Goal: Task Accomplishment & Management: Complete application form

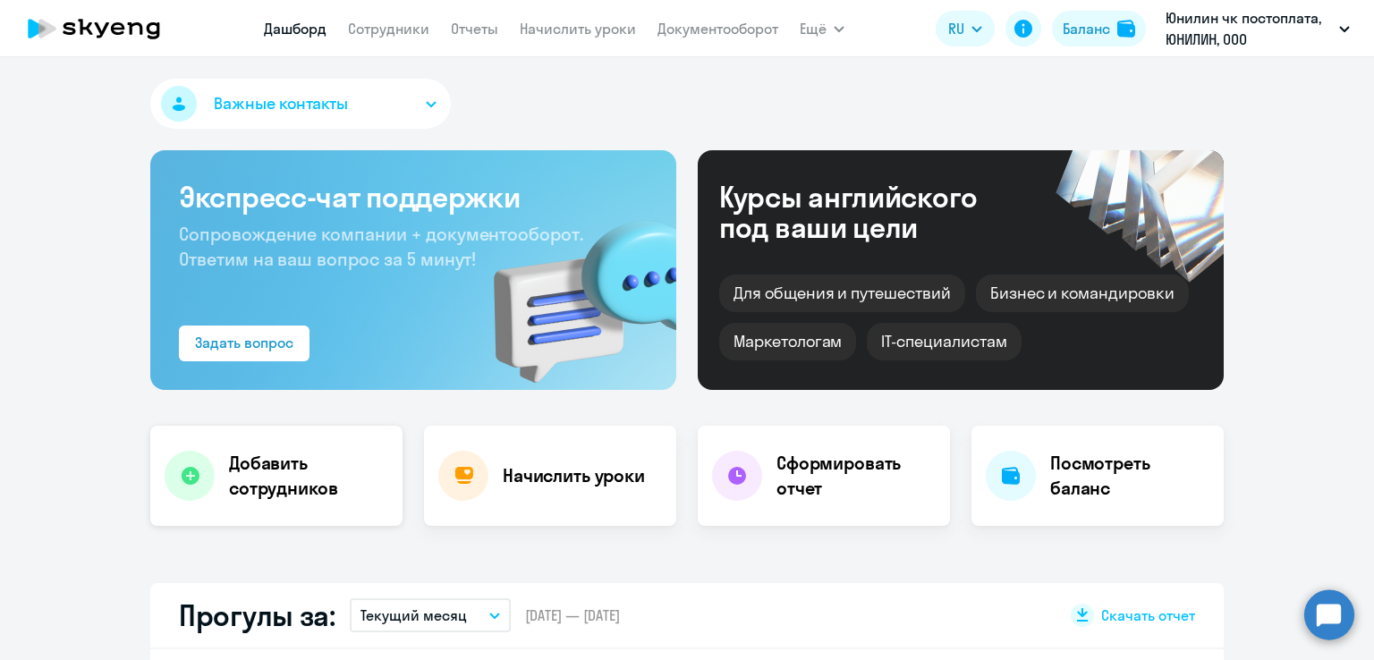
click at [283, 463] on h4 "Добавить сотрудников" at bounding box center [308, 476] width 159 height 50
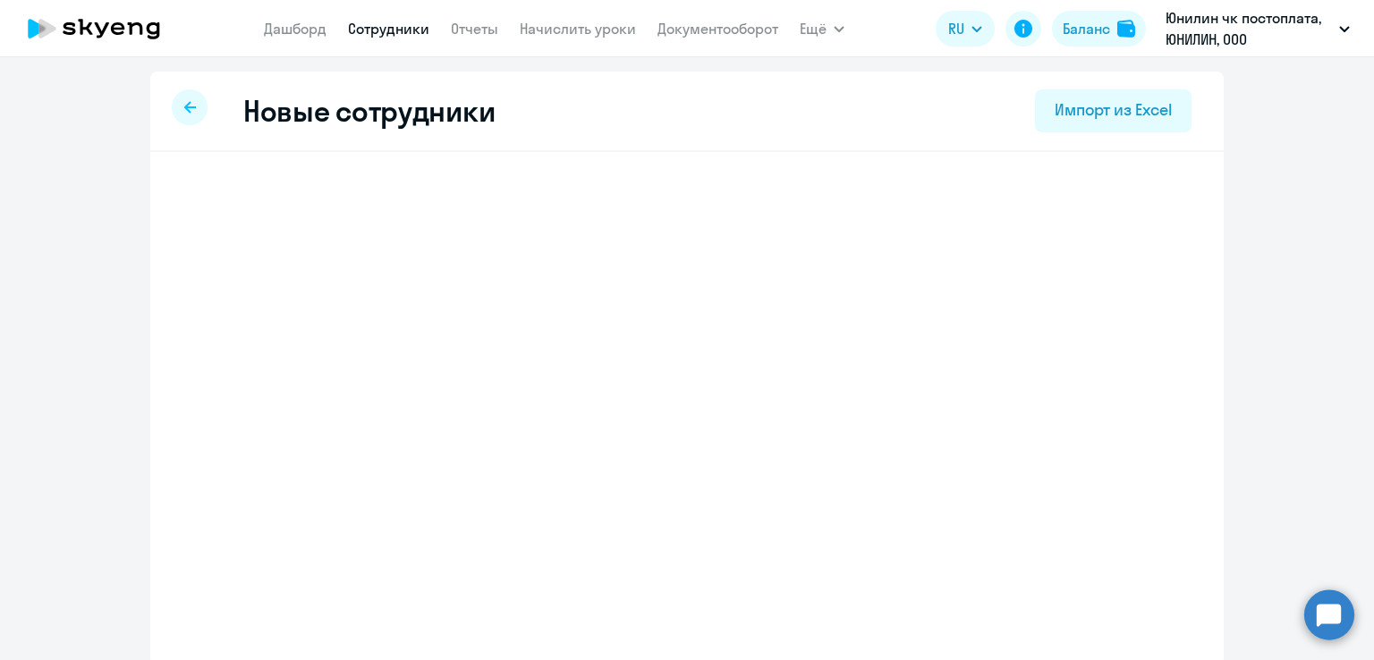
select select "english_adult_not_native_speaker"
select select "3"
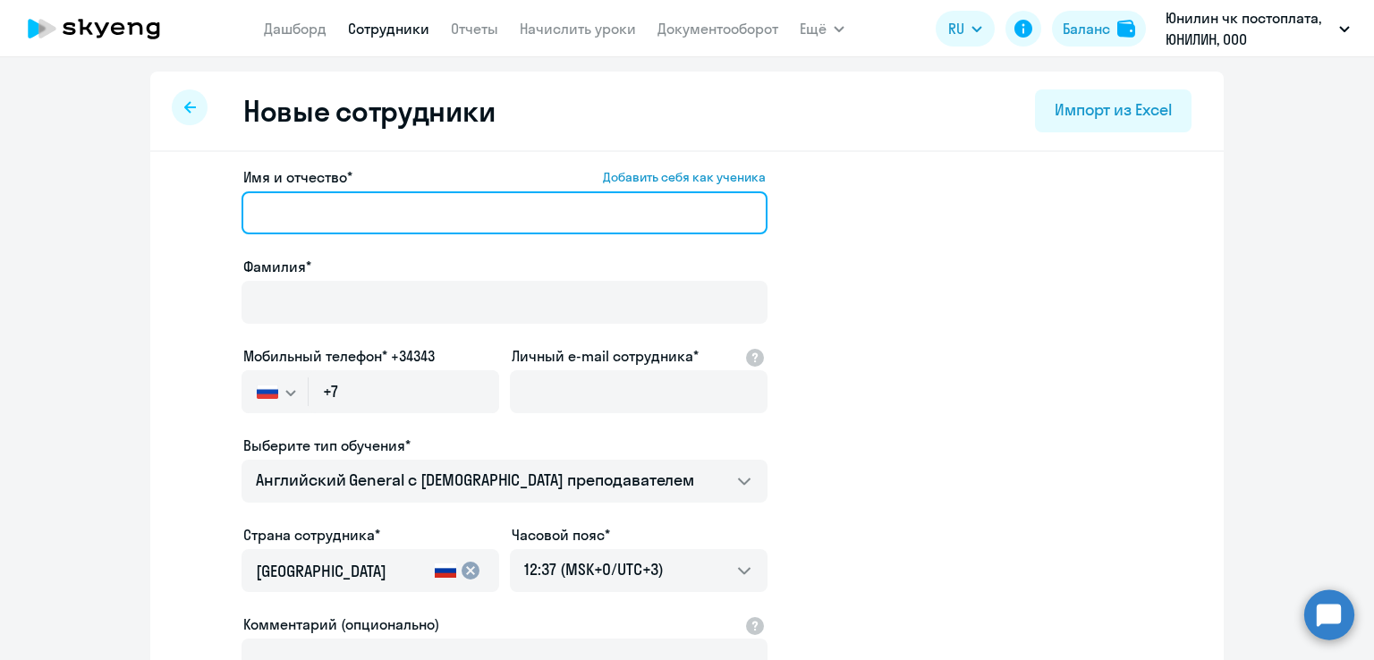
click at [353, 212] on input "Имя и отчество* Добавить себя как ученика" at bounding box center [504, 212] width 526 height 43
type input "[PERSON_NAME]"
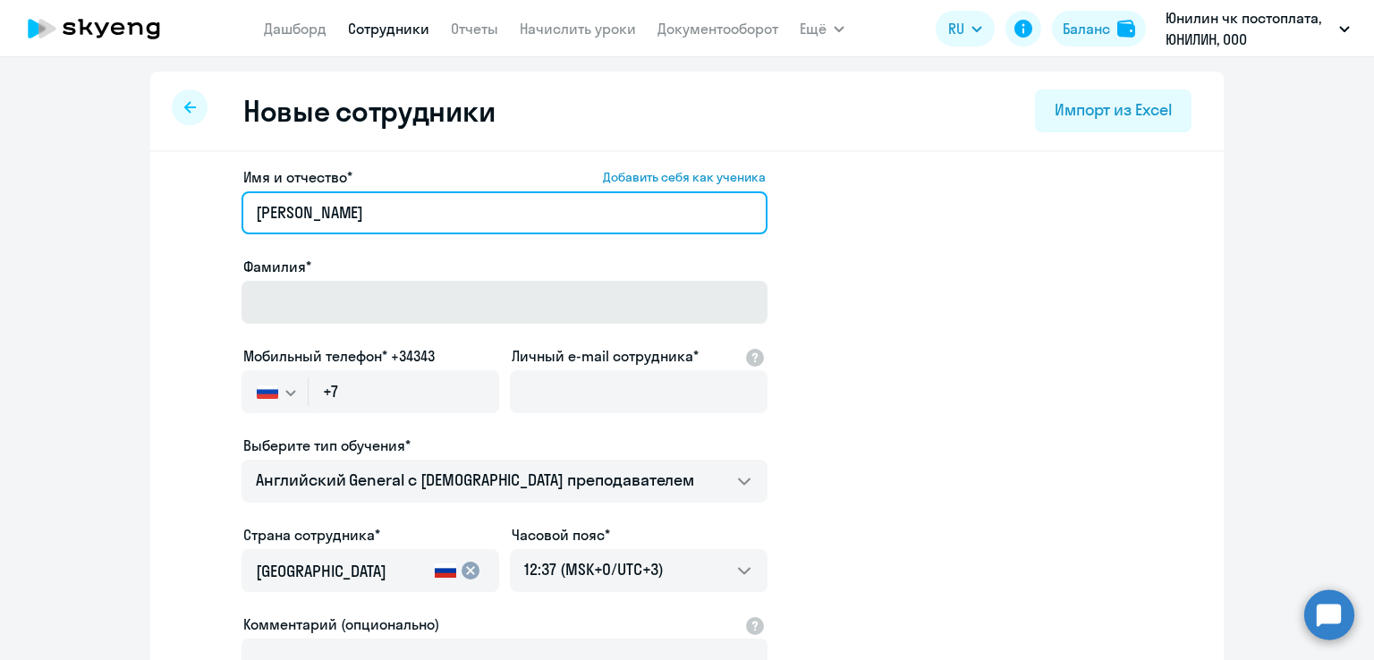
type input "[PERSON_NAME]"
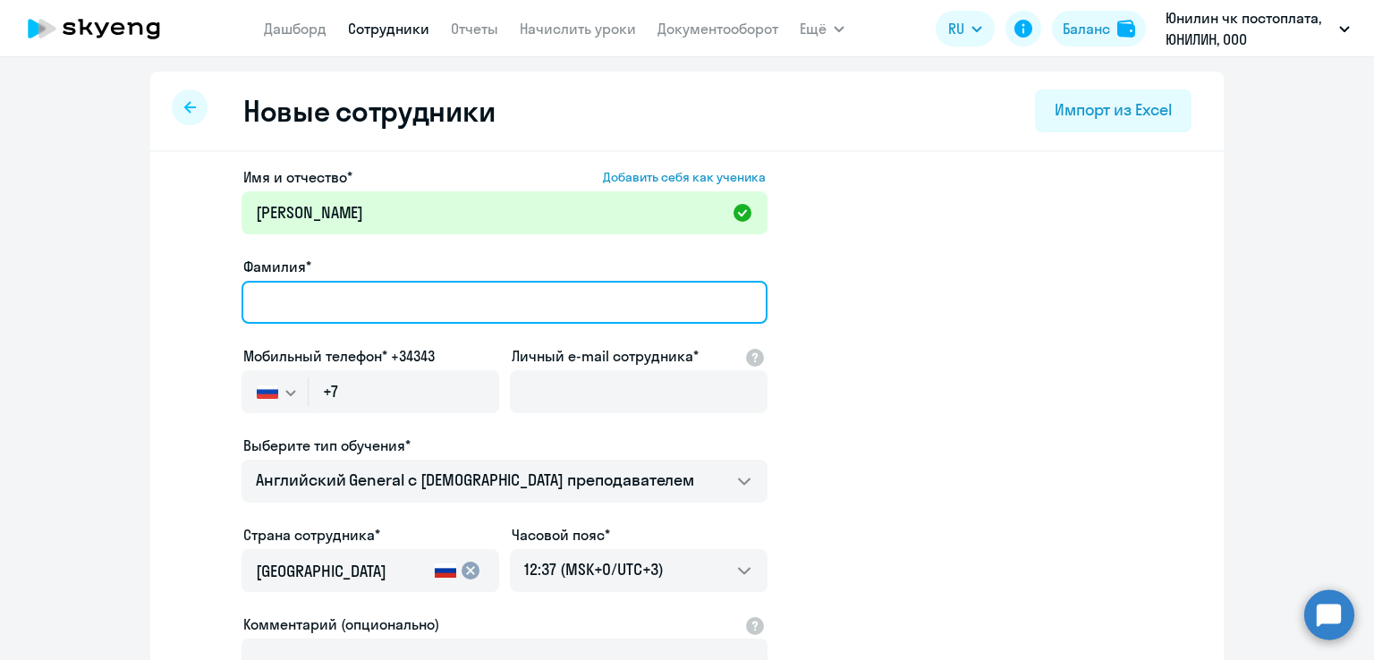
click at [408, 301] on input "Фамилия*" at bounding box center [504, 302] width 526 height 43
type input "[PERSON_NAME]"
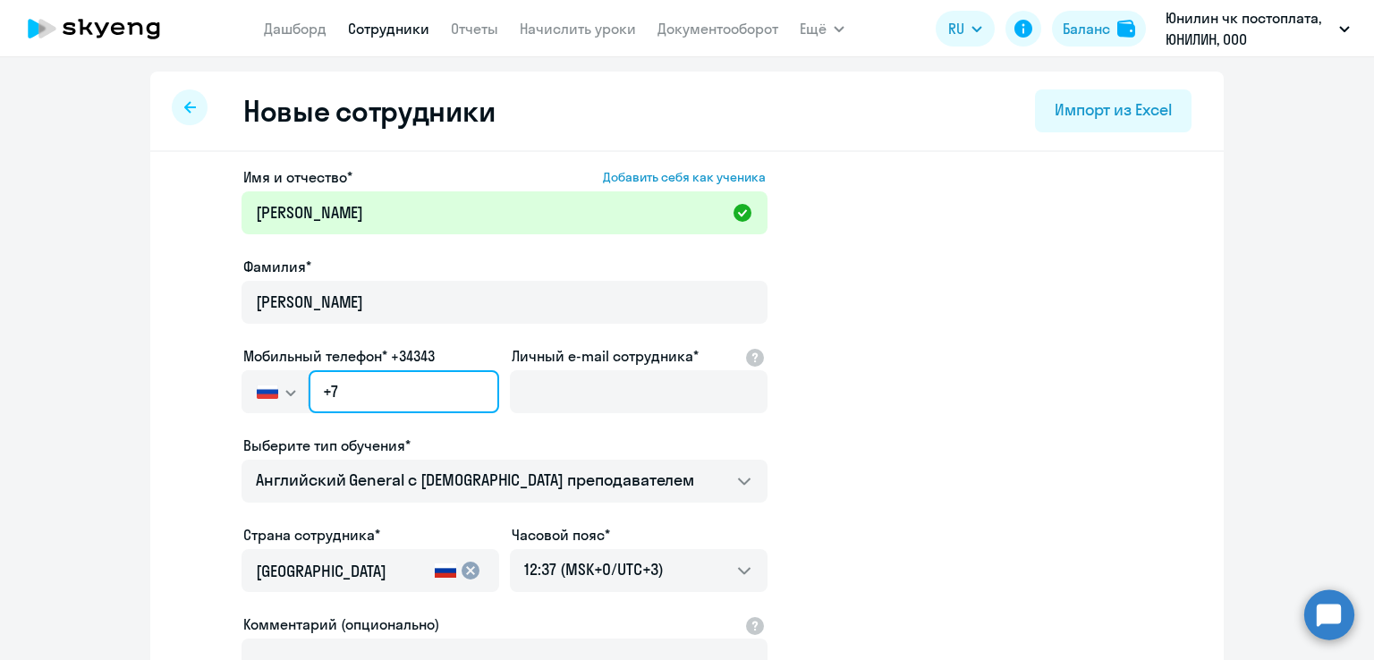
click at [403, 389] on input "+7" at bounding box center [404, 391] width 190 height 43
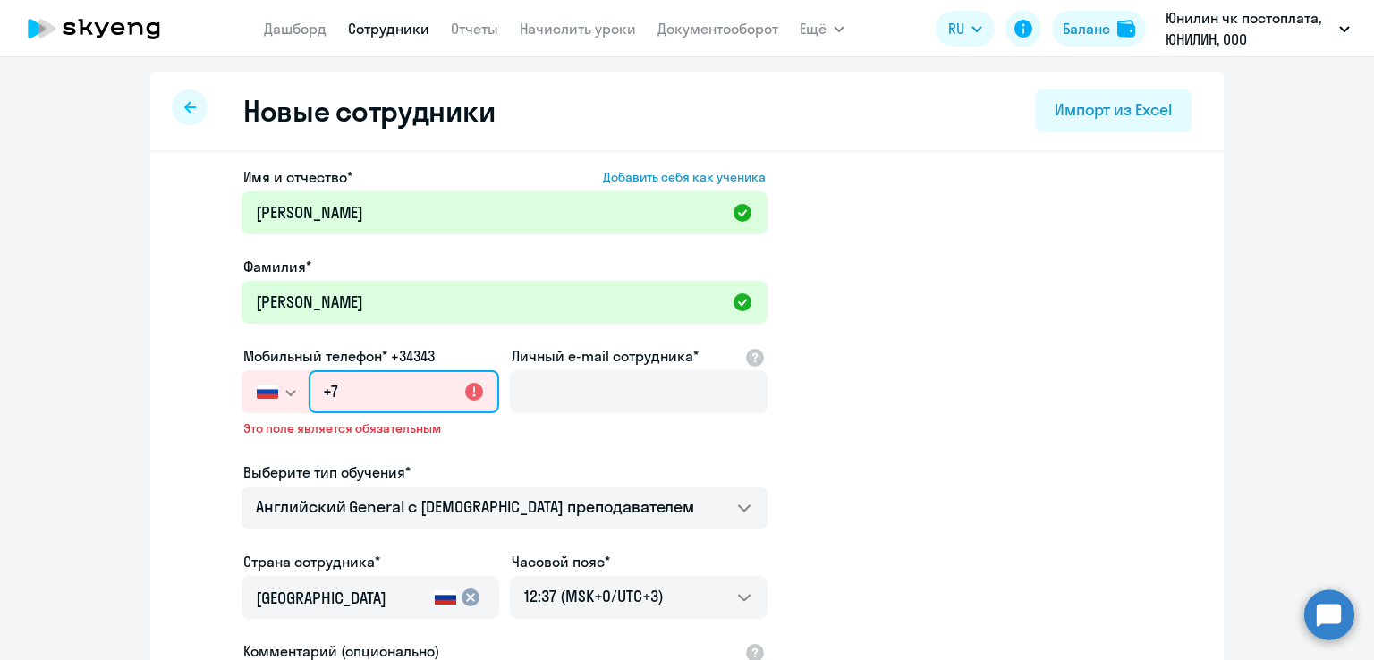
paste input "[PHONE_NUMBER]"
type input "[PHONE_NUMBER]"
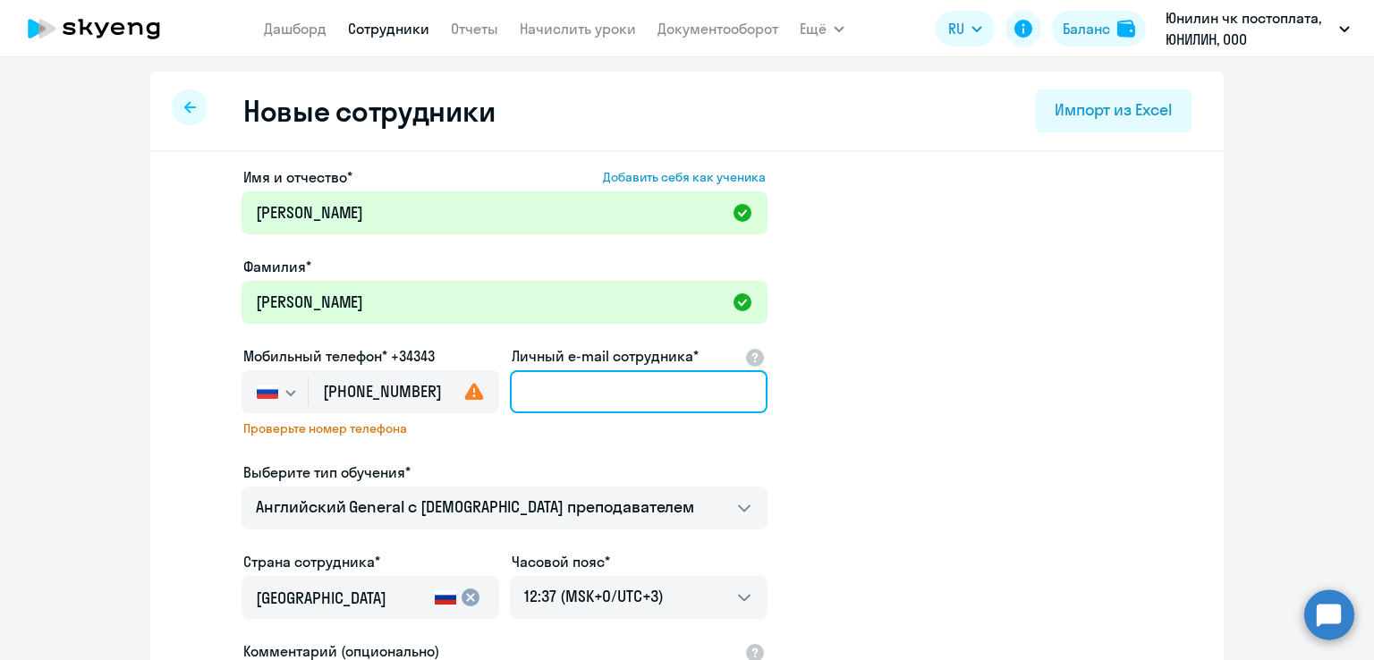
click at [570, 380] on input "Личный e-mail сотрудника*" at bounding box center [639, 391] width 258 height 43
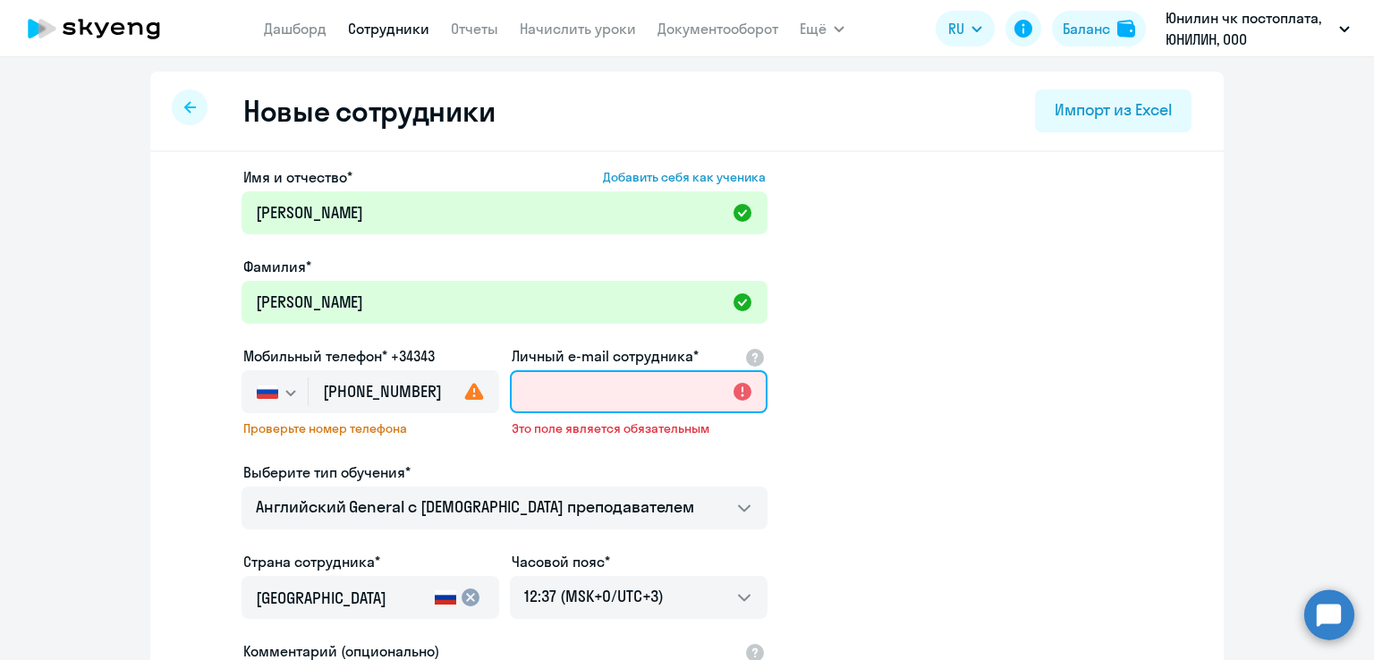
paste input "mailto:[PERSON_NAME][EMAIL_ADDRESS][DOMAIN_NAME]"
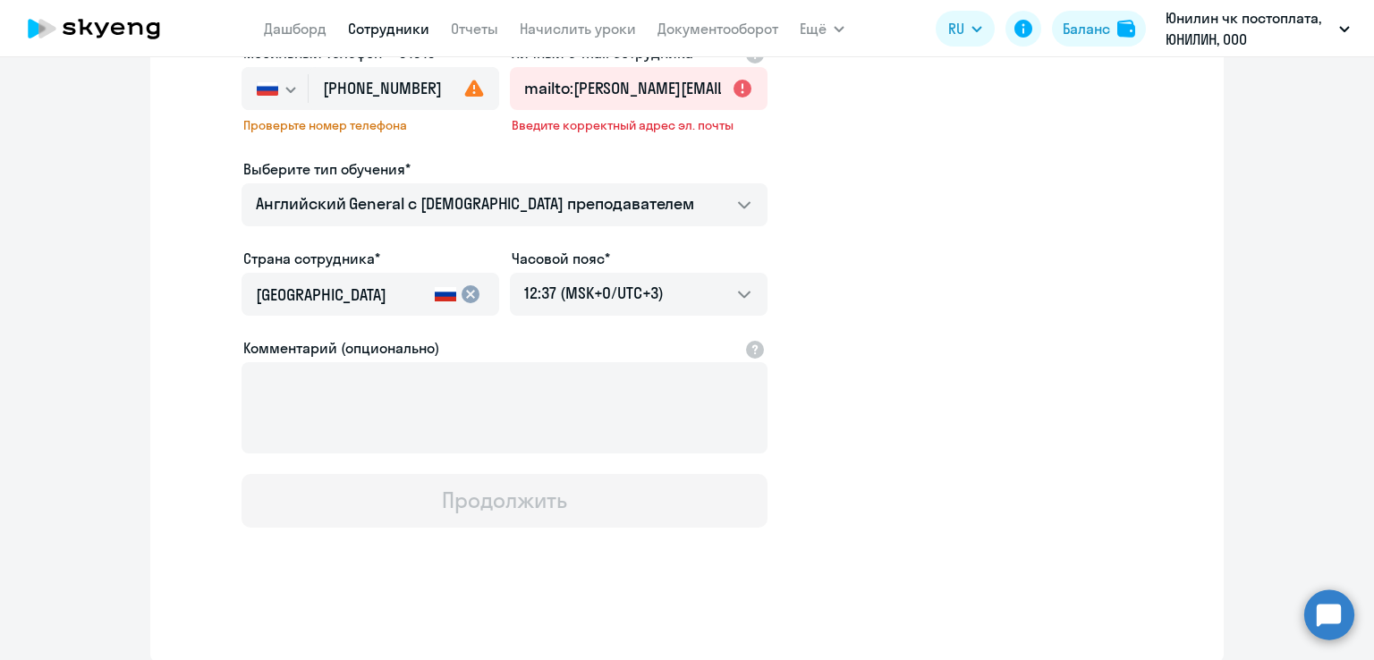
click at [791, 153] on app-new-student-form "Имя и отчество* Добавить себя как ученика [PERSON_NAME]* [PERSON_NAME] Мобильны…" at bounding box center [687, 195] width 1016 height 664
click at [735, 85] on input "mailto:[PERSON_NAME][EMAIL_ADDRESS][DOMAIN_NAME]" at bounding box center [639, 88] width 258 height 43
click at [565, 83] on input "mailto:[PERSON_NAME][EMAIL_ADDRESS][DOMAIN_NAME]" at bounding box center [639, 88] width 258 height 43
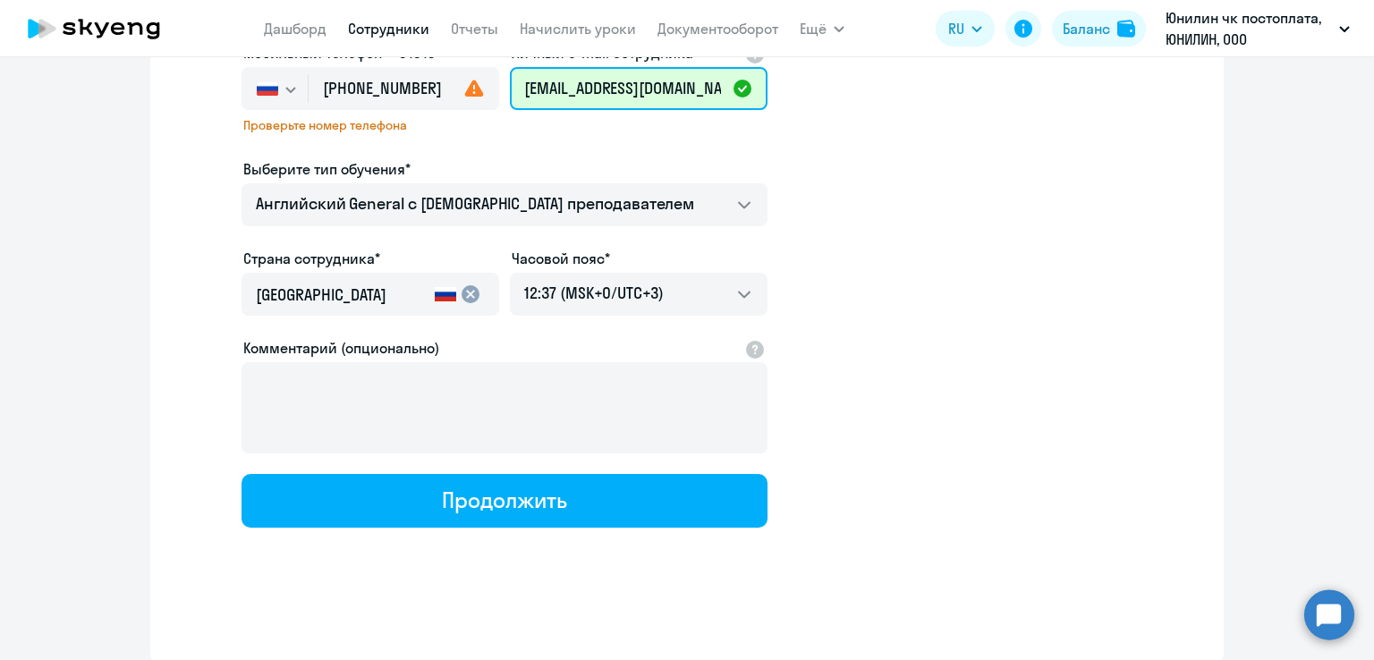
type input "[EMAIL_ADDRESS][DOMAIN_NAME]"
click at [468, 86] on icon at bounding box center [473, 88] width 21 height 21
click at [429, 122] on span "Проверьте номер телефона" at bounding box center [370, 125] width 254 height 16
click at [358, 123] on span "Проверьте номер телефона" at bounding box center [370, 125] width 254 height 16
click at [472, 90] on use at bounding box center [474, 88] width 19 height 17
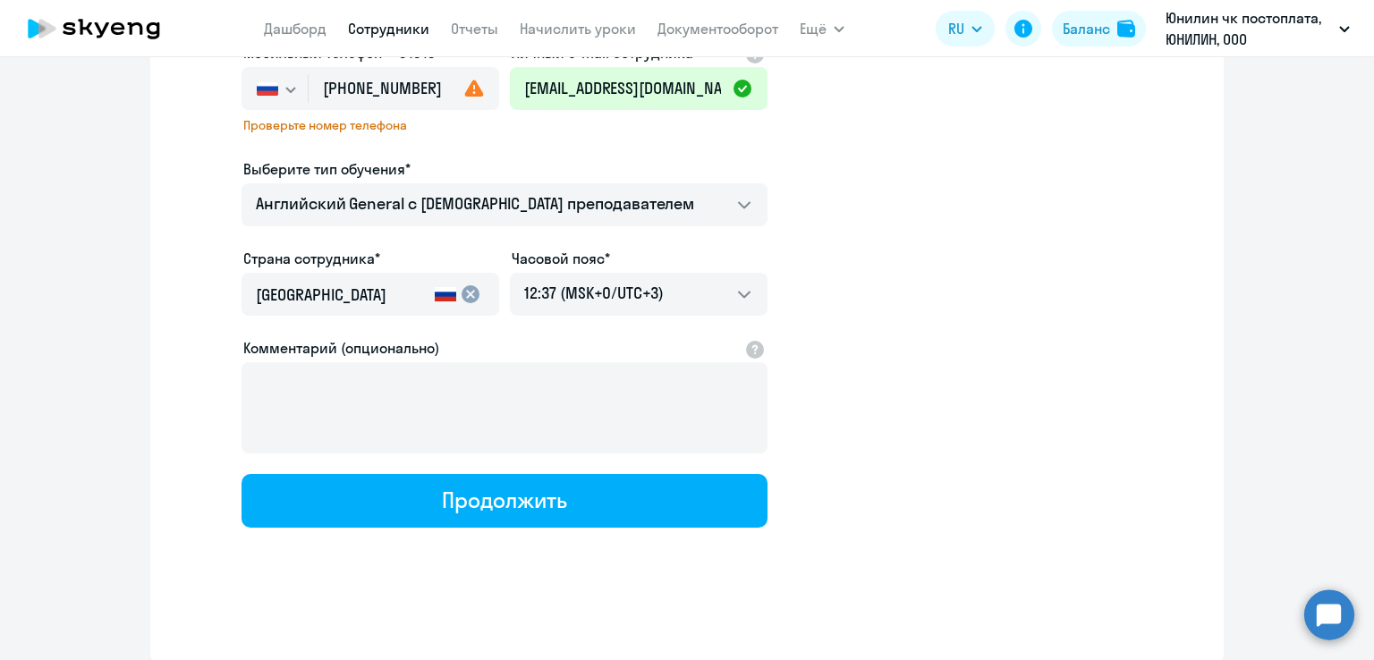
click at [520, 135] on div "Имя и отчество* Добавить себя как ученика [PERSON_NAME]* [PERSON_NAME] Мобильны…" at bounding box center [504, 195] width 526 height 664
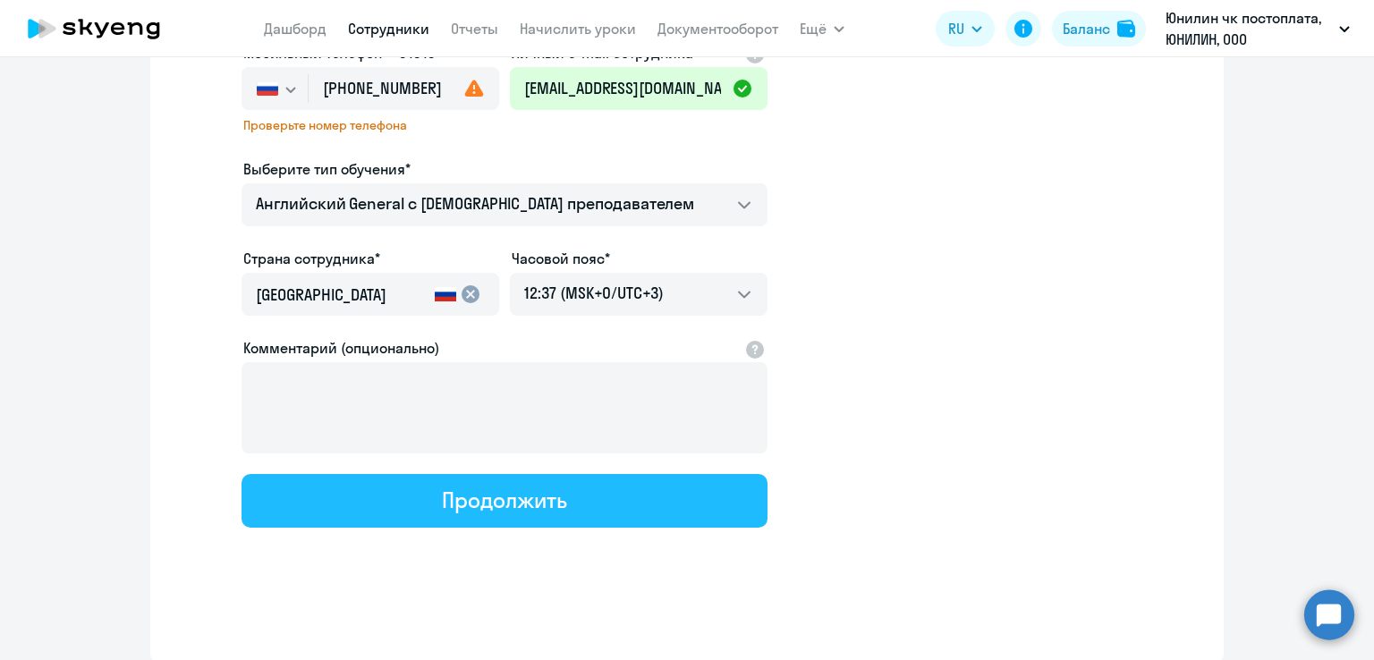
drag, startPoint x: 554, startPoint y: 481, endPoint x: 598, endPoint y: 495, distance: 45.8
click at [554, 480] on button "Продолжить" at bounding box center [504, 501] width 526 height 54
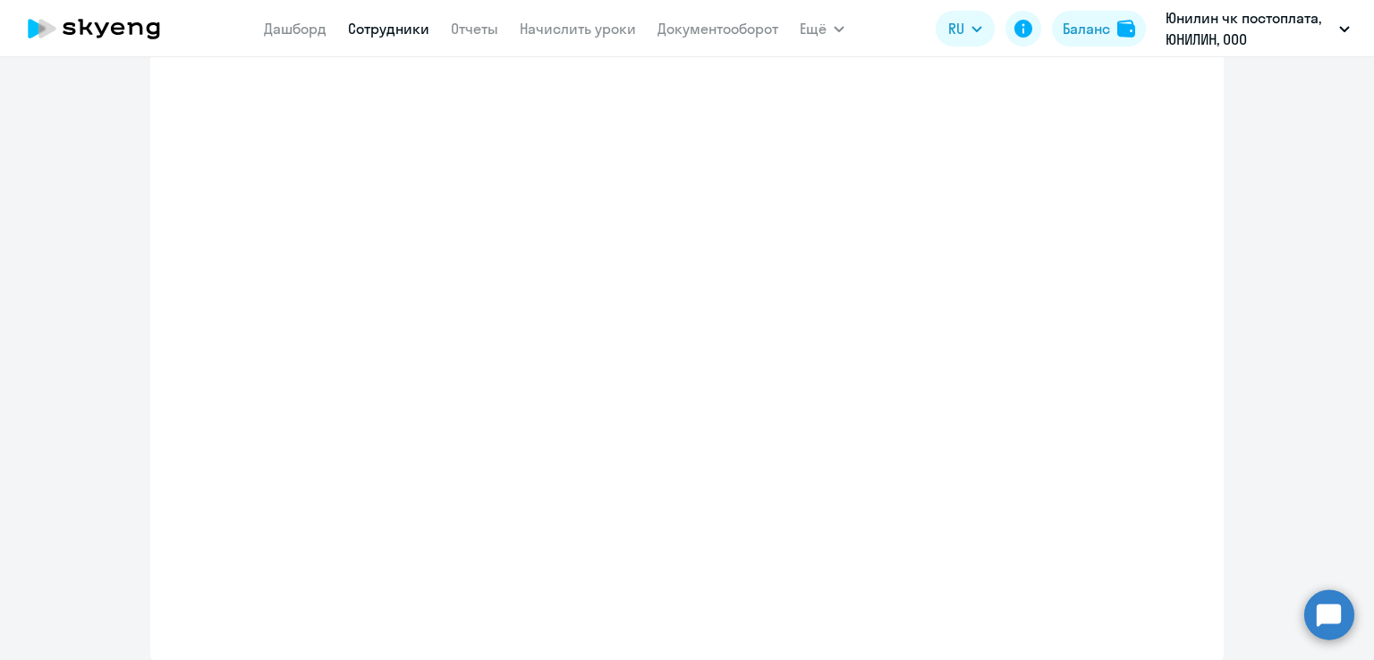
select select "english_adult_not_native_speaker"
select select "3"
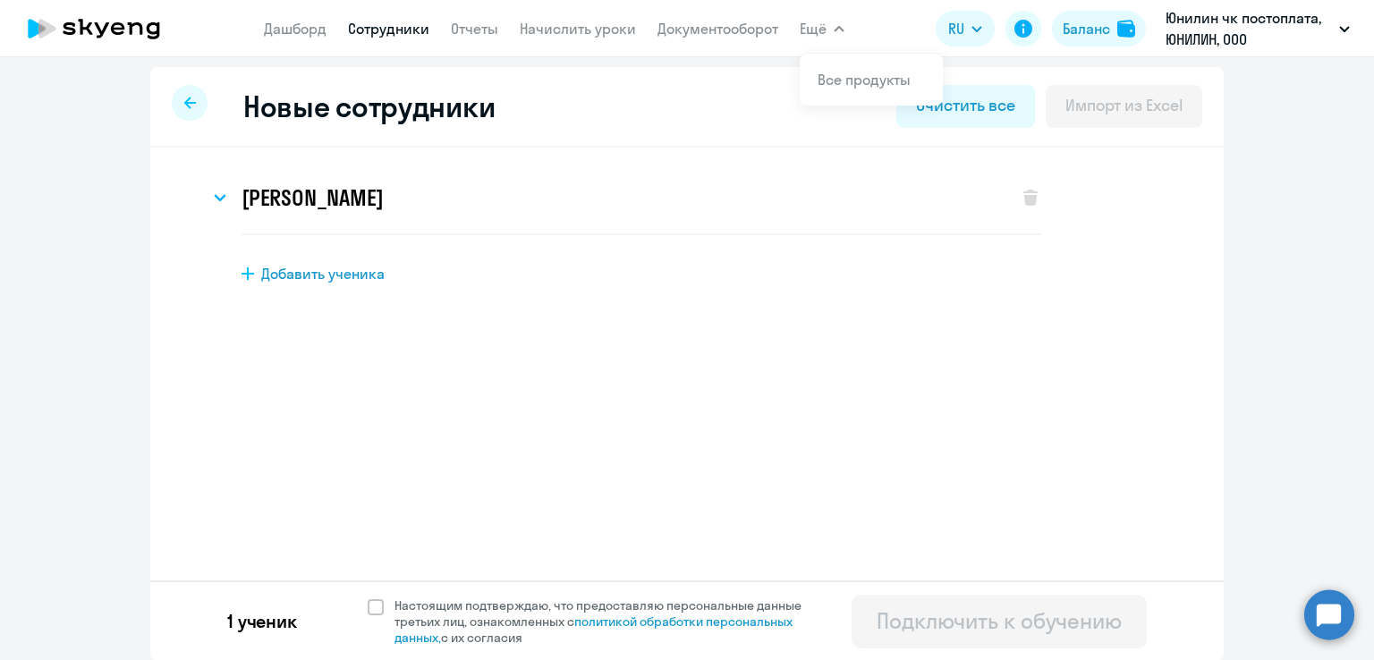
scroll to position [5, 0]
click at [354, 610] on div "1 ученик Настоящим подтверждаю, что предоставляю персональные данные третьих ли…" at bounding box center [686, 619] width 1073 height 80
click at [368, 608] on span at bounding box center [376, 606] width 16 height 16
click at [367, 596] on input "Настоящим подтверждаю, что предоставляю персональные данные третьих лиц, ознако…" at bounding box center [367, 596] width 1 height 1
checkbox input "true"
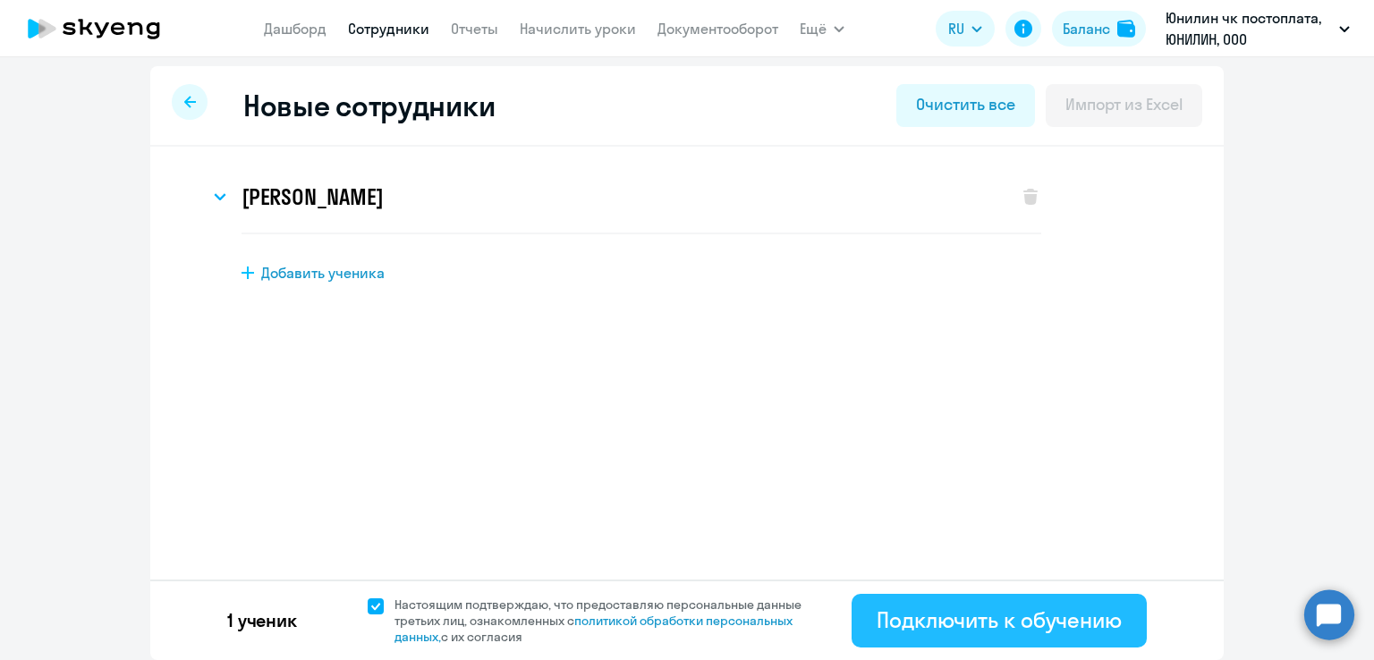
click at [942, 620] on div "Подключить к обучению" at bounding box center [998, 619] width 245 height 29
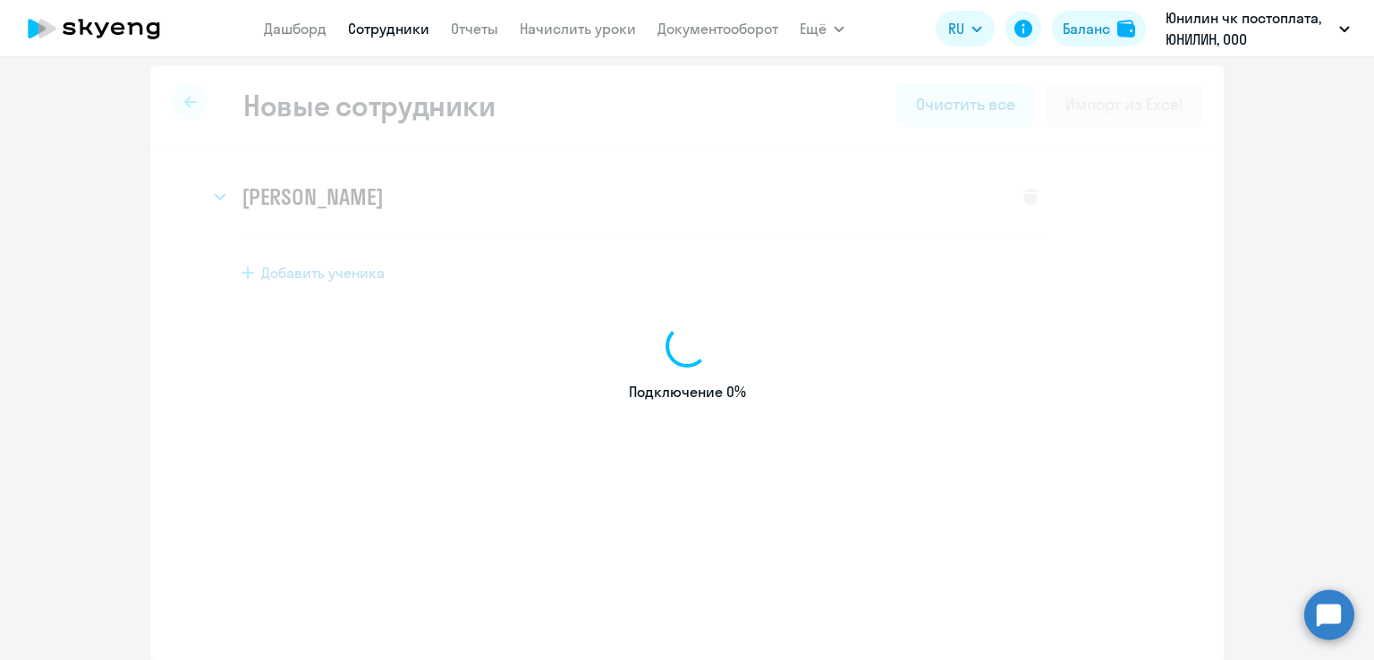
select select "english_adult_not_native_speaker"
select select "3"
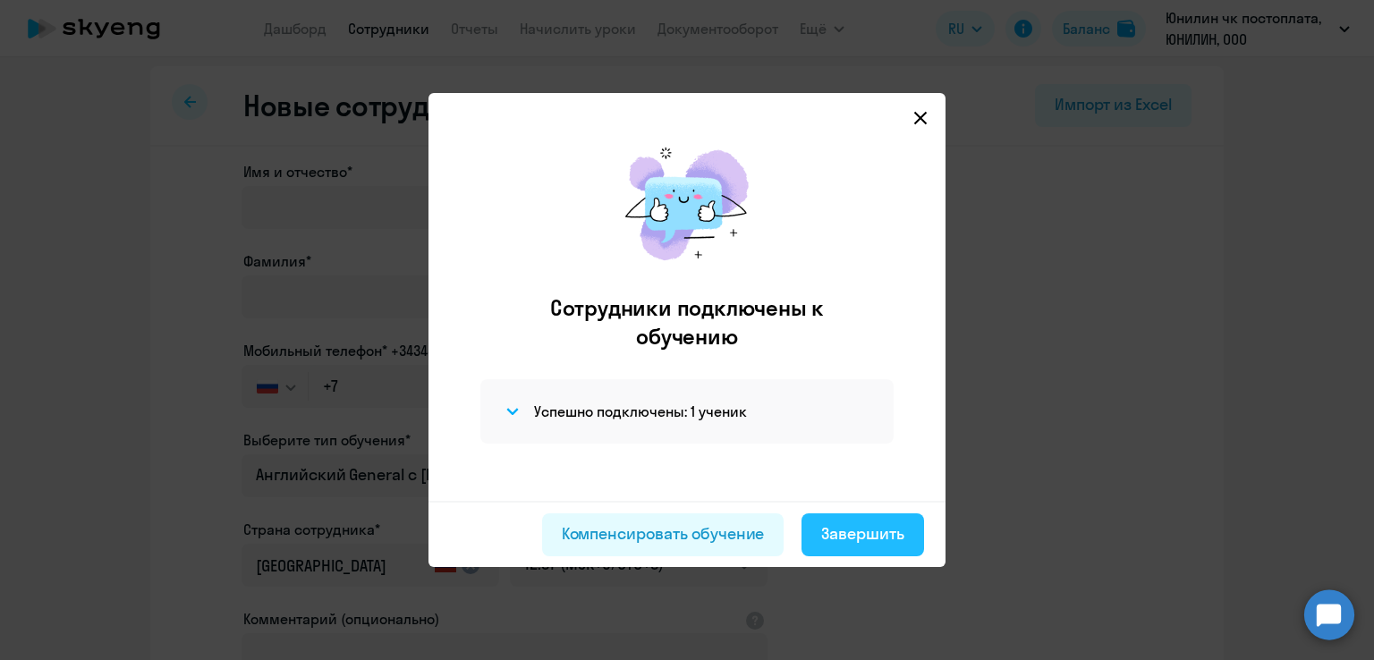
click at [860, 537] on div "Завершить" at bounding box center [862, 533] width 83 height 23
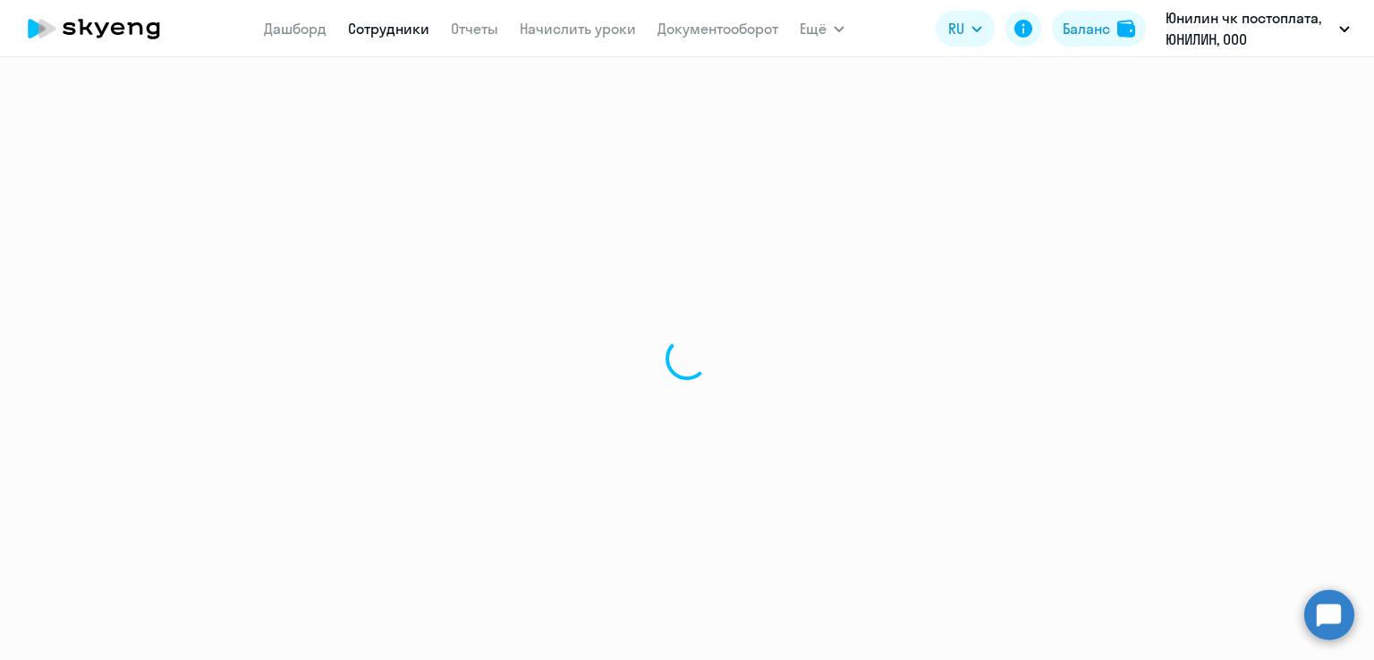
select select "30"
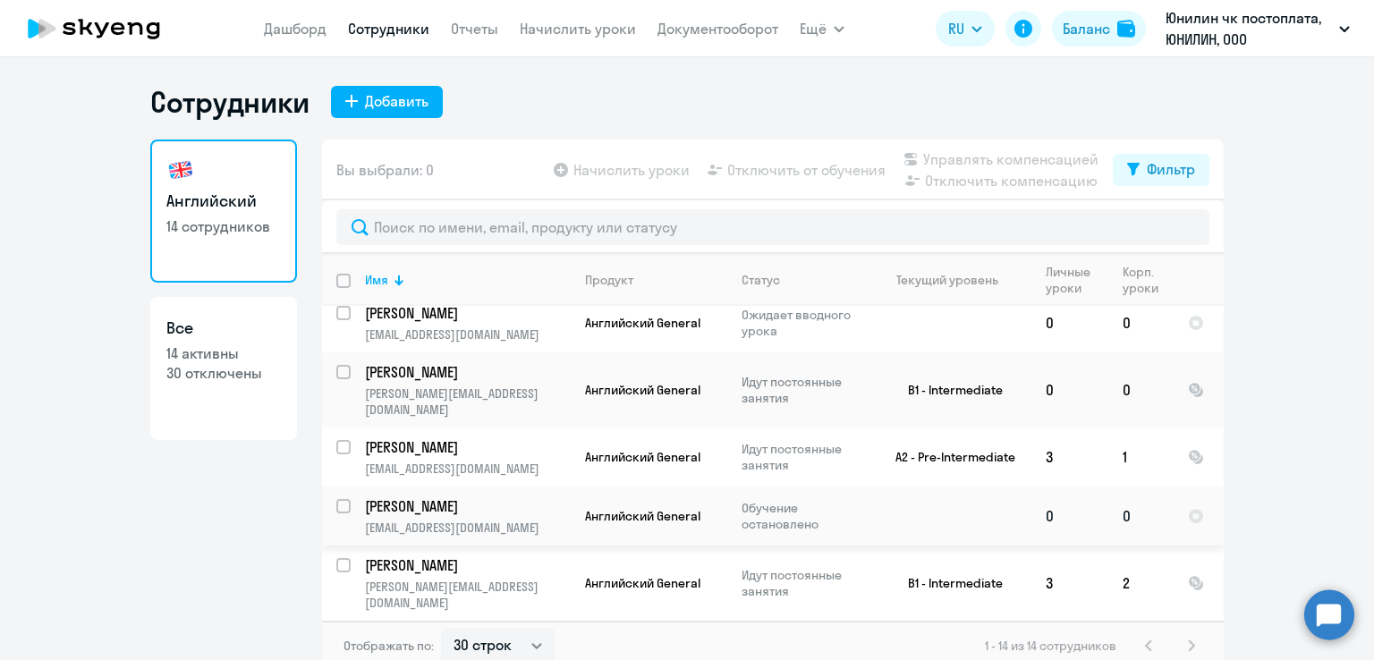
scroll to position [268, 0]
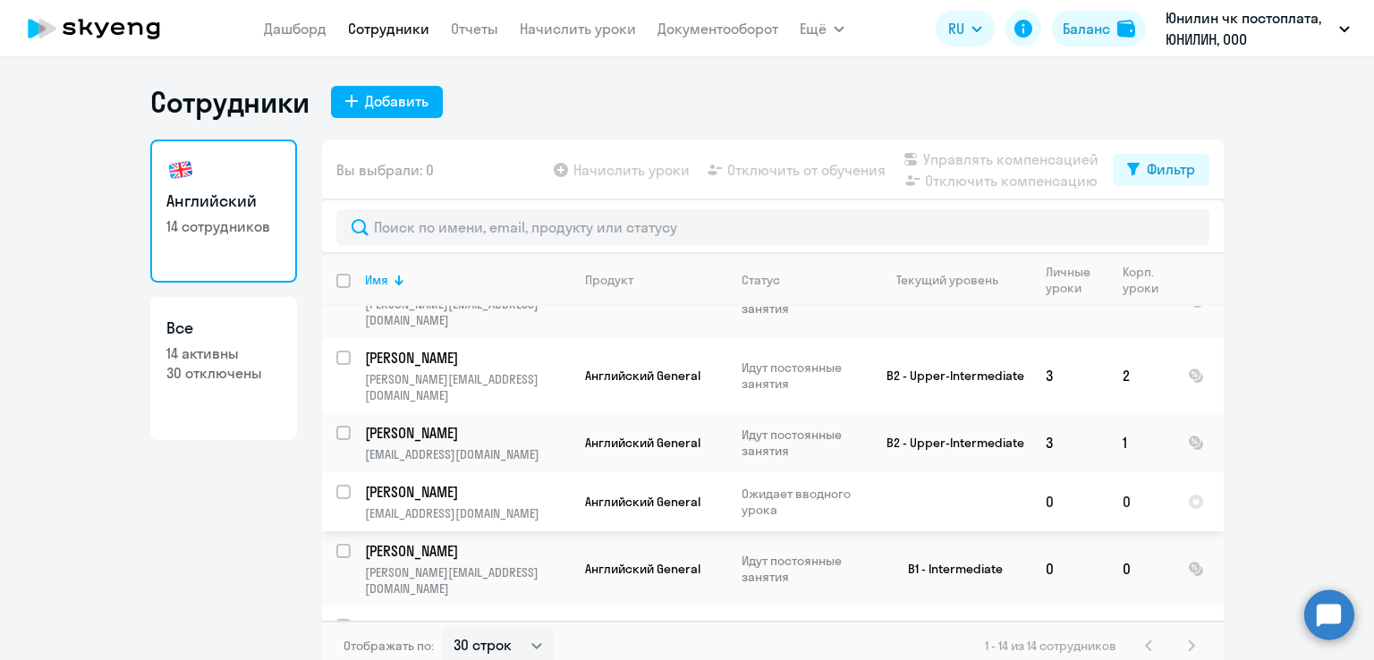
click at [452, 482] on p "[PERSON_NAME]" at bounding box center [466, 492] width 202 height 20
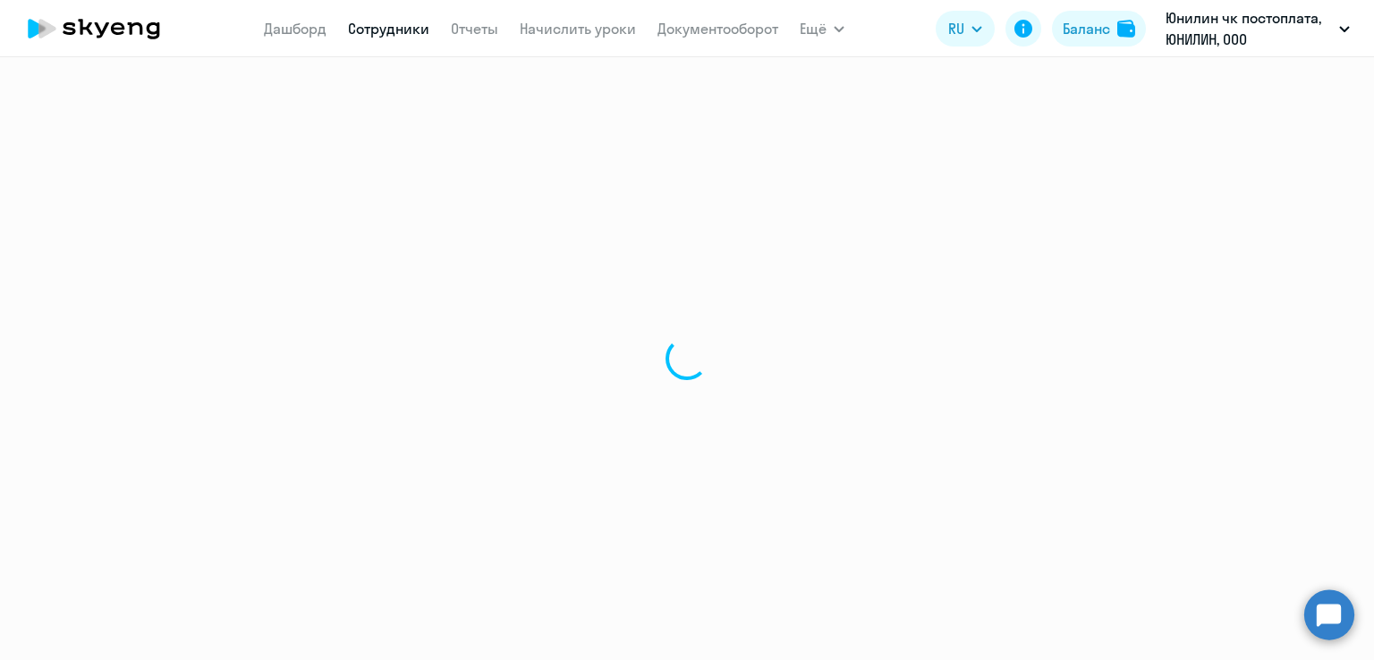
select select "english"
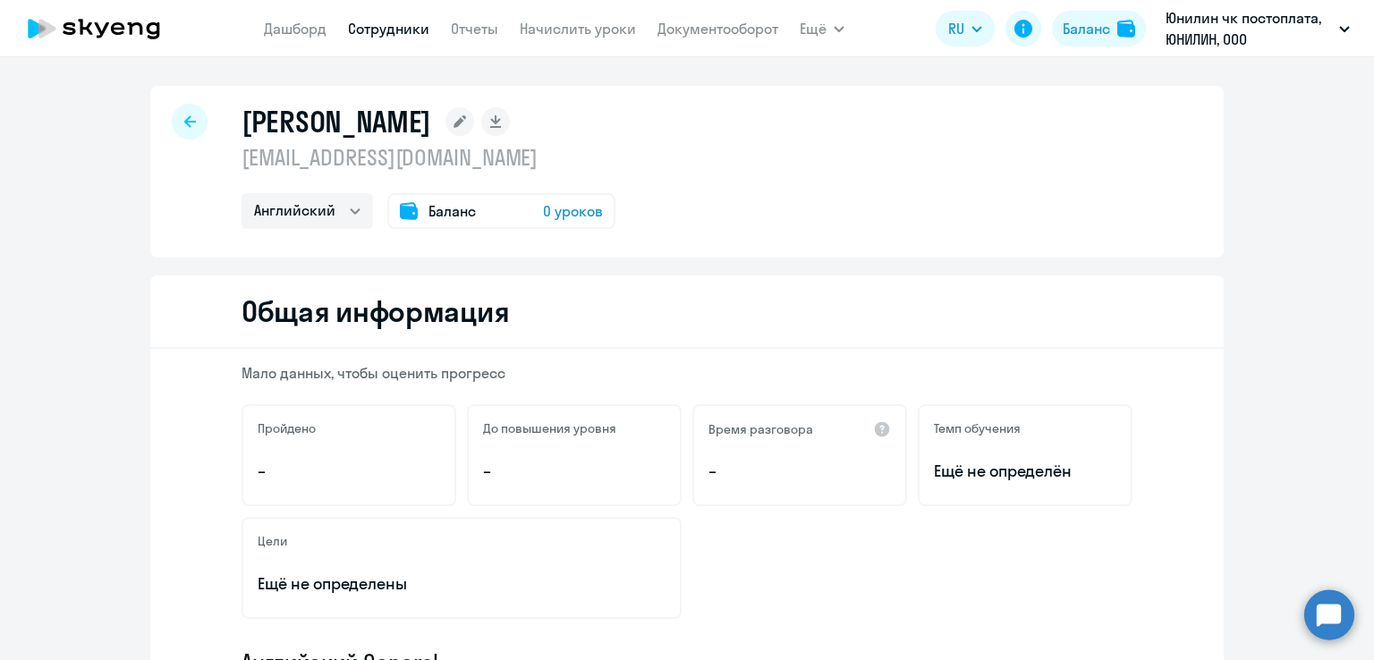
click at [428, 205] on span "Баланс" at bounding box center [451, 210] width 47 height 21
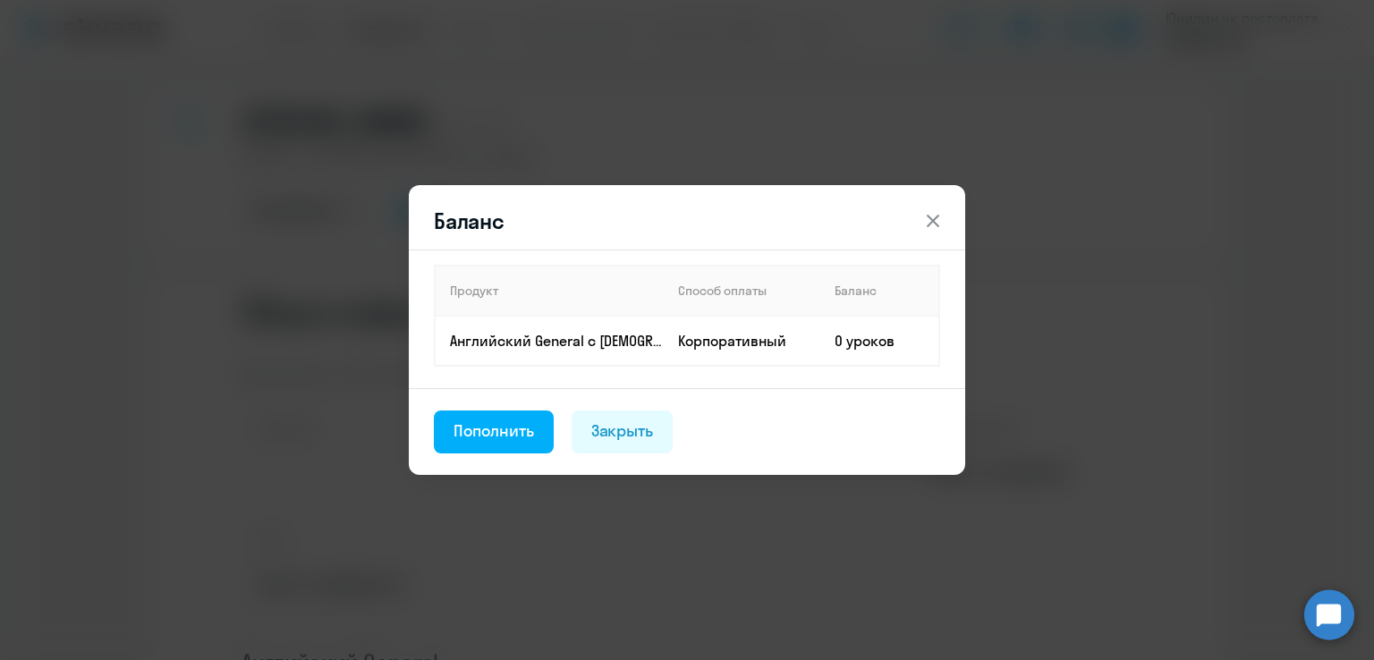
click at [934, 219] on icon at bounding box center [932, 221] width 13 height 13
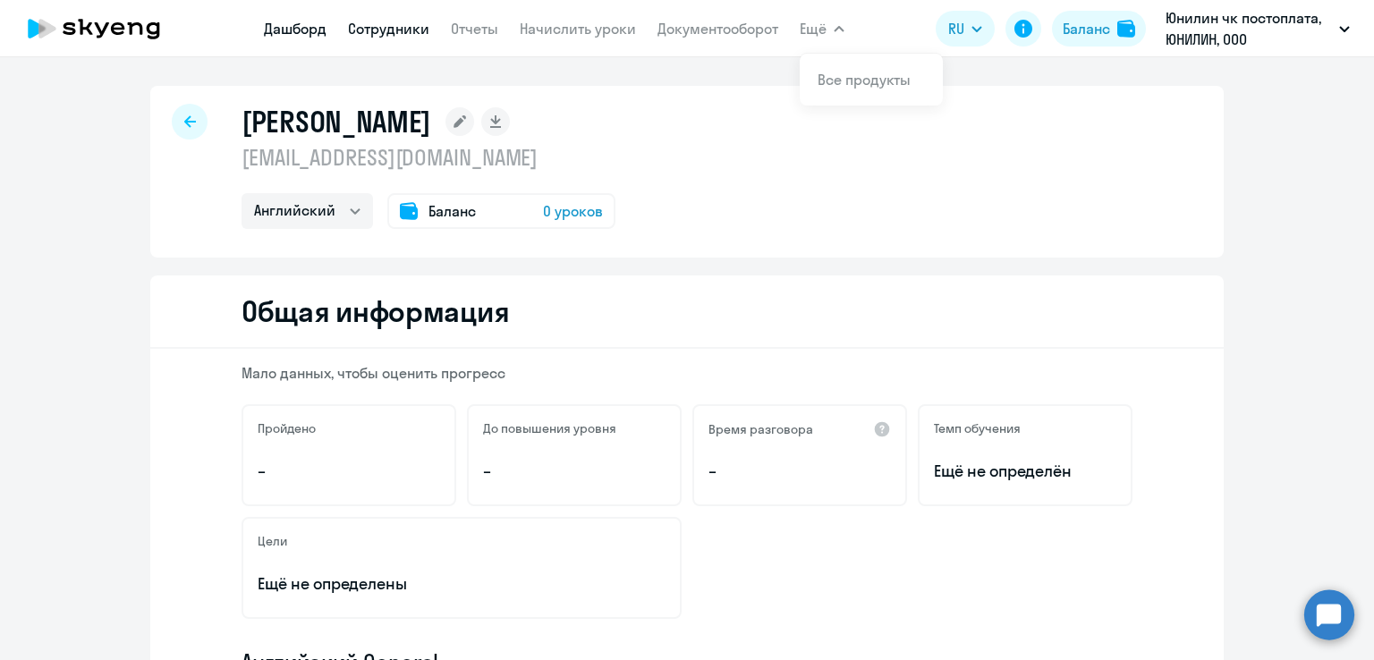
click at [292, 27] on link "Дашборд" at bounding box center [295, 29] width 63 height 18
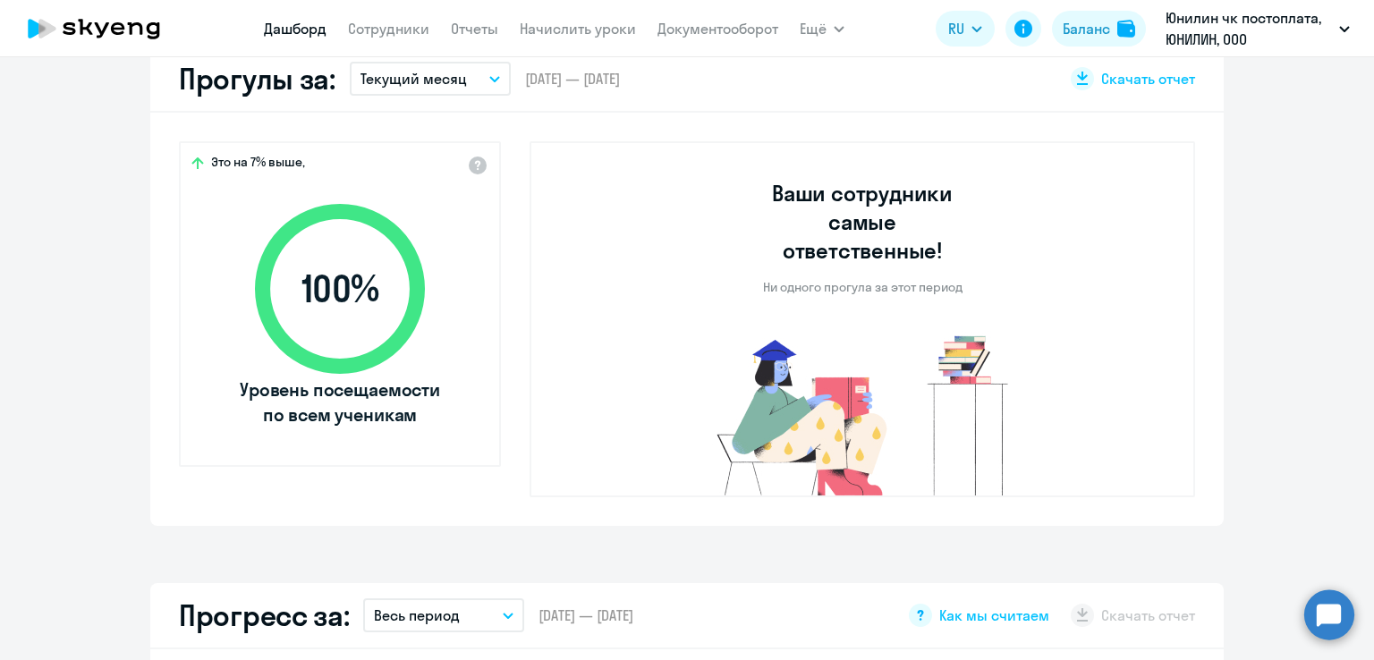
scroll to position [89, 0]
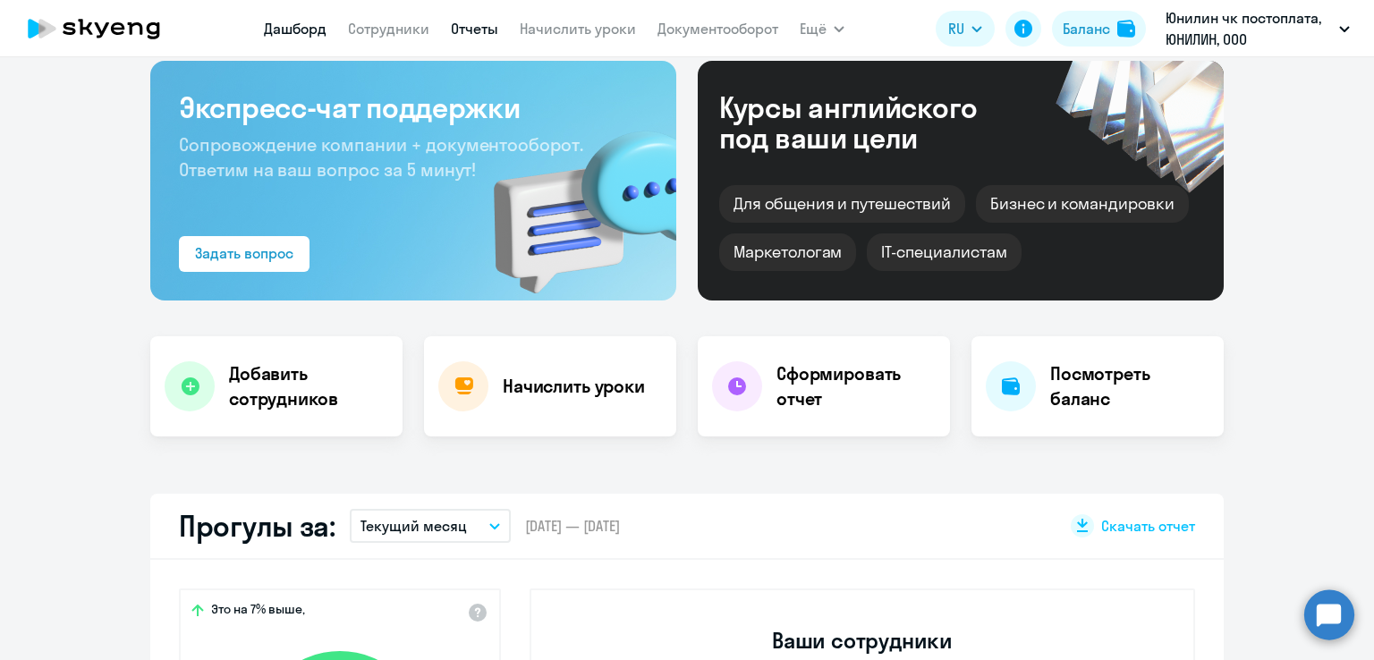
click at [467, 24] on link "Отчеты" at bounding box center [474, 29] width 47 height 18
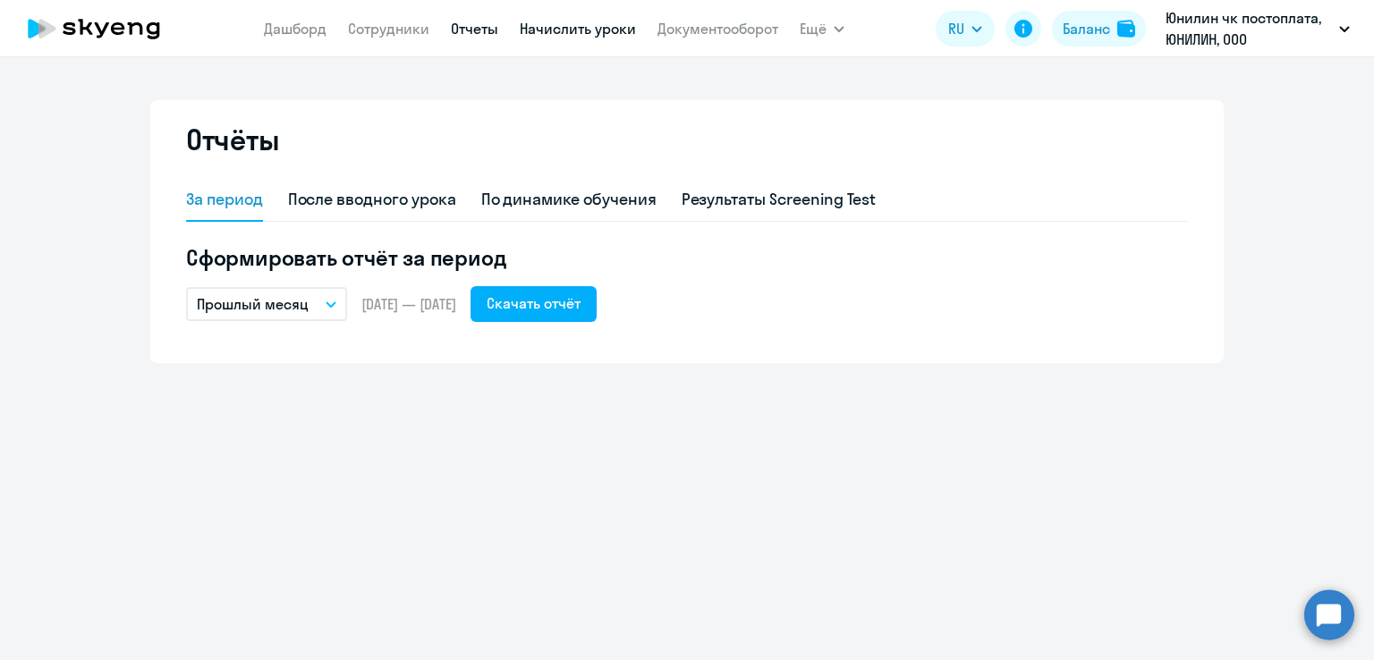
click at [579, 25] on link "Начислить уроки" at bounding box center [578, 29] width 116 height 18
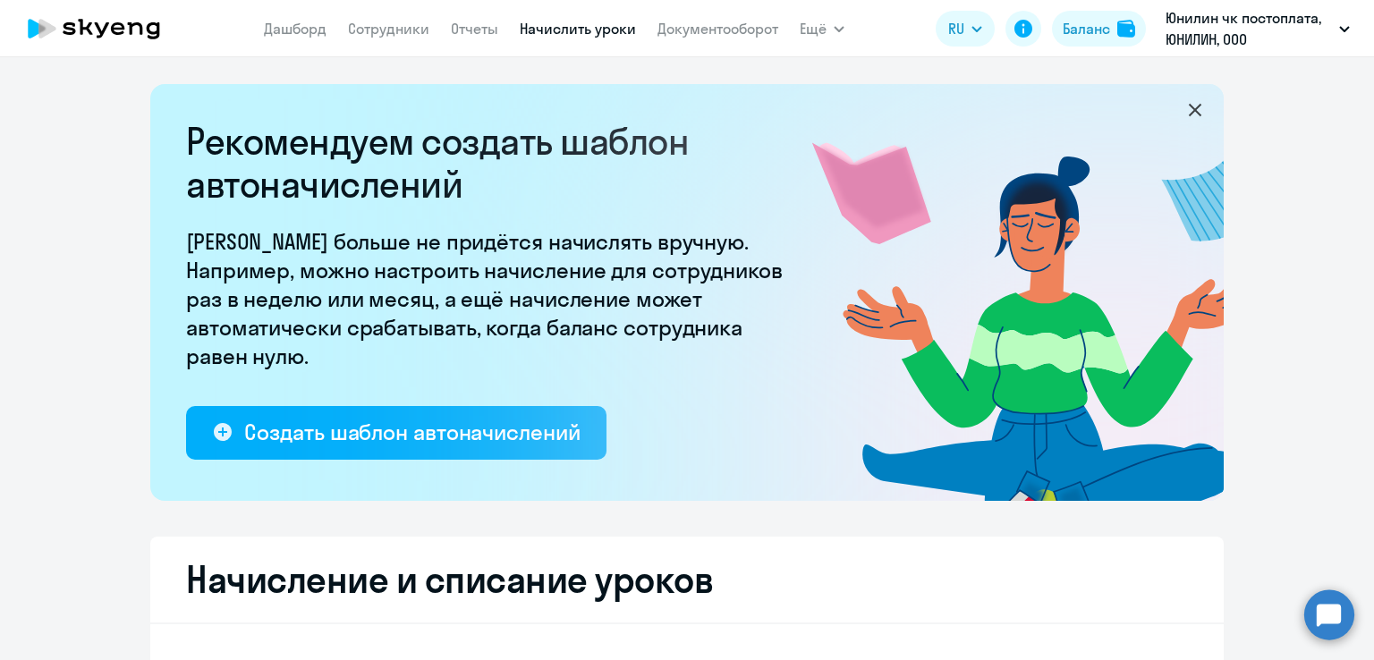
select select "10"
click at [373, 27] on link "Сотрудники" at bounding box center [388, 29] width 81 height 18
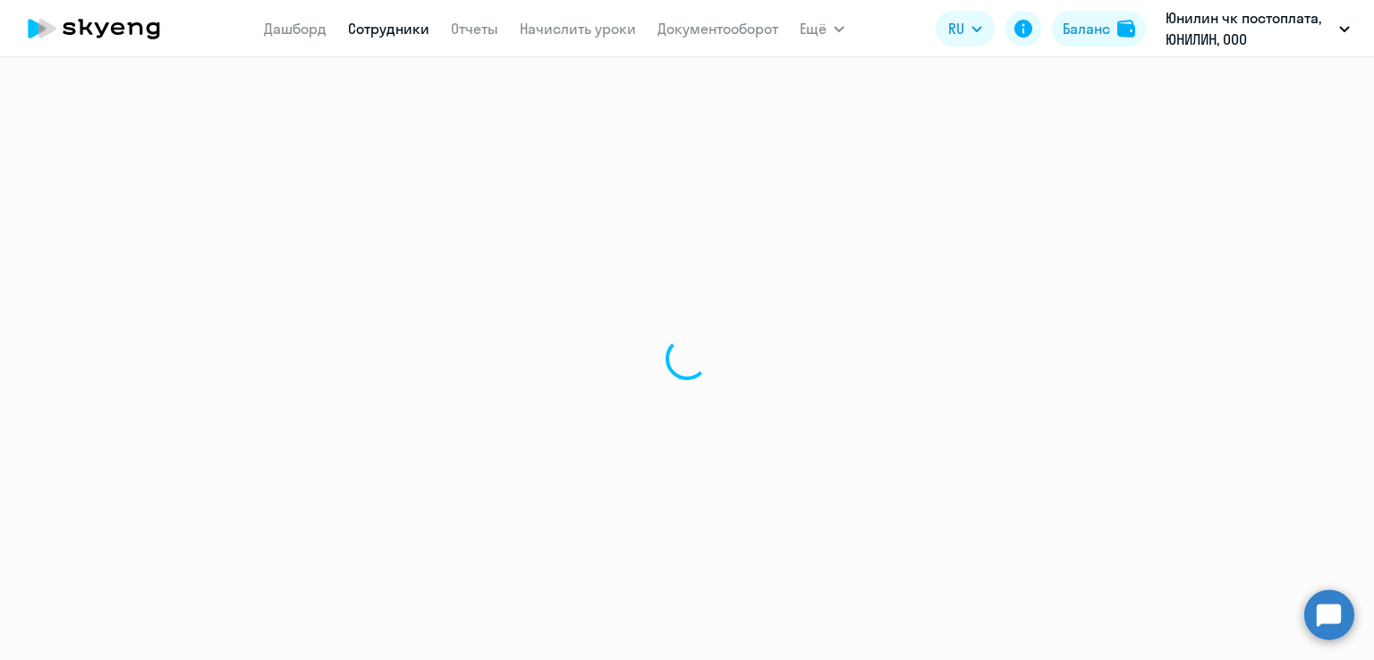
select select "30"
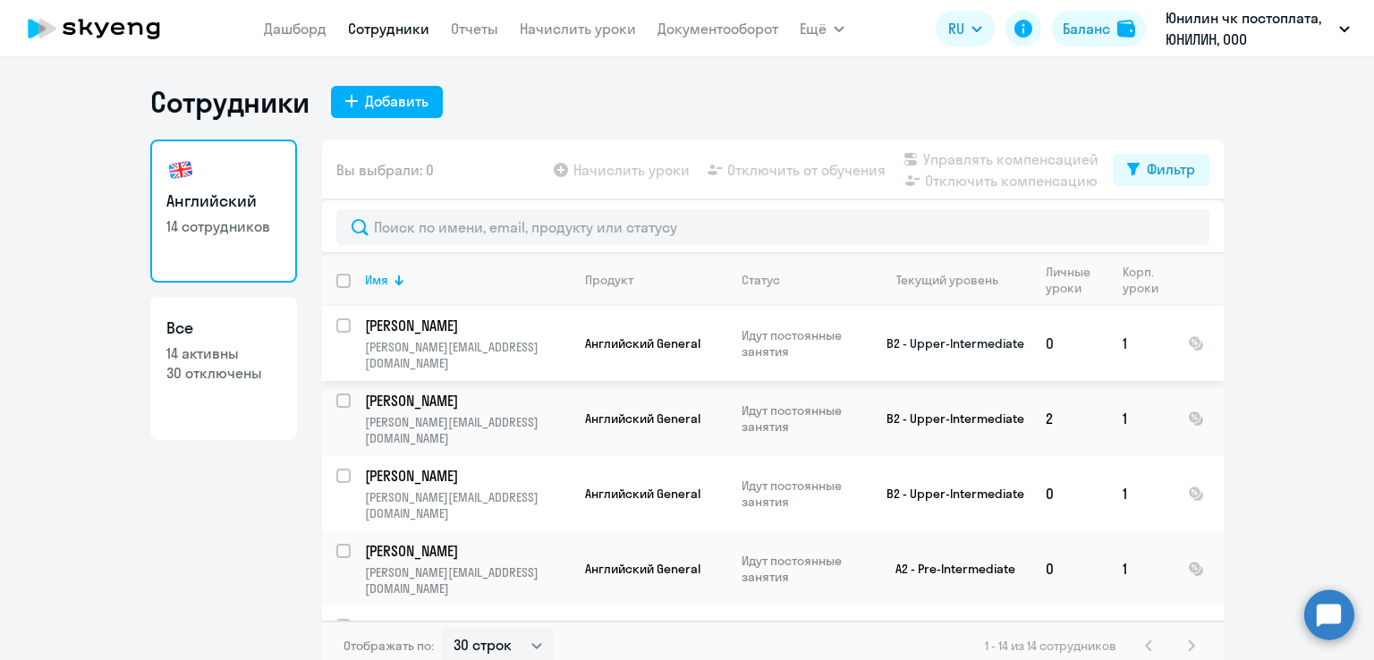
click at [419, 324] on p "[PERSON_NAME]" at bounding box center [466, 326] width 202 height 20
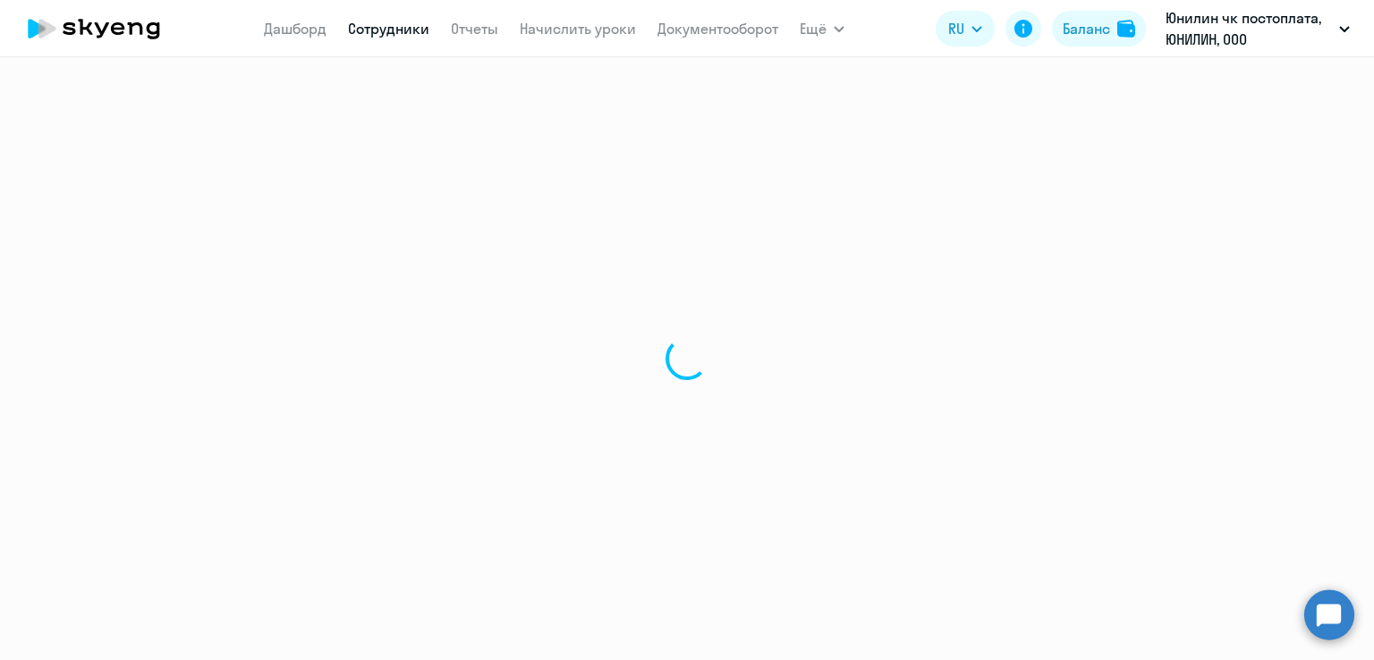
select select "english"
select select "30"
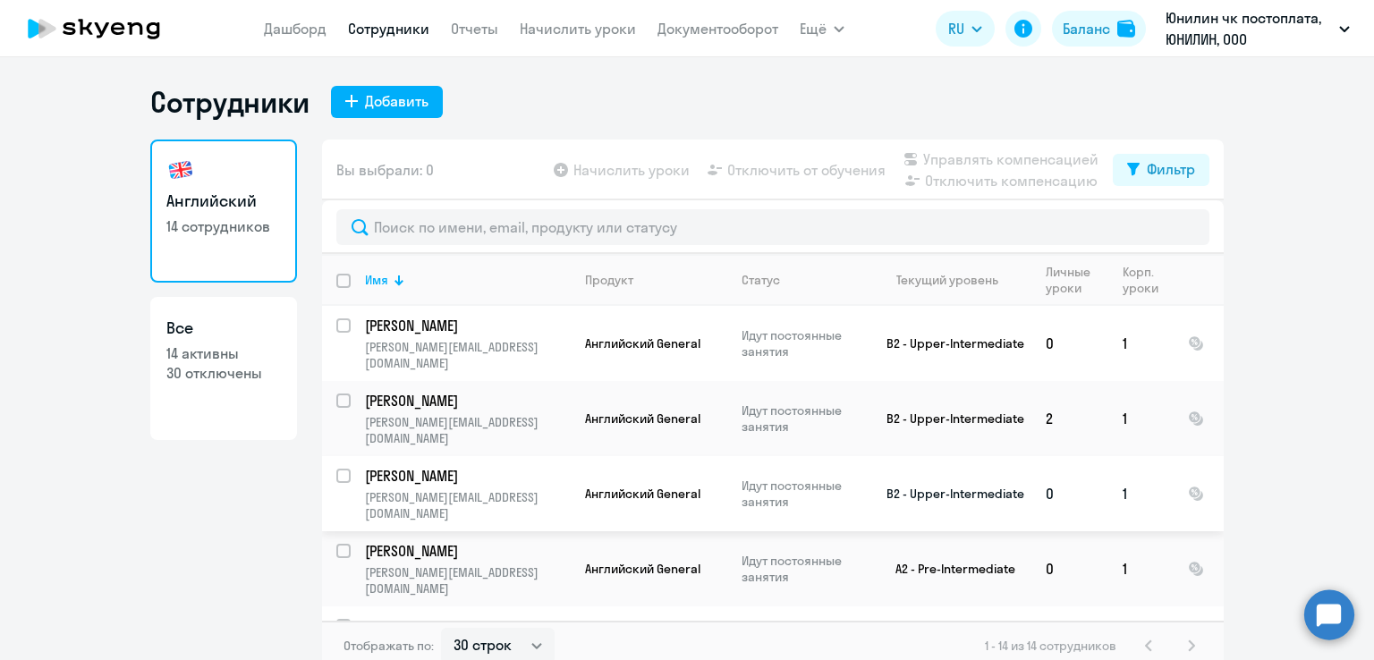
scroll to position [179, 0]
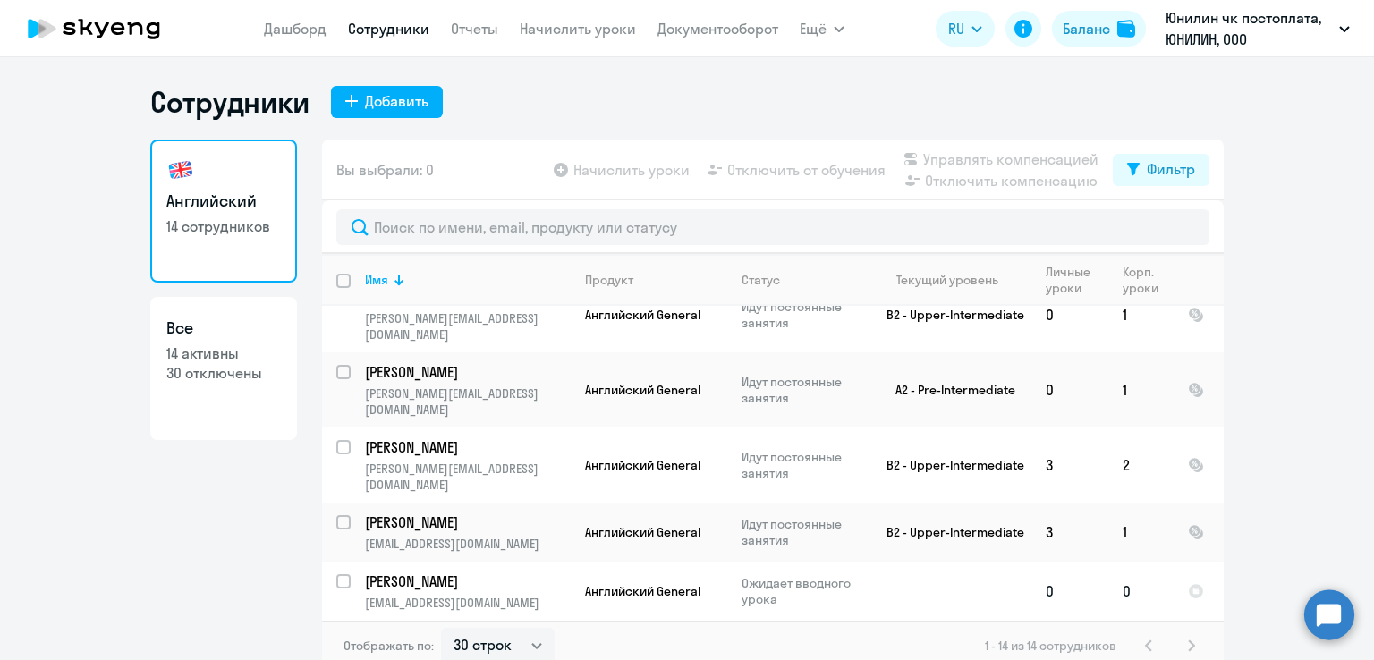
click at [413, 571] on p "[PERSON_NAME]" at bounding box center [466, 581] width 202 height 20
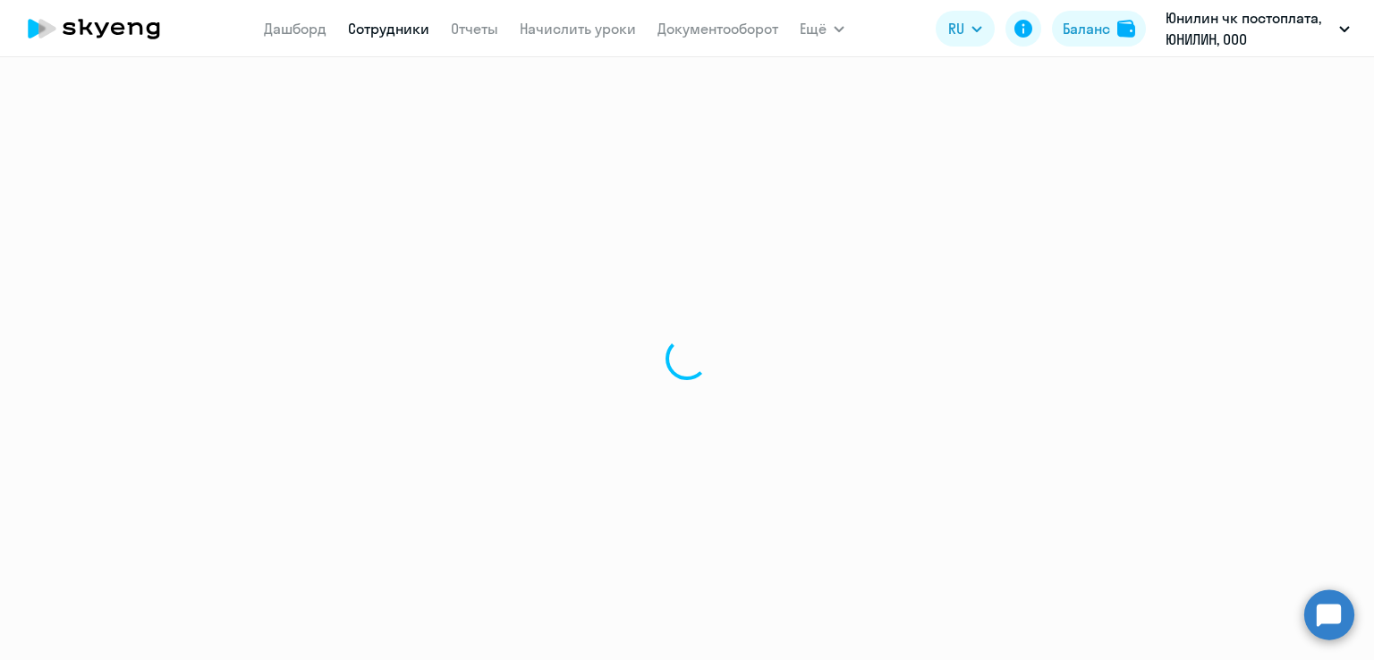
select select "english"
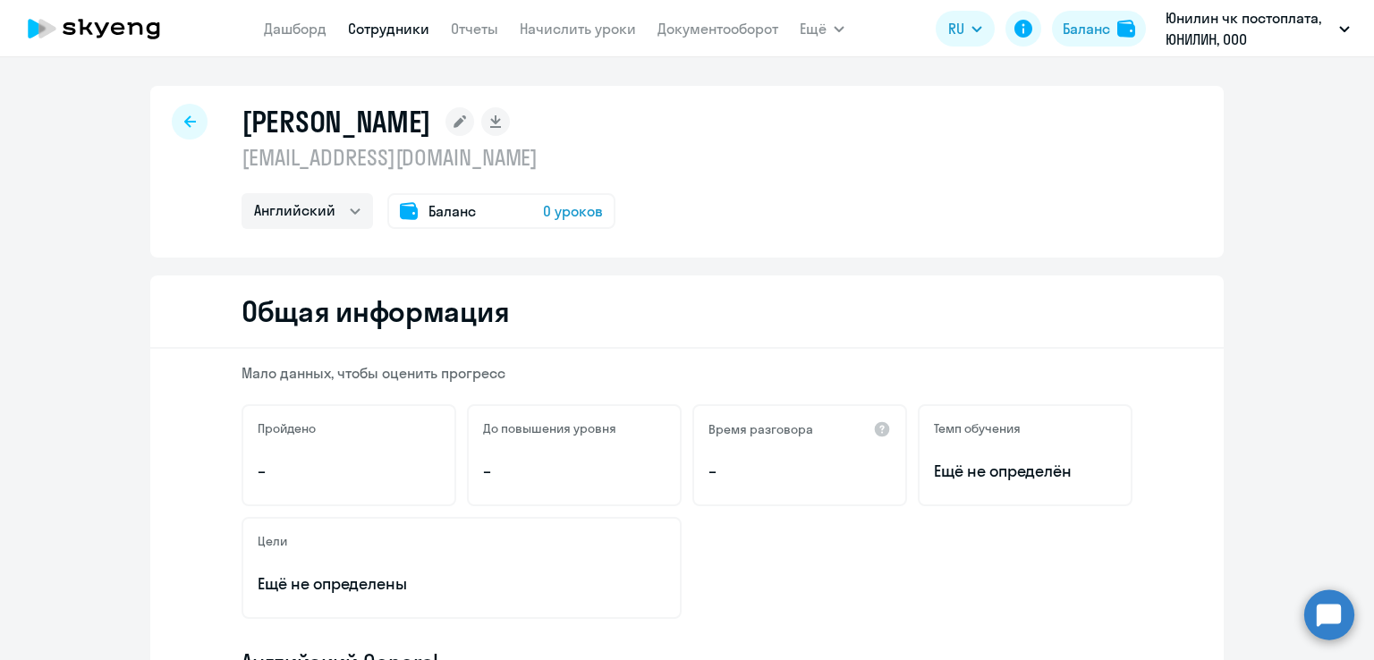
scroll to position [447, 0]
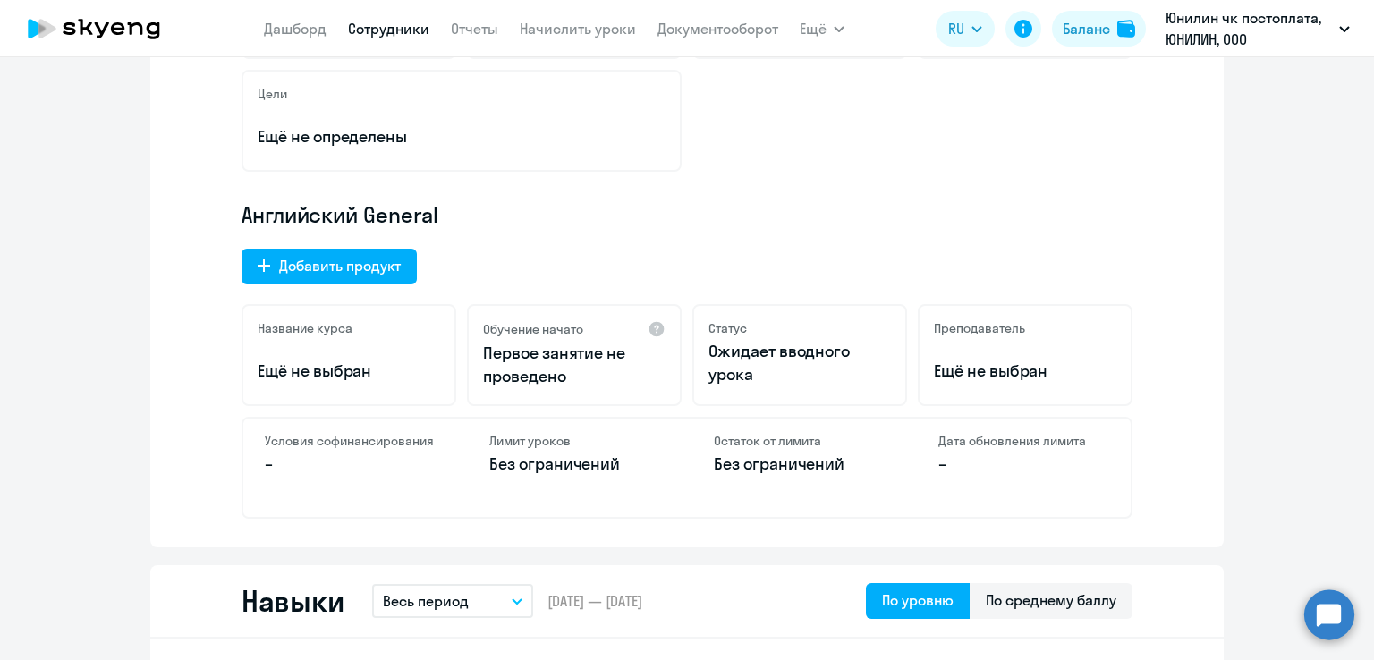
click at [317, 441] on h4 "Условия софинансирования" at bounding box center [350, 441] width 171 height 16
click at [529, 461] on p "Без ограничений" at bounding box center [574, 463] width 171 height 23
click at [771, 452] on p "Без ограничений" at bounding box center [799, 463] width 171 height 23
click at [335, 388] on div "Название курса Ещё не выбран" at bounding box center [348, 355] width 215 height 102
click at [332, 267] on div "Добавить продукт" at bounding box center [340, 265] width 122 height 21
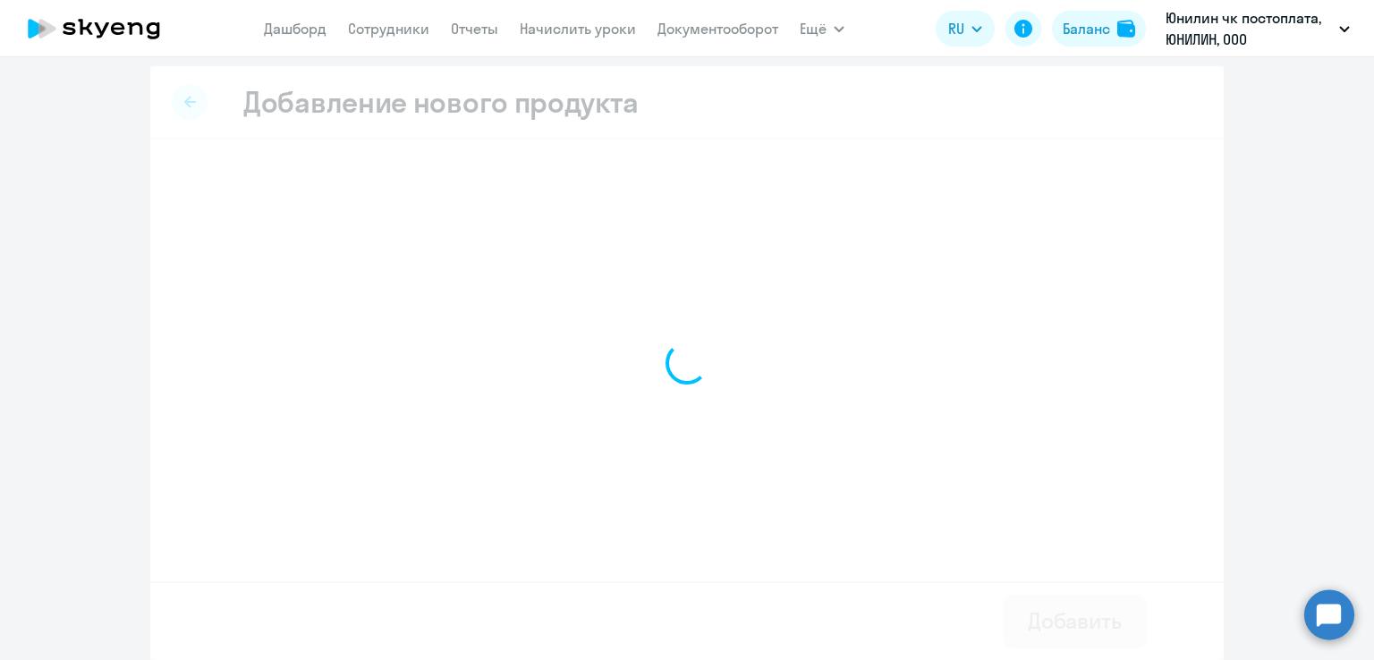
scroll to position [5, 0]
select select "english_adult_not_native_speaker_premium"
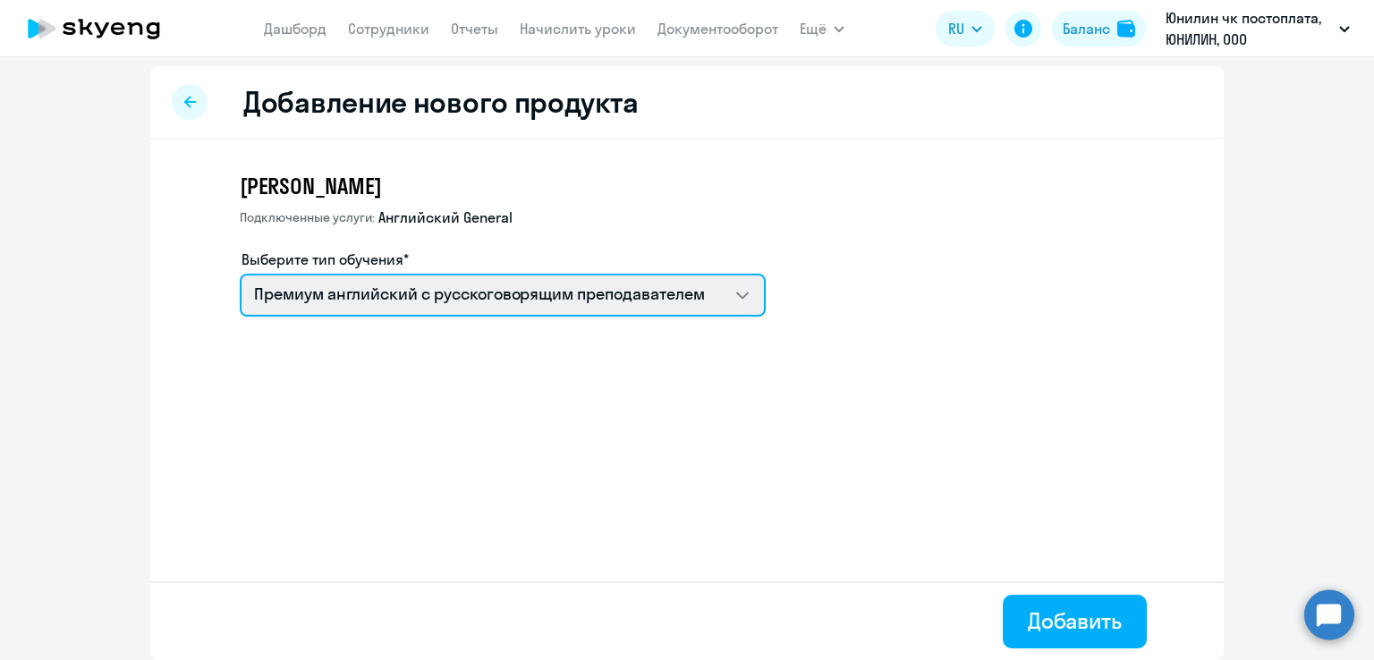
click at [738, 290] on select "Премиум английский с русскоговорящим преподавателем" at bounding box center [503, 295] width 526 height 43
click at [753, 288] on select "Премиум английский с русскоговорящим преподавателем" at bounding box center [503, 295] width 526 height 43
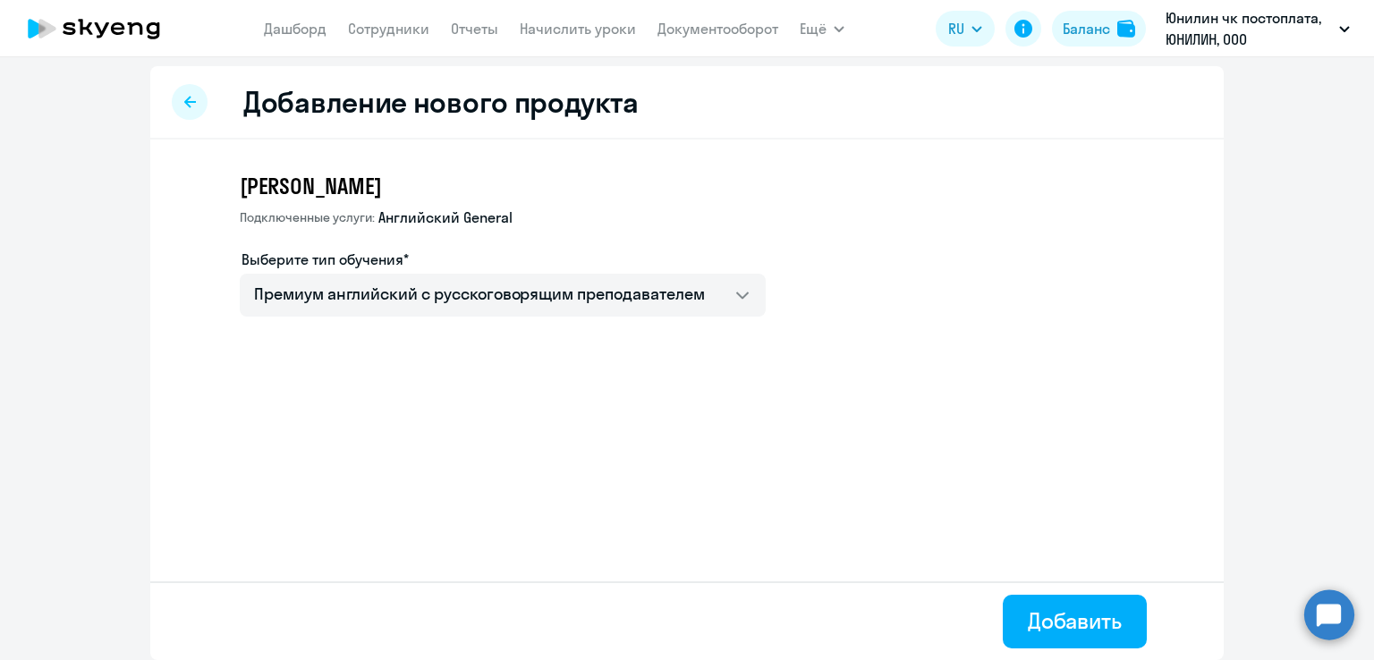
click at [173, 98] on div at bounding box center [190, 102] width 36 height 36
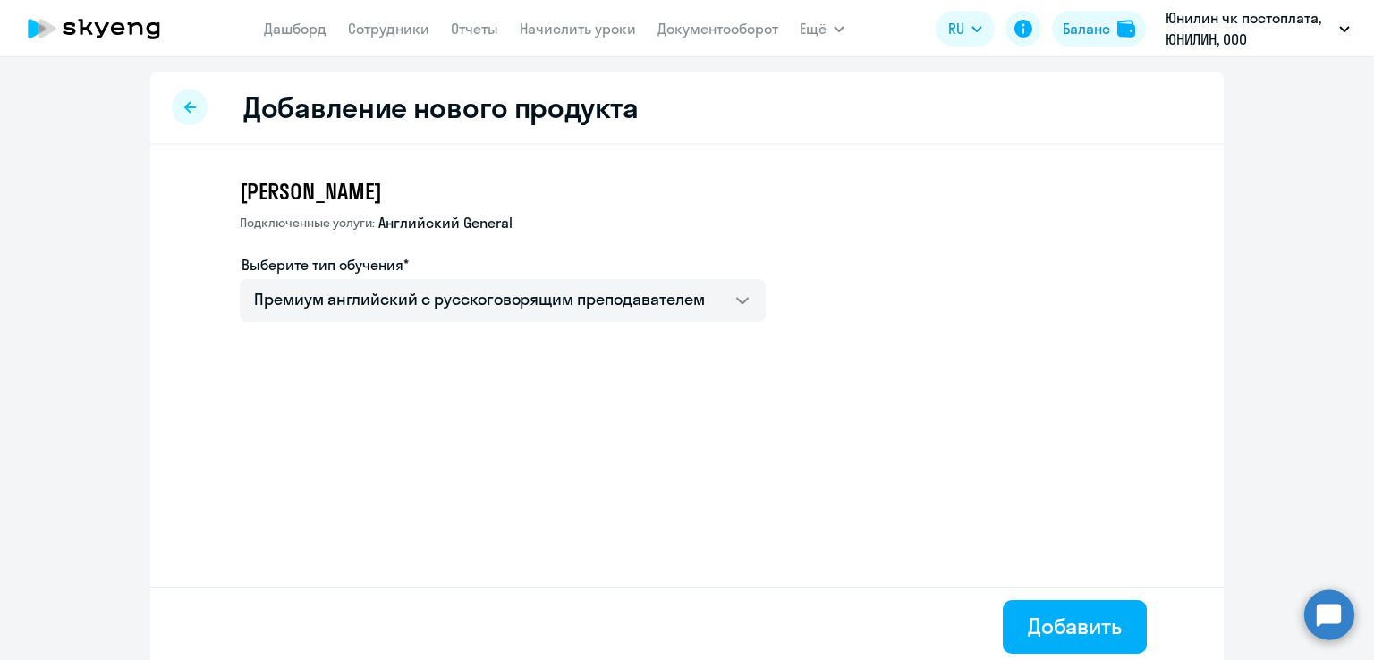
select select "english"
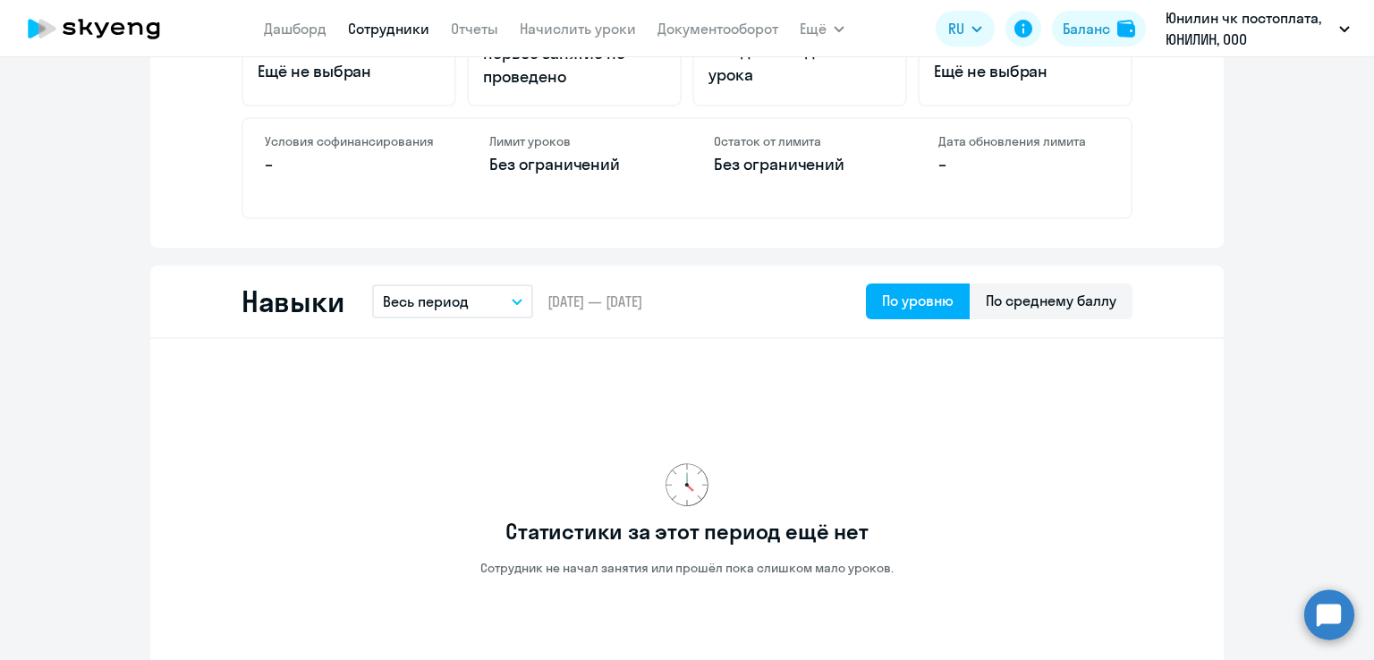
scroll to position [537, 0]
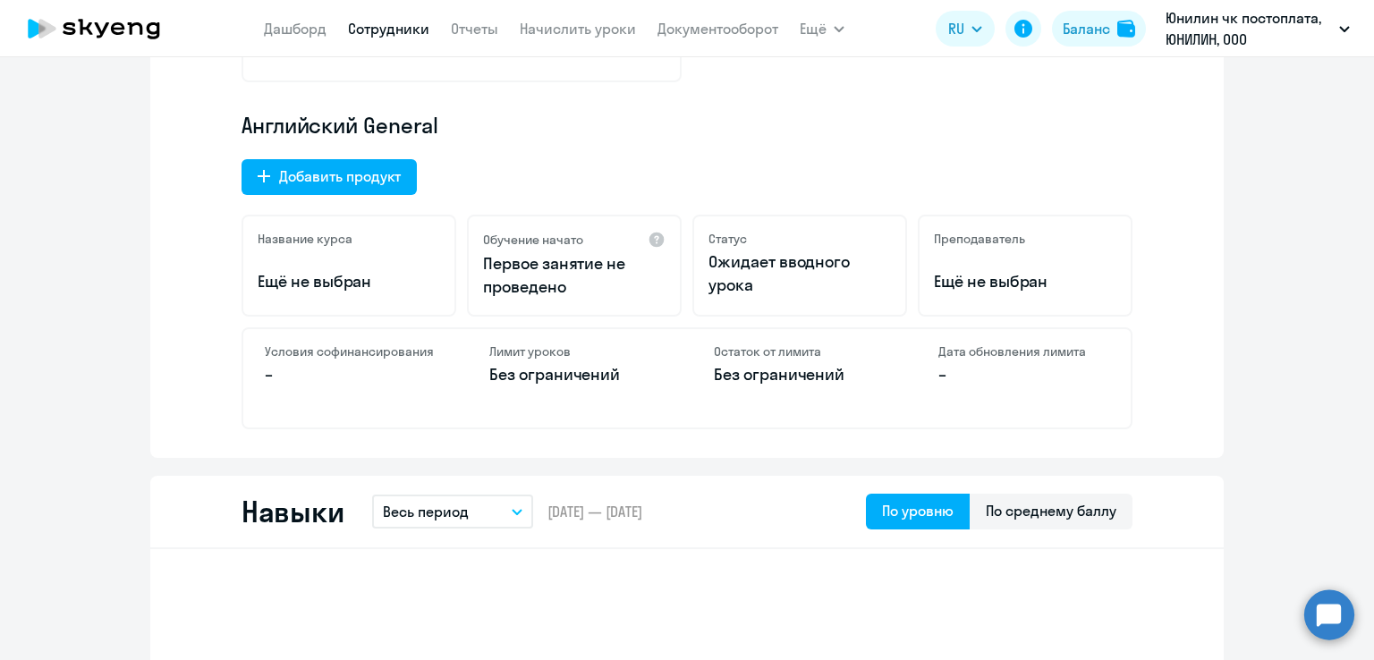
click at [755, 373] on p "Без ограничений" at bounding box center [799, 374] width 171 height 23
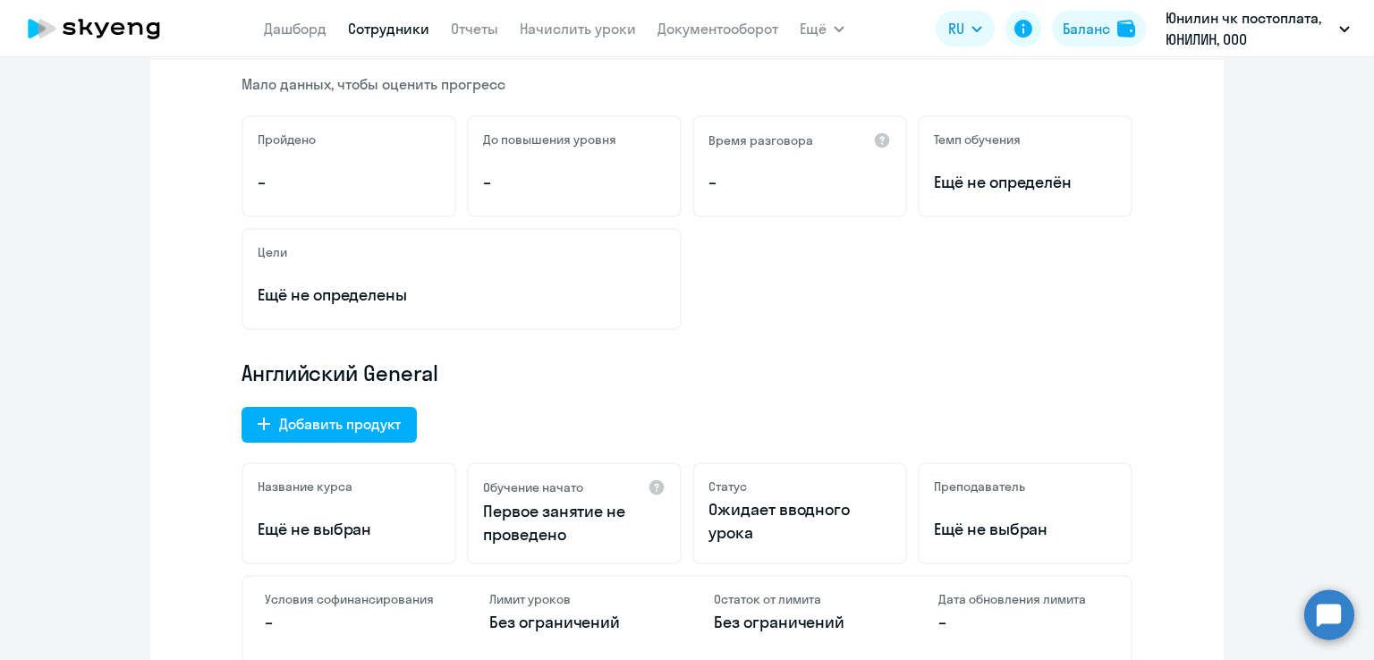
scroll to position [0, 0]
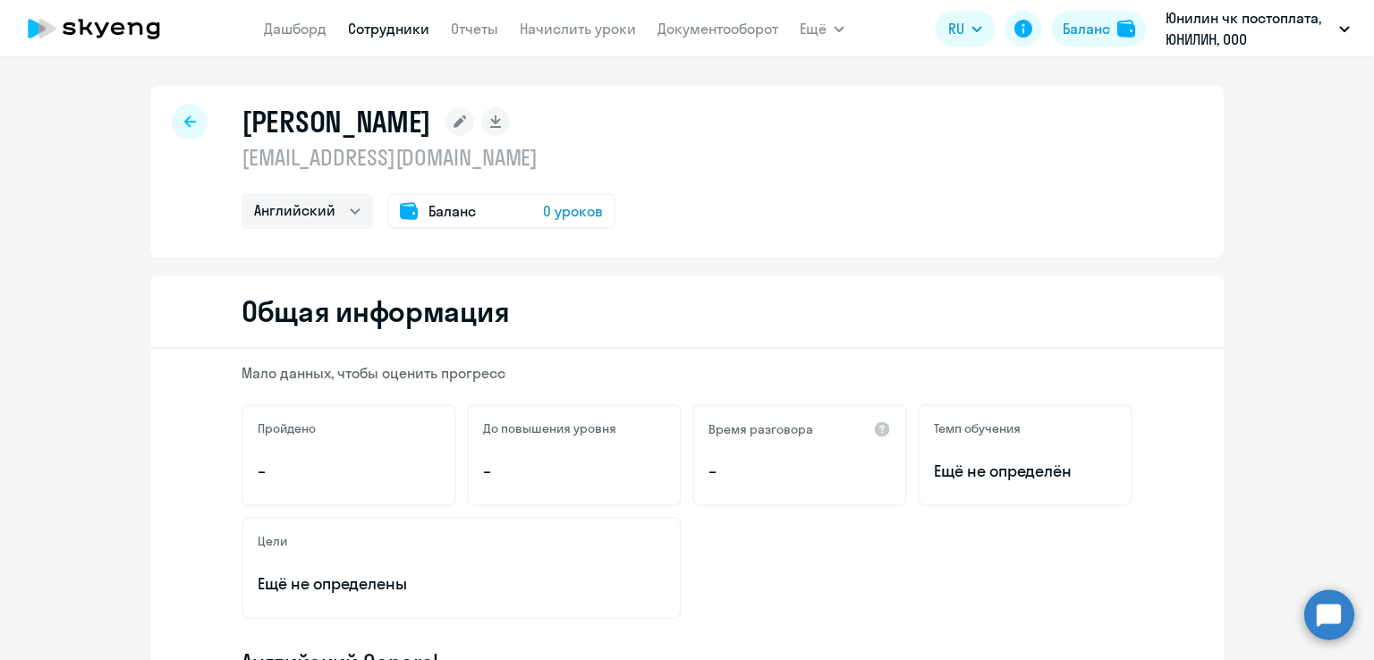
click at [428, 212] on span "Баланс" at bounding box center [451, 210] width 47 height 21
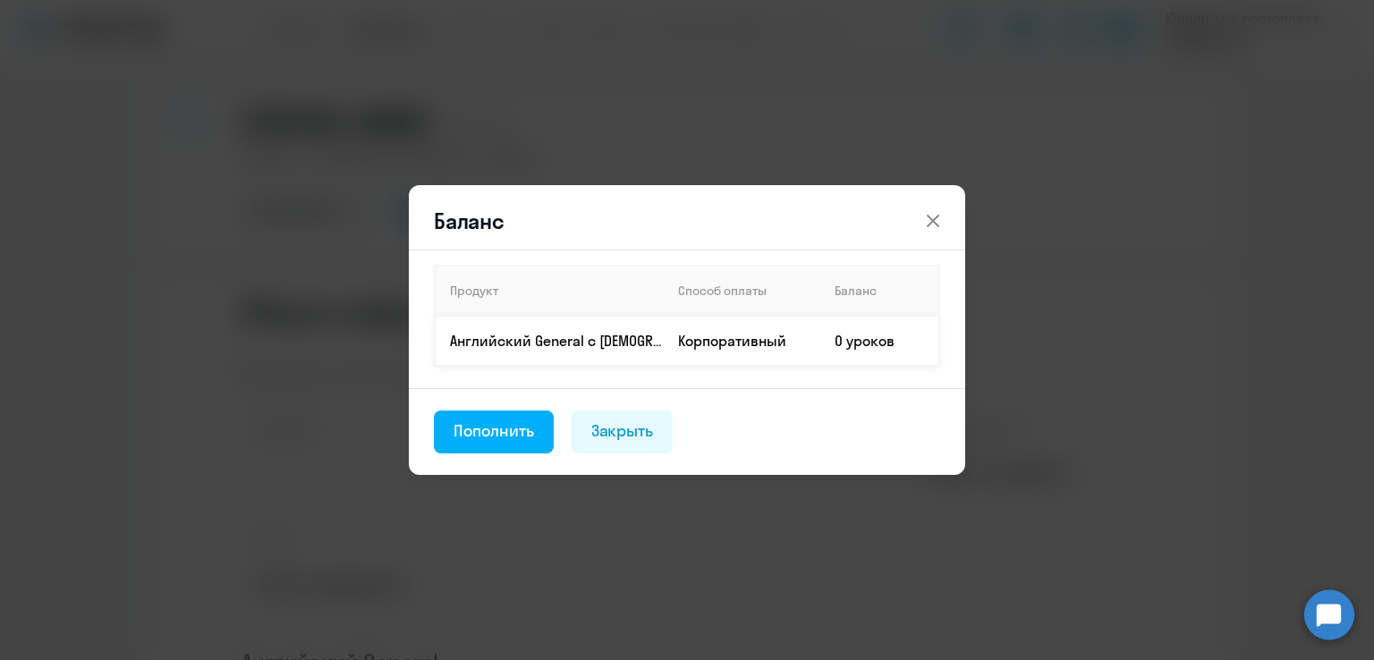
click at [757, 344] on td "Корпоративный" at bounding box center [742, 341] width 156 height 50
click at [887, 343] on td "0 уроков" at bounding box center [879, 341] width 119 height 50
click at [481, 430] on div "Пополнить" at bounding box center [493, 430] width 80 height 23
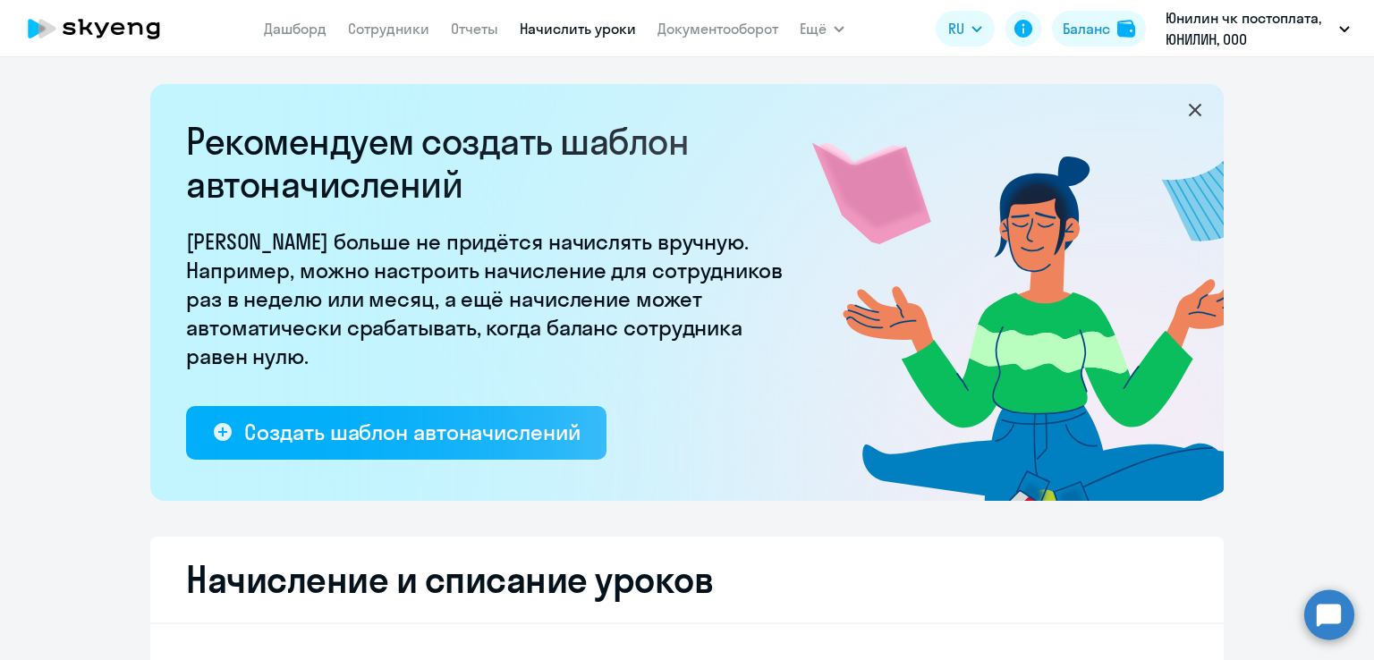
select select "10"
select select "english"
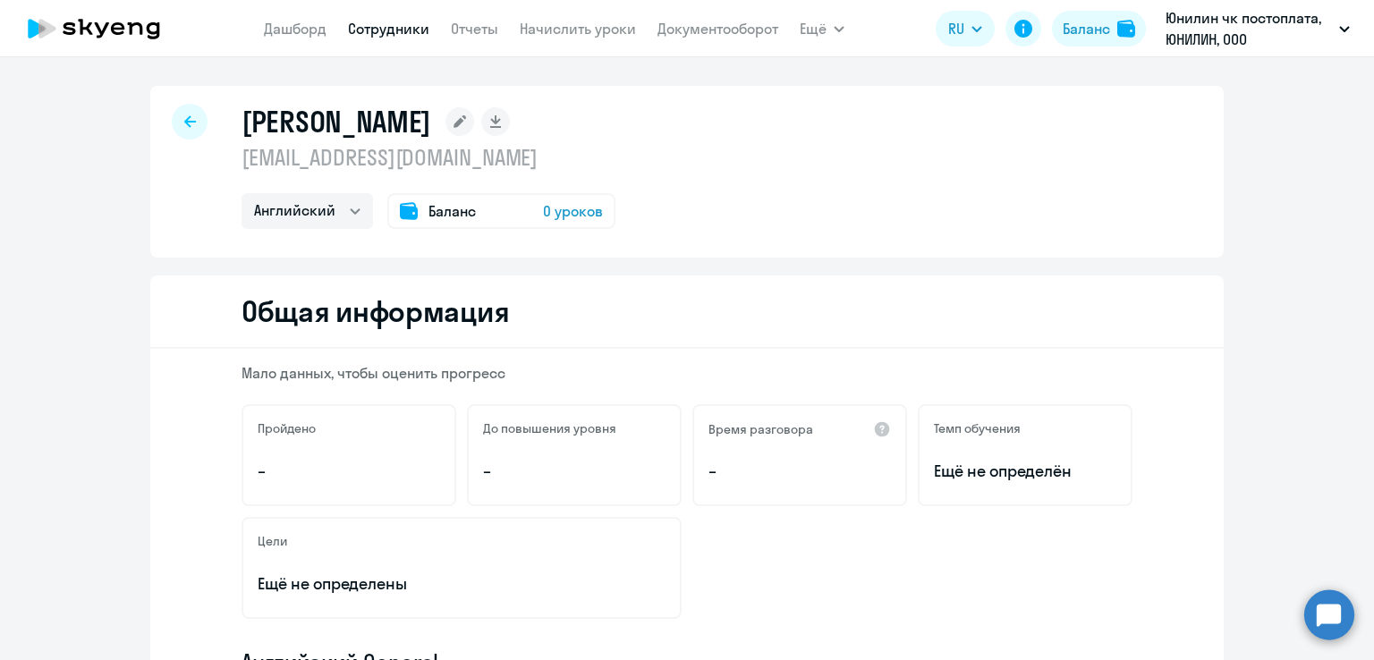
click at [990, 468] on span "Ещё не определён" at bounding box center [1025, 471] width 182 height 23
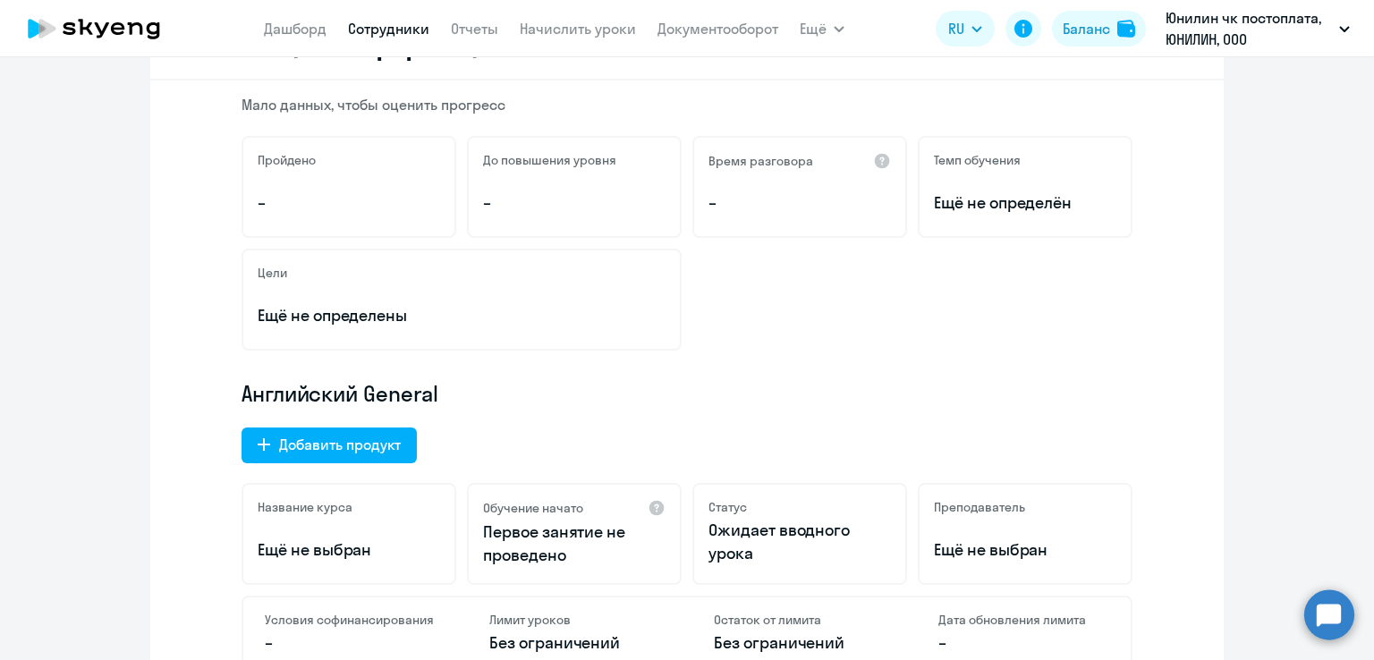
scroll to position [537, 0]
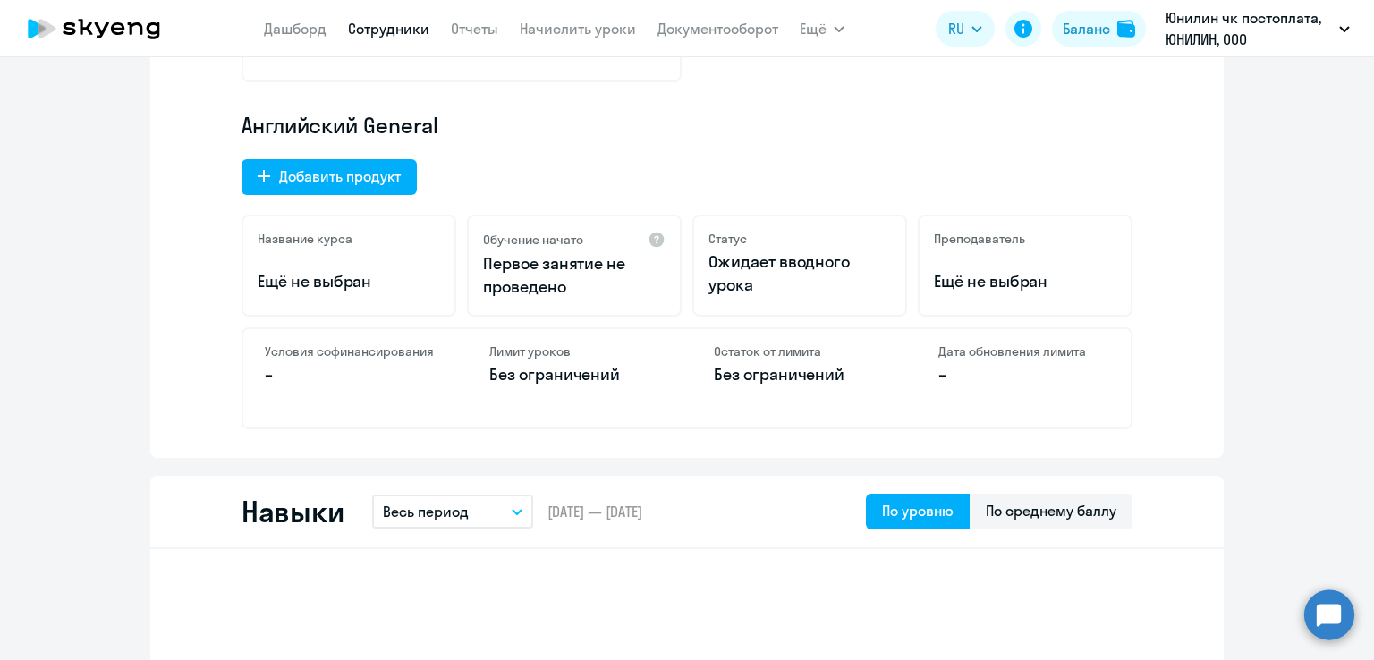
click at [1002, 275] on p "Ещё не выбран" at bounding box center [1025, 281] width 182 height 23
click at [739, 359] on div "Остаток от лимита Без ограничений" at bounding box center [799, 378] width 214 height 98
click at [946, 368] on p "–" at bounding box center [1023, 374] width 171 height 23
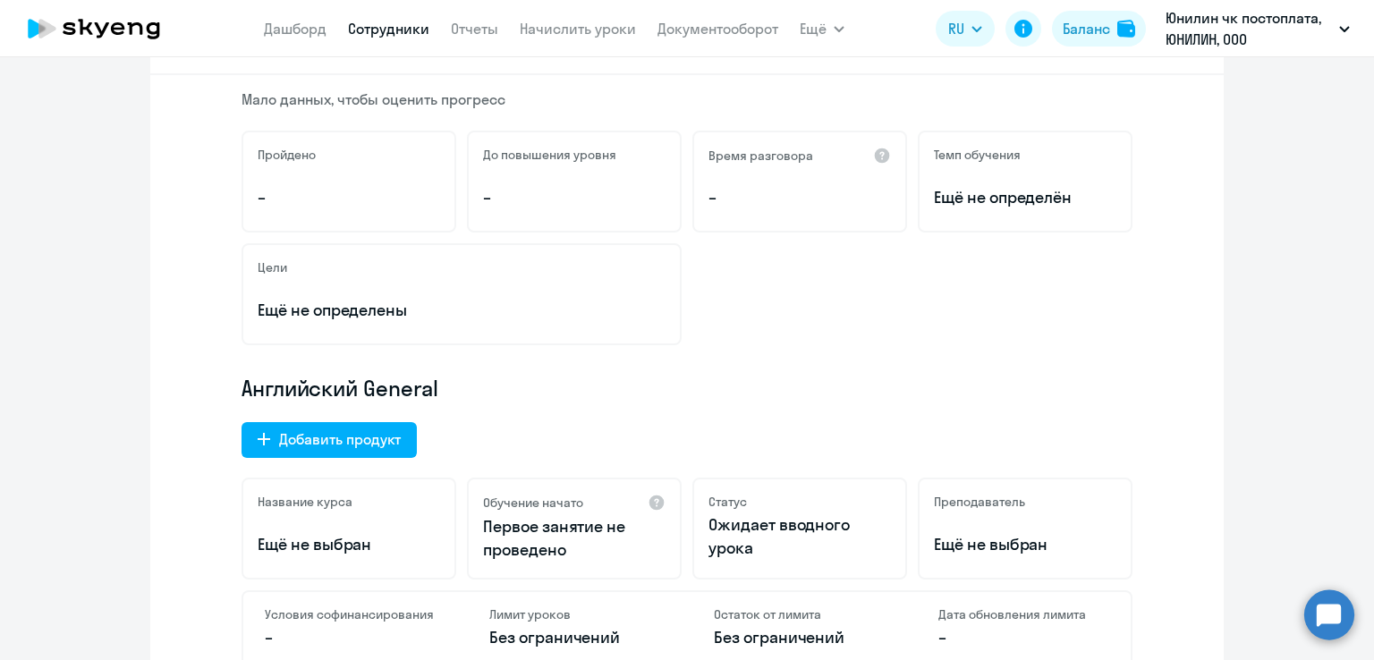
scroll to position [0, 0]
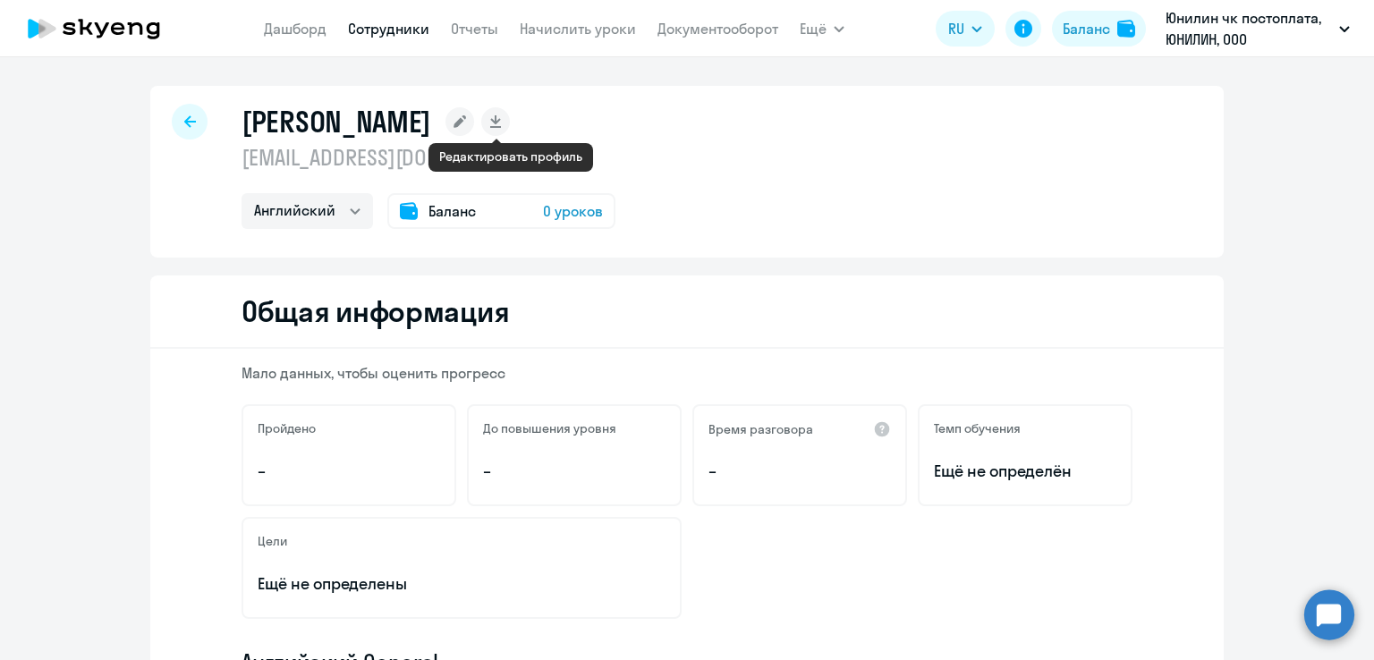
click at [474, 112] on rect at bounding box center [459, 121] width 29 height 29
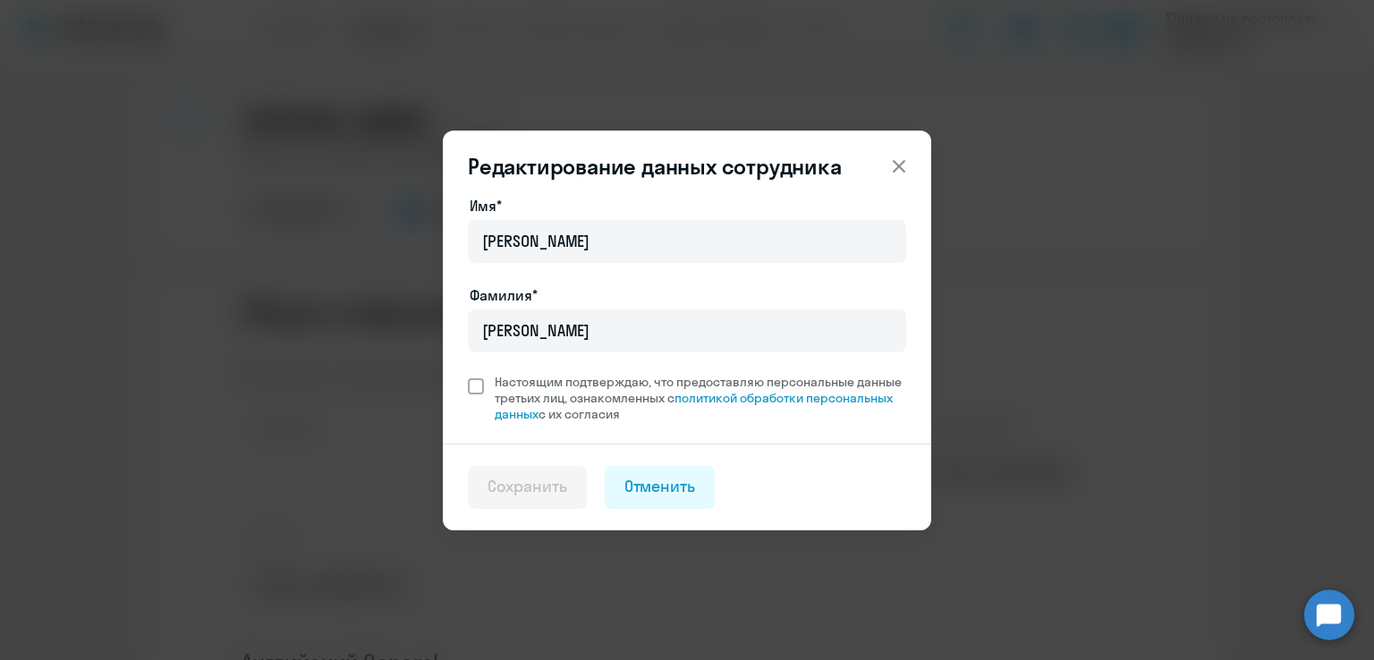
click at [478, 384] on span at bounding box center [476, 386] width 16 height 16
click at [468, 374] on input "Настоящим подтверждаю, что предоставляю персональные данные третьих лиц, ознако…" at bounding box center [467, 373] width 1 height 1
checkbox input "true"
click at [513, 481] on div "Сохранить" at bounding box center [527, 486] width 80 height 23
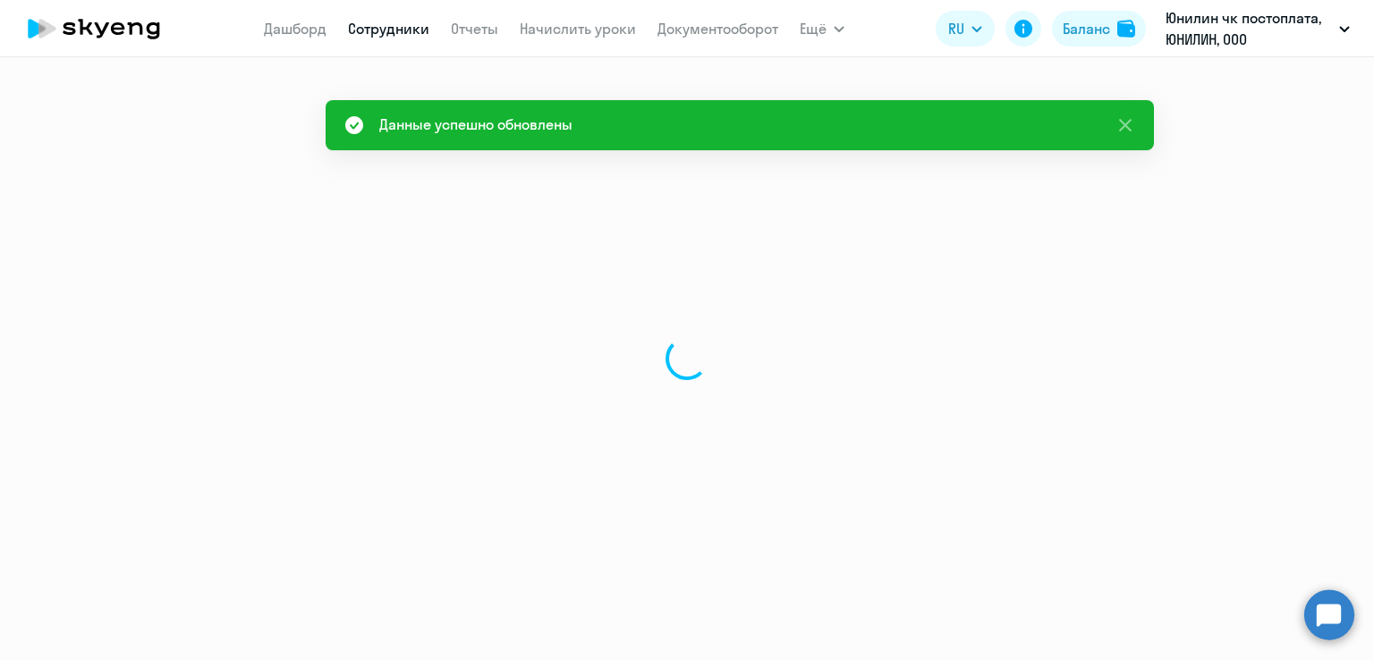
select select "english"
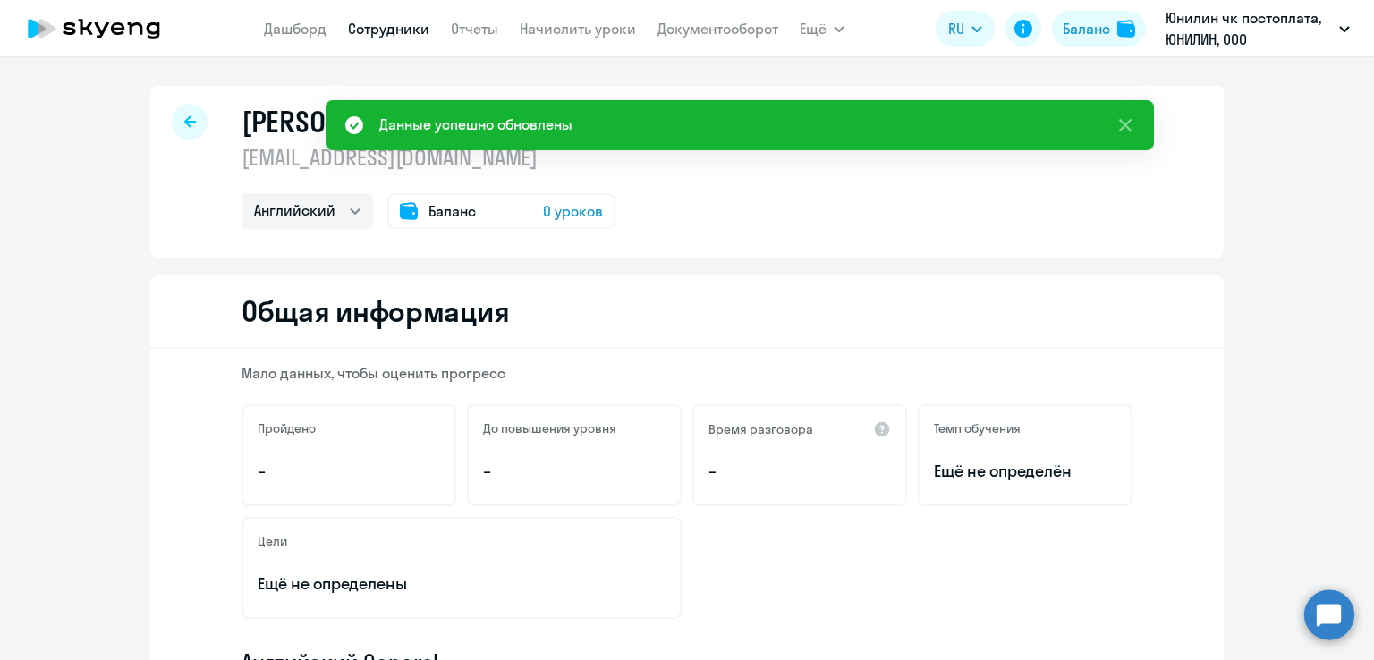
click at [409, 376] on p "Мало данных, чтобы оценить прогресс" at bounding box center [686, 373] width 891 height 20
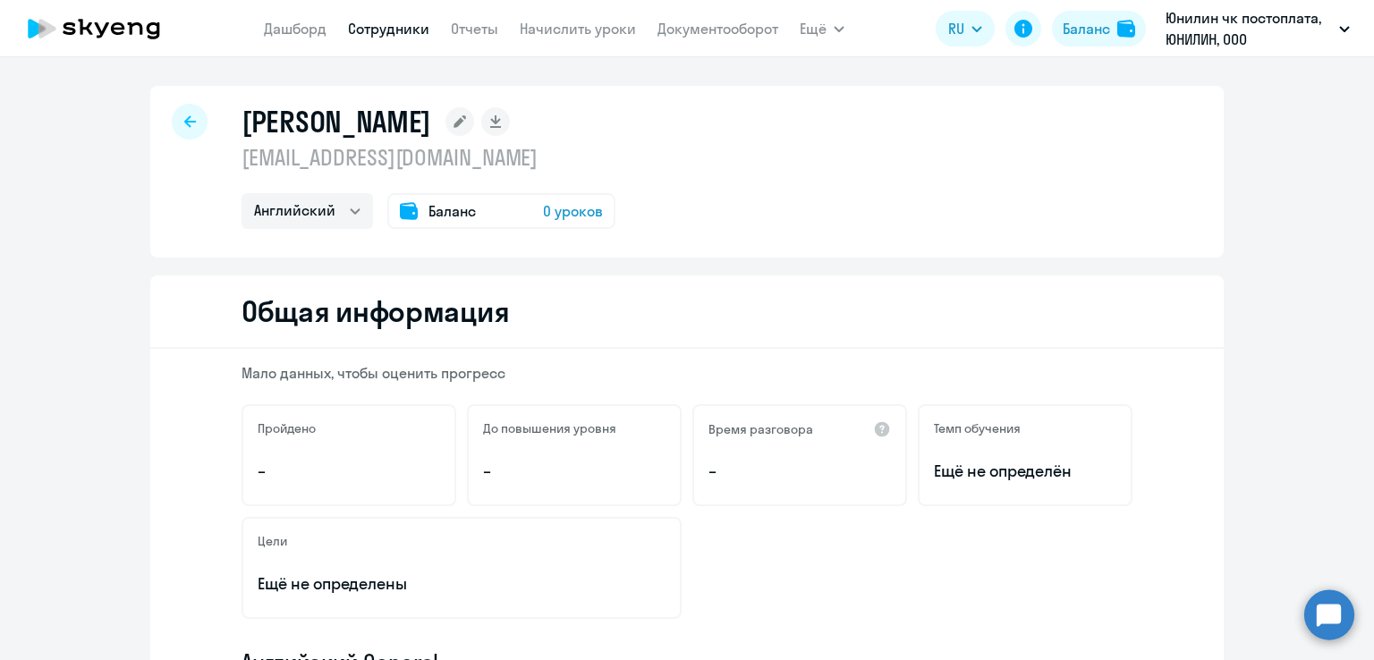
click at [447, 207] on span "Баланс" at bounding box center [451, 210] width 47 height 21
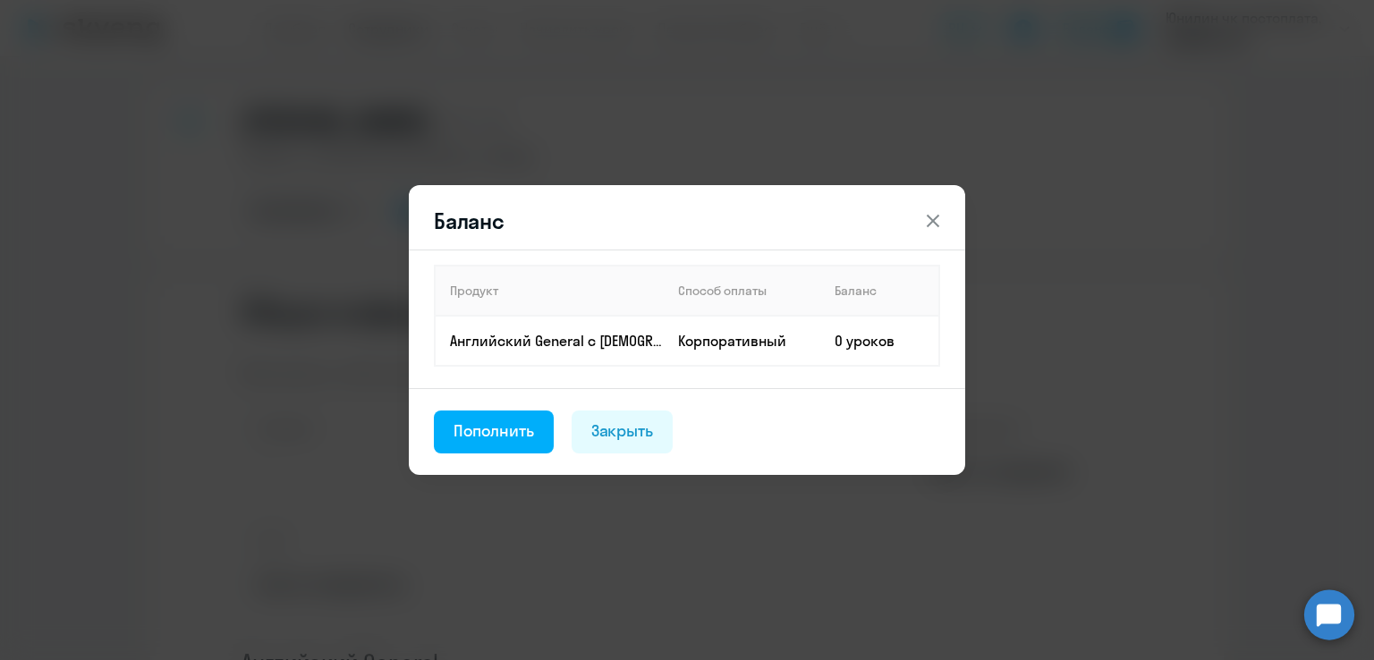
click at [934, 217] on icon at bounding box center [932, 220] width 21 height 21
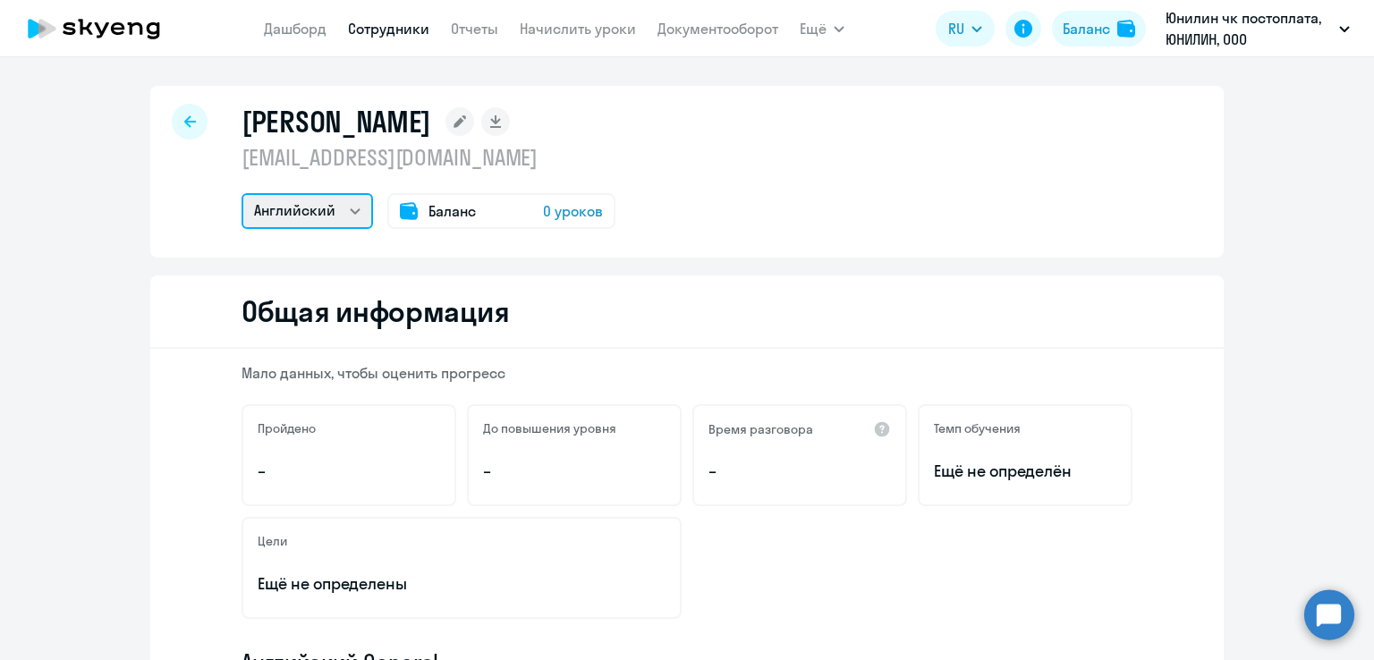
click at [334, 200] on select "Английский" at bounding box center [306, 211] width 131 height 36
click at [241, 193] on select "Английский" at bounding box center [306, 211] width 131 height 36
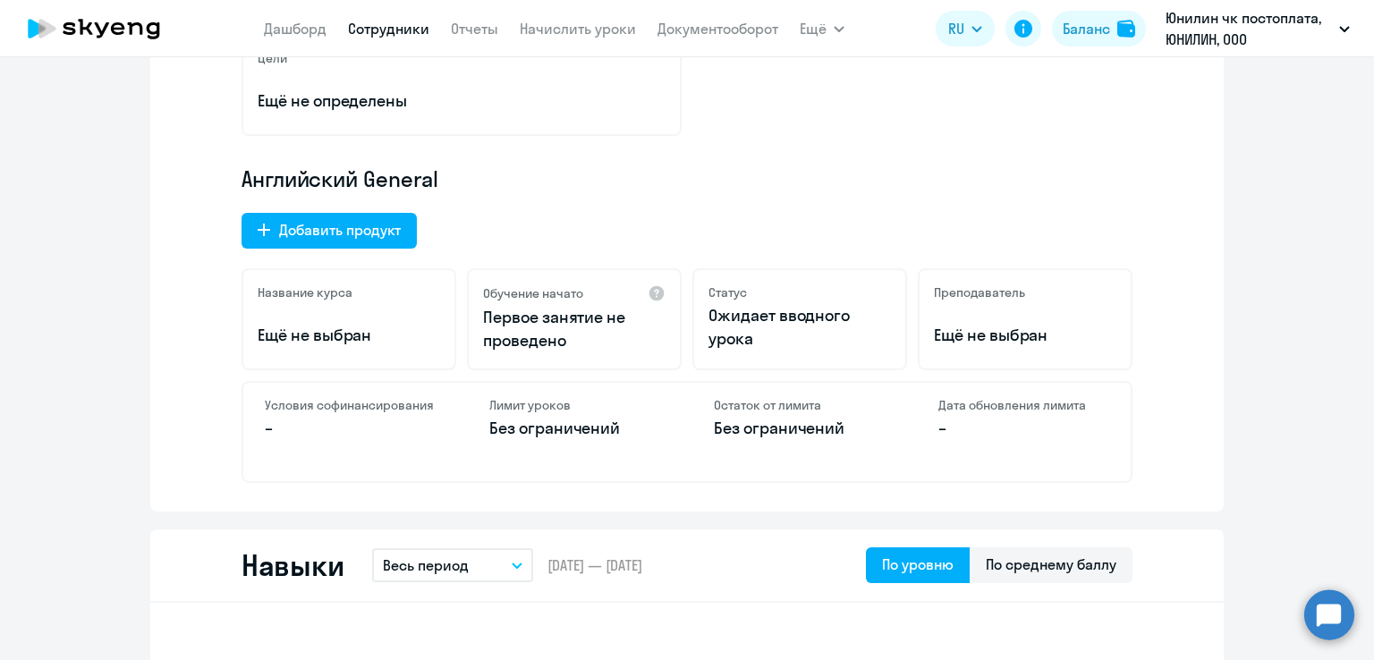
scroll to position [537, 0]
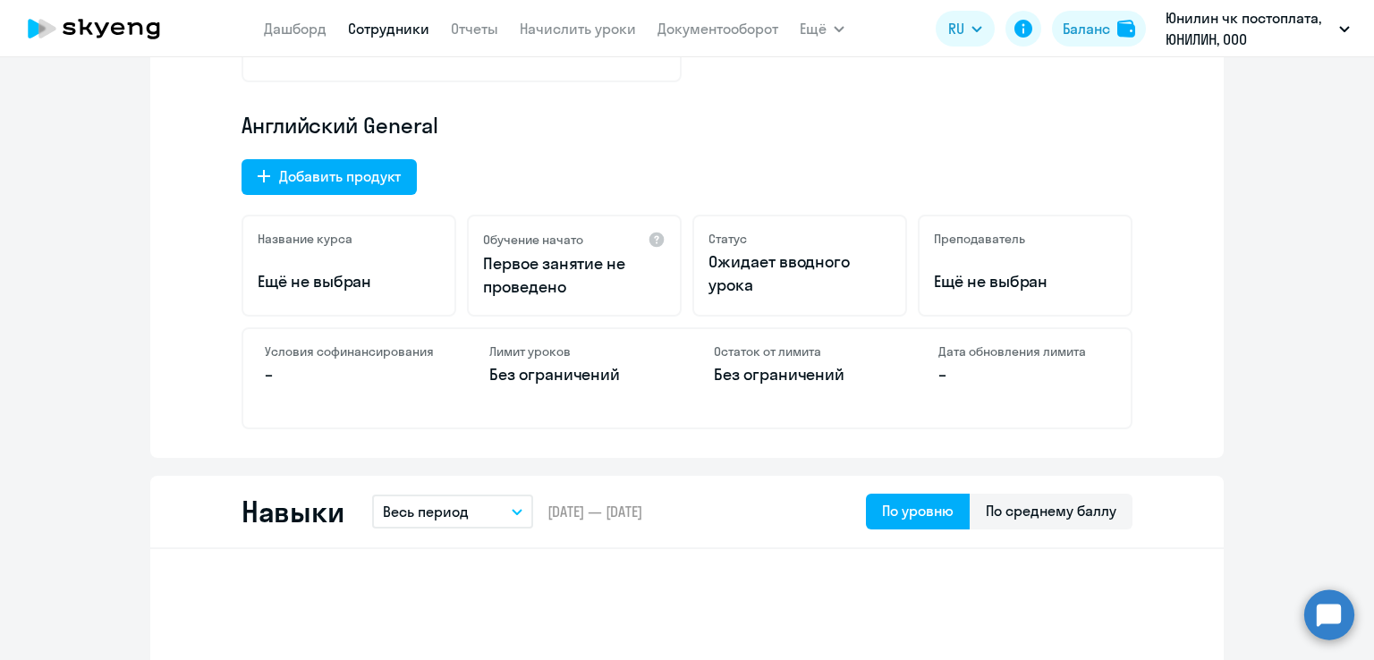
click at [801, 356] on h4 "Остаток от лимита" at bounding box center [799, 351] width 171 height 16
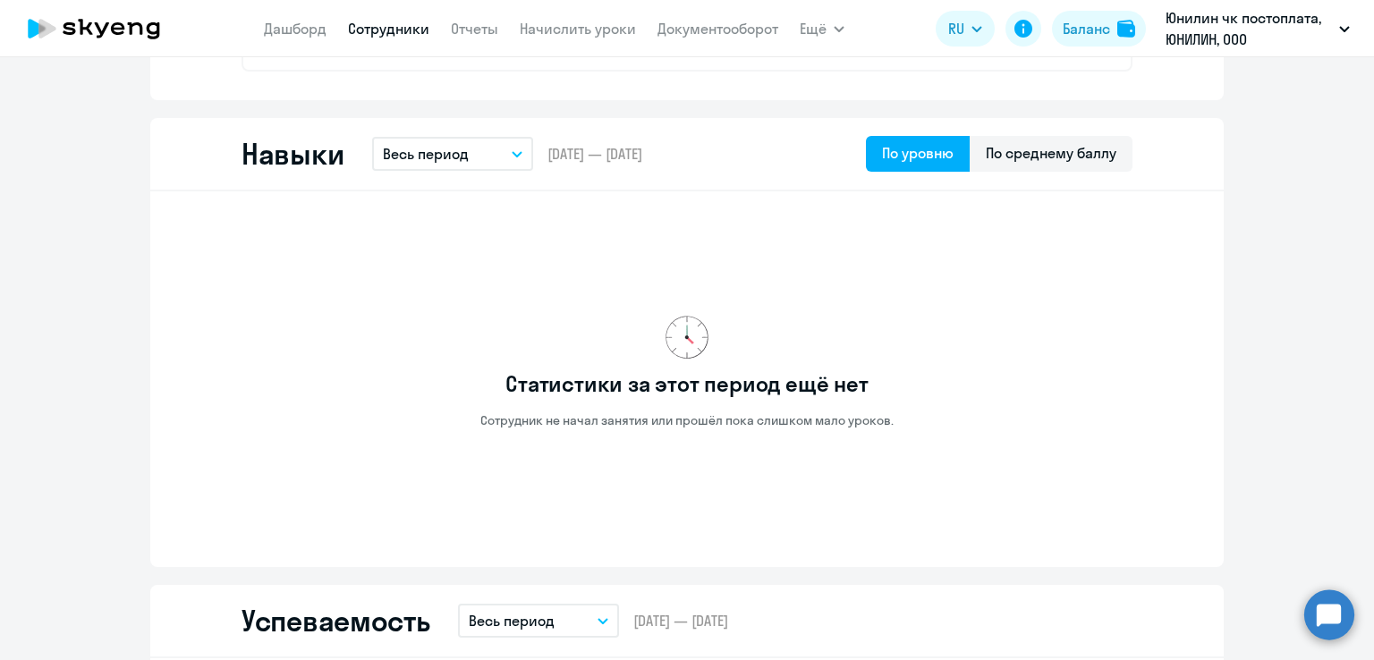
scroll to position [268, 0]
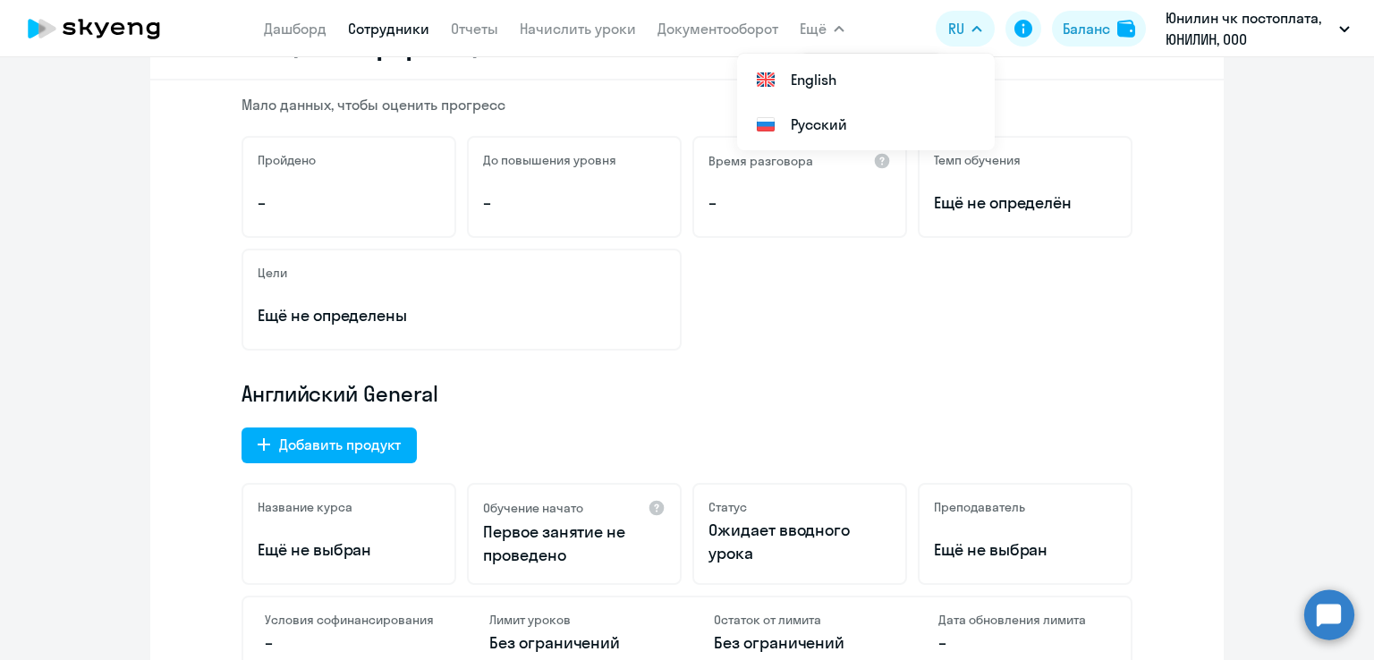
click at [832, 21] on button "Ещё" at bounding box center [821, 29] width 45 height 36
click at [735, 44] on nav "[PERSON_NAME] Отчеты Начислить уроки Документооборот" at bounding box center [521, 29] width 514 height 36
click at [730, 30] on link "Документооборот" at bounding box center [717, 29] width 121 height 18
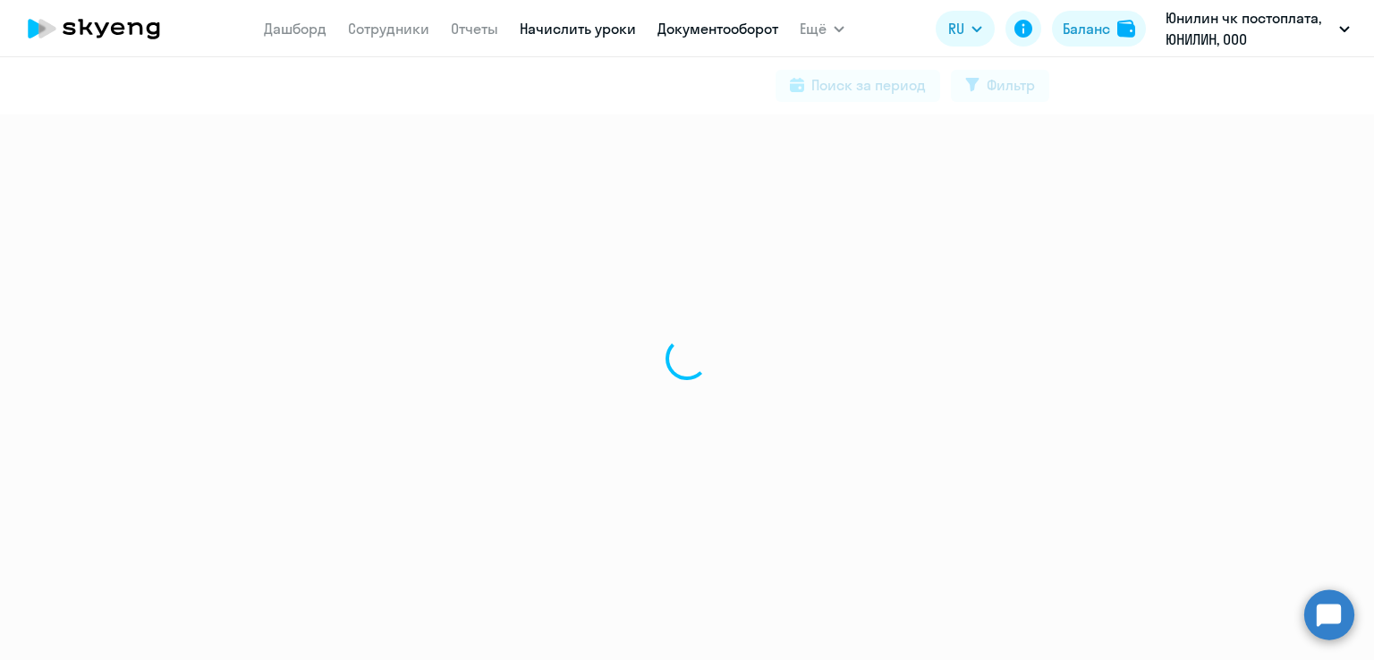
click at [565, 30] on link "Начислить уроки" at bounding box center [578, 29] width 116 height 18
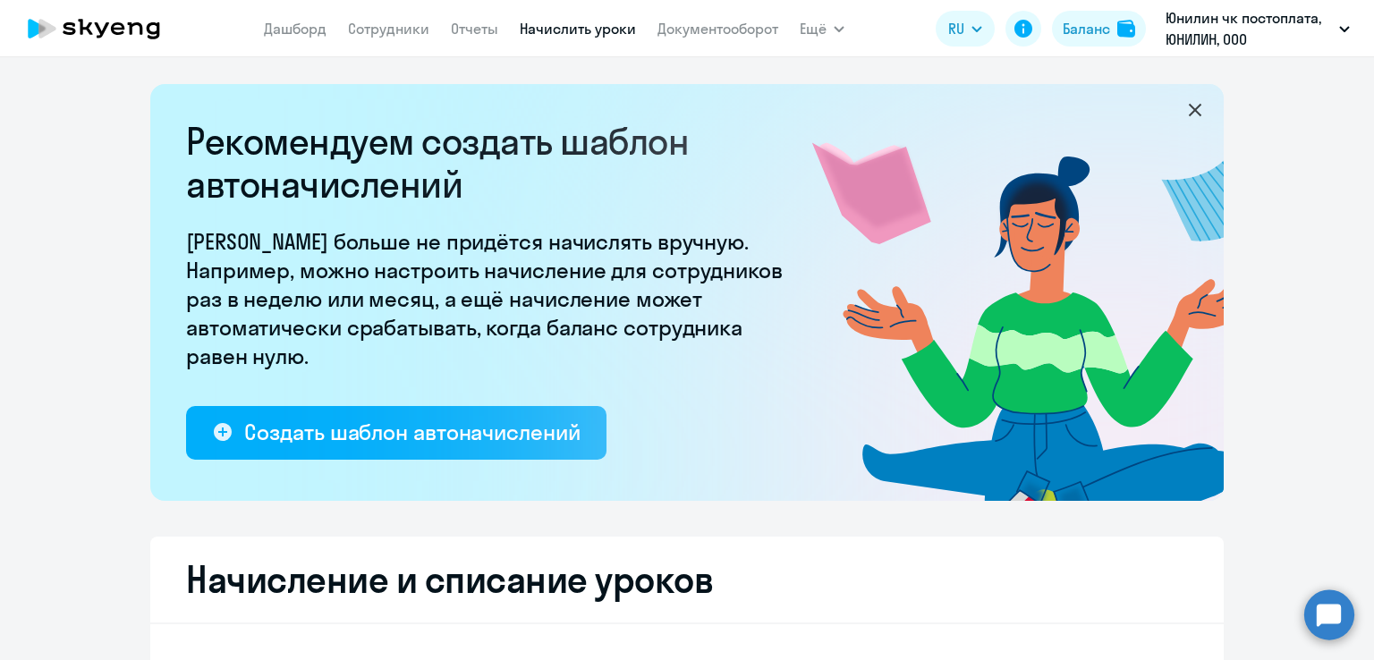
select select "10"
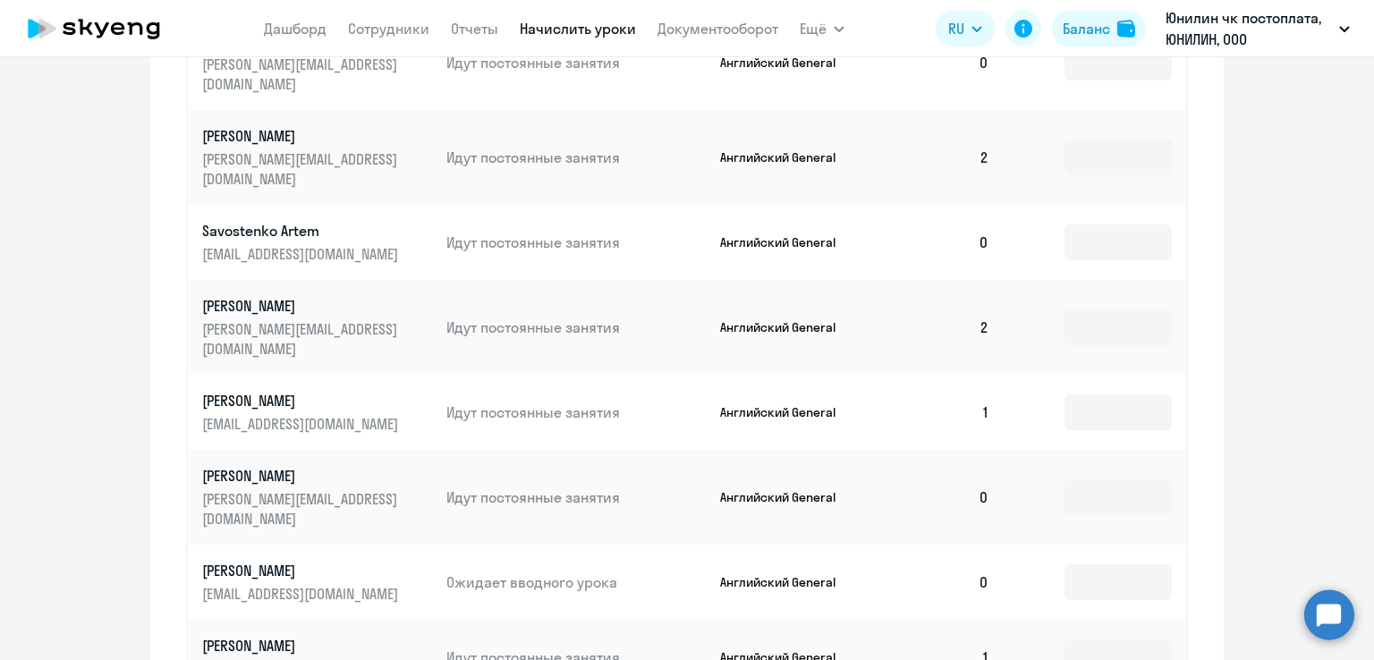
scroll to position [1073, 0]
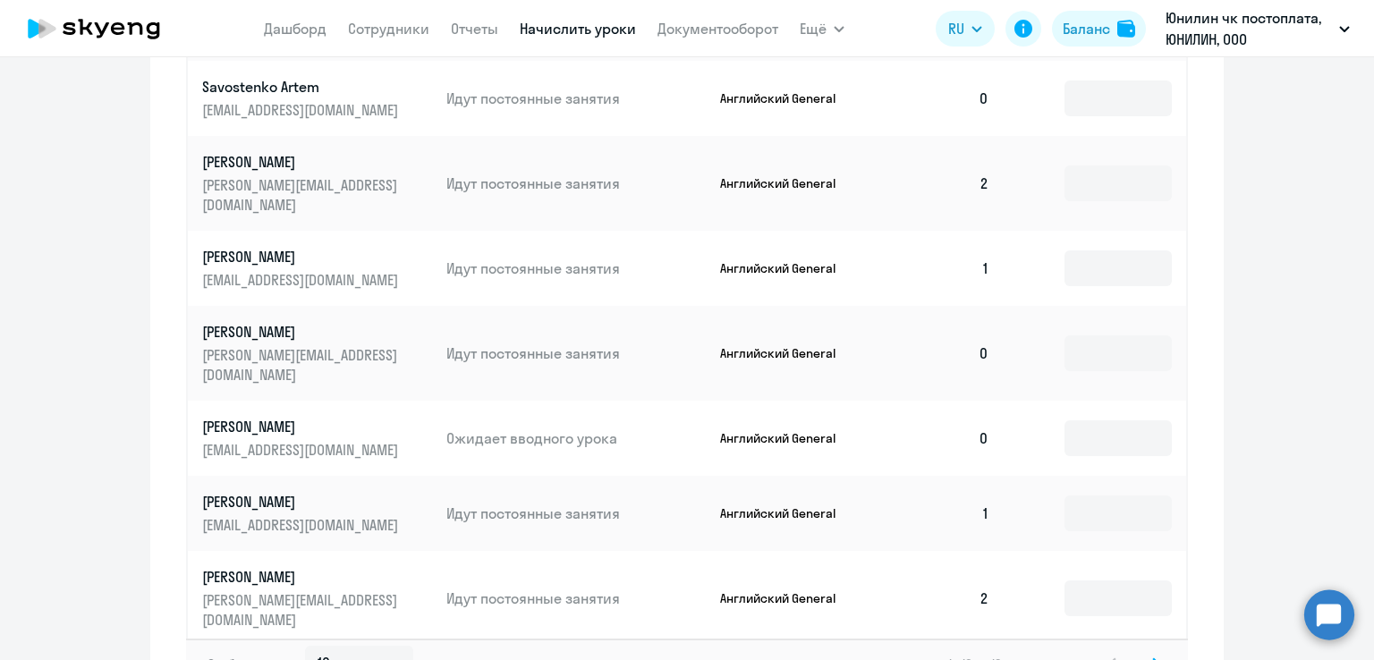
click at [971, 401] on td "0" at bounding box center [940, 438] width 125 height 75
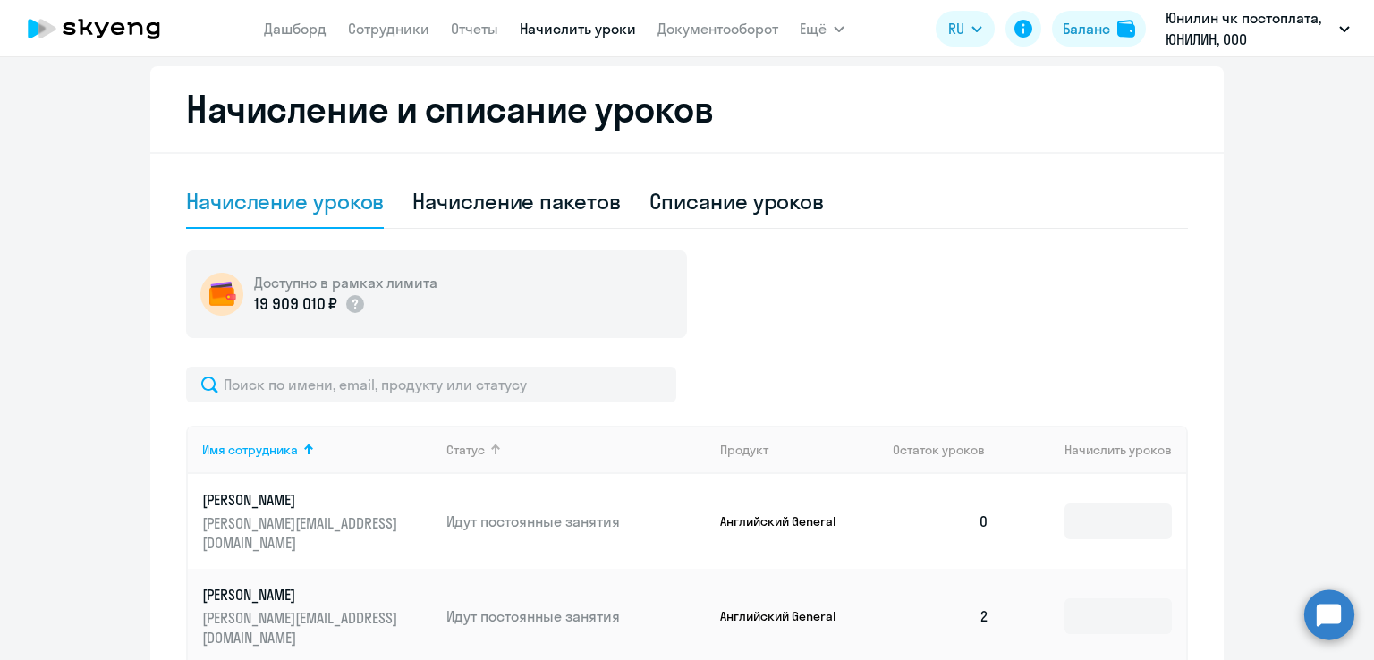
scroll to position [0, 0]
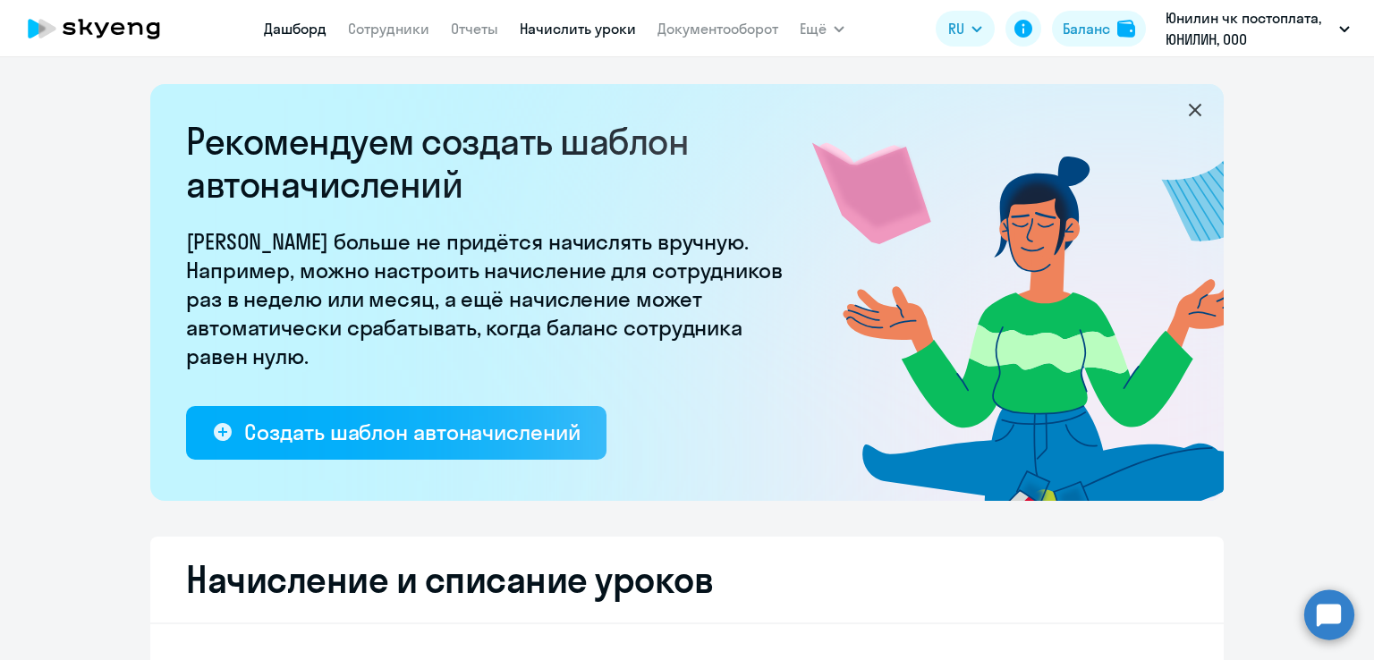
click at [297, 25] on link "Дашборд" at bounding box center [295, 29] width 63 height 18
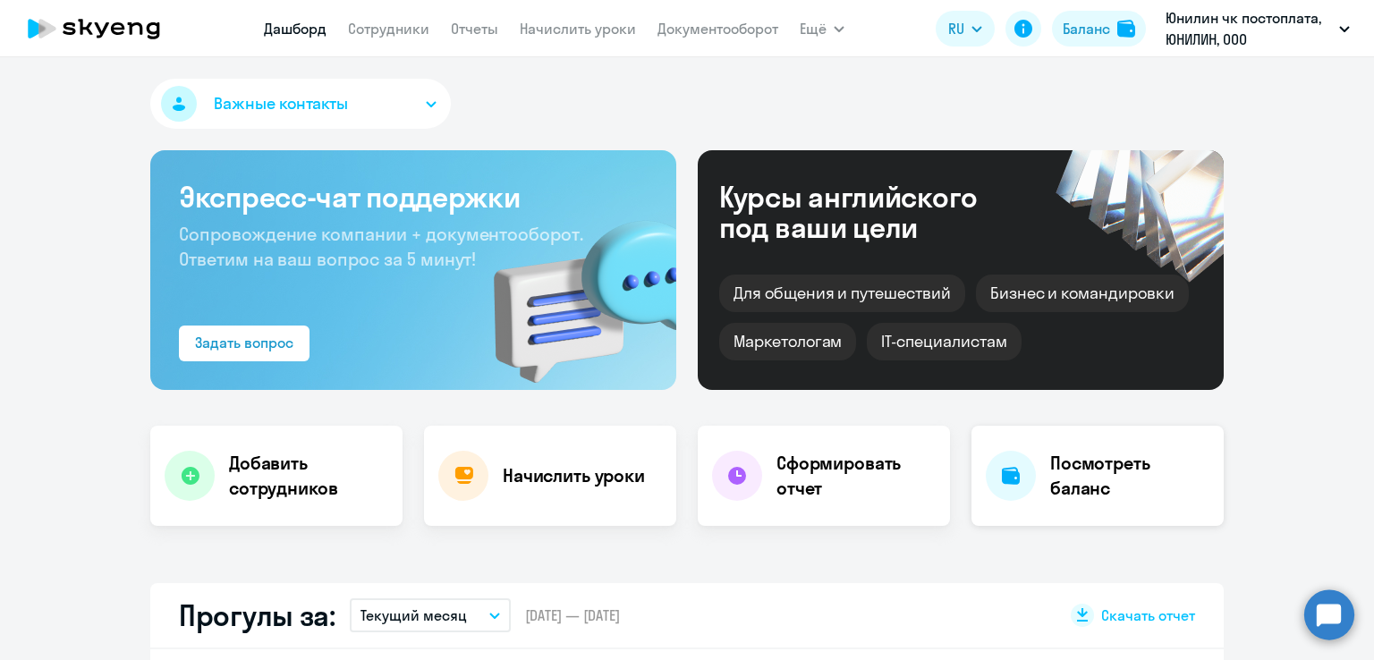
click at [1095, 469] on h4 "Посмотреть баланс" at bounding box center [1129, 476] width 159 height 50
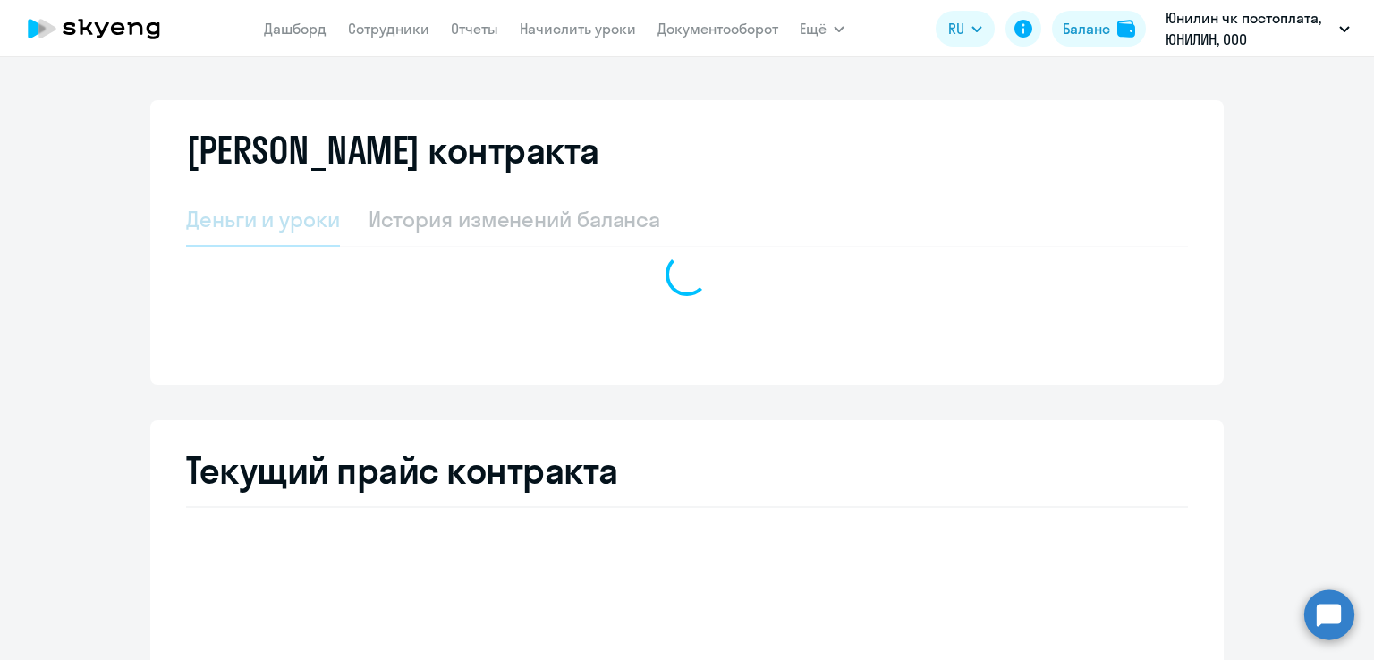
select select "english_adult_not_native_speaker"
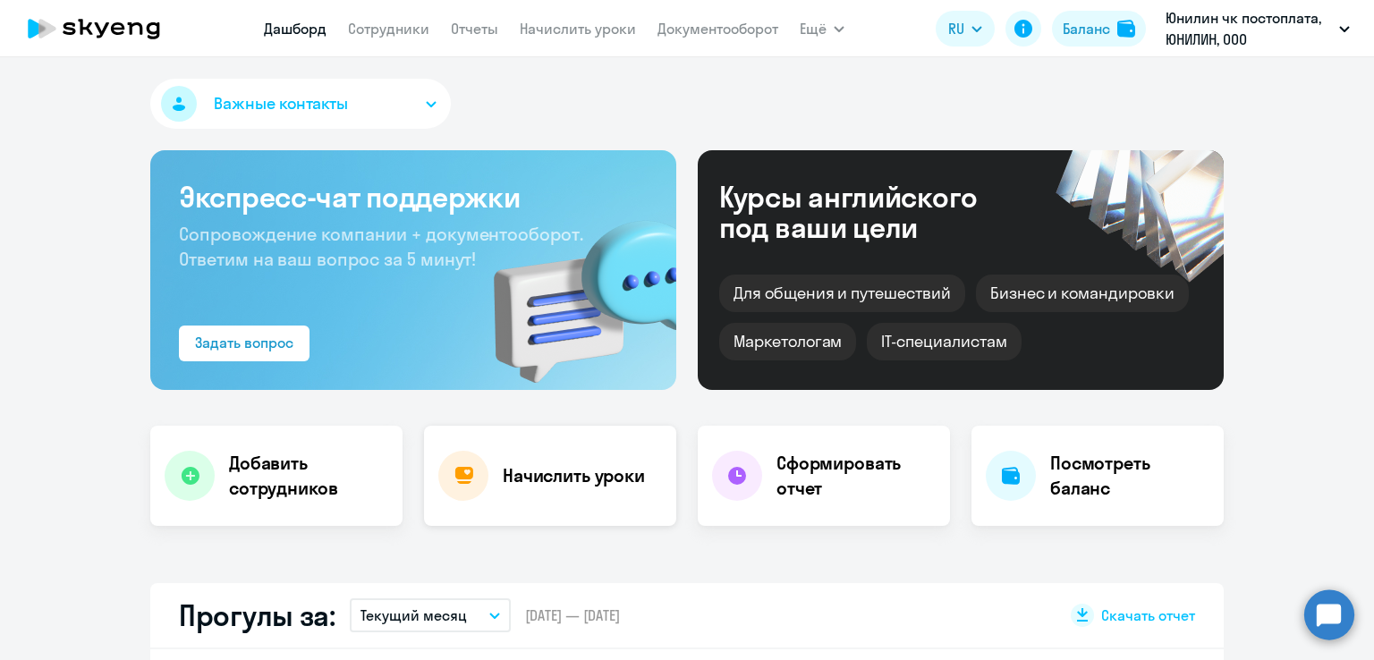
click at [490, 477] on div "Начислить уроки" at bounding box center [550, 476] width 252 height 100
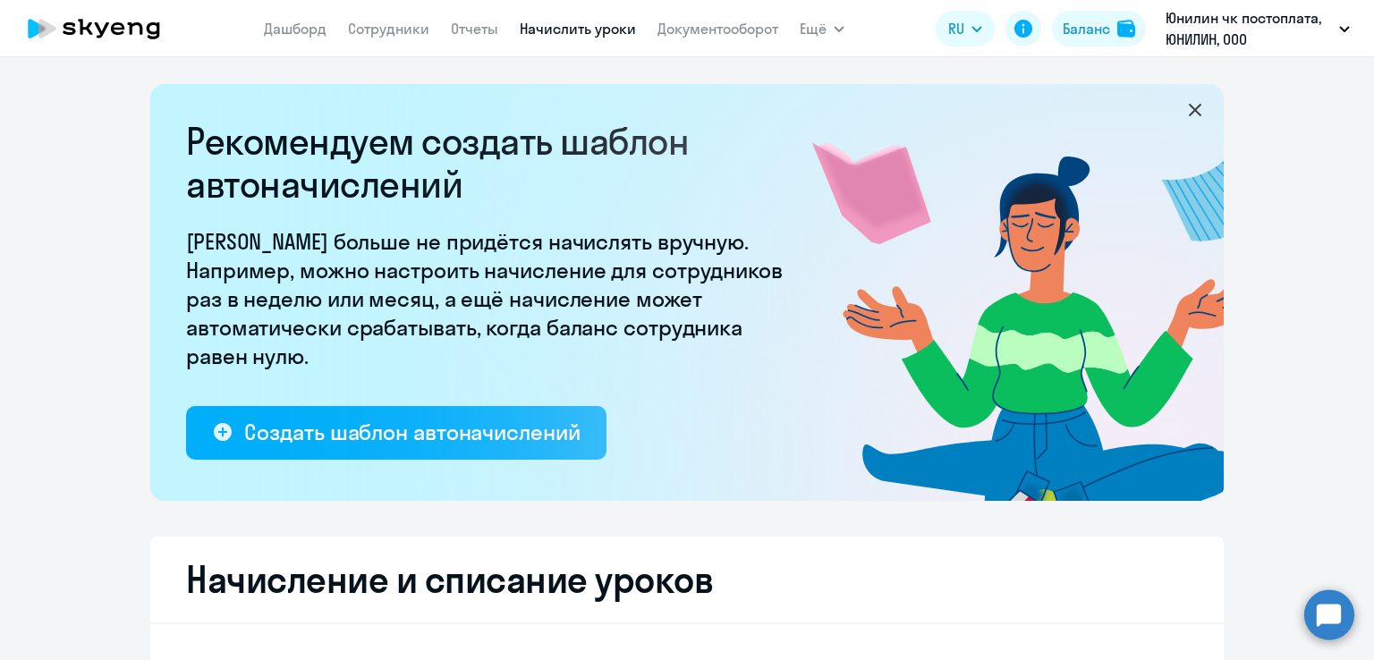
select select "10"
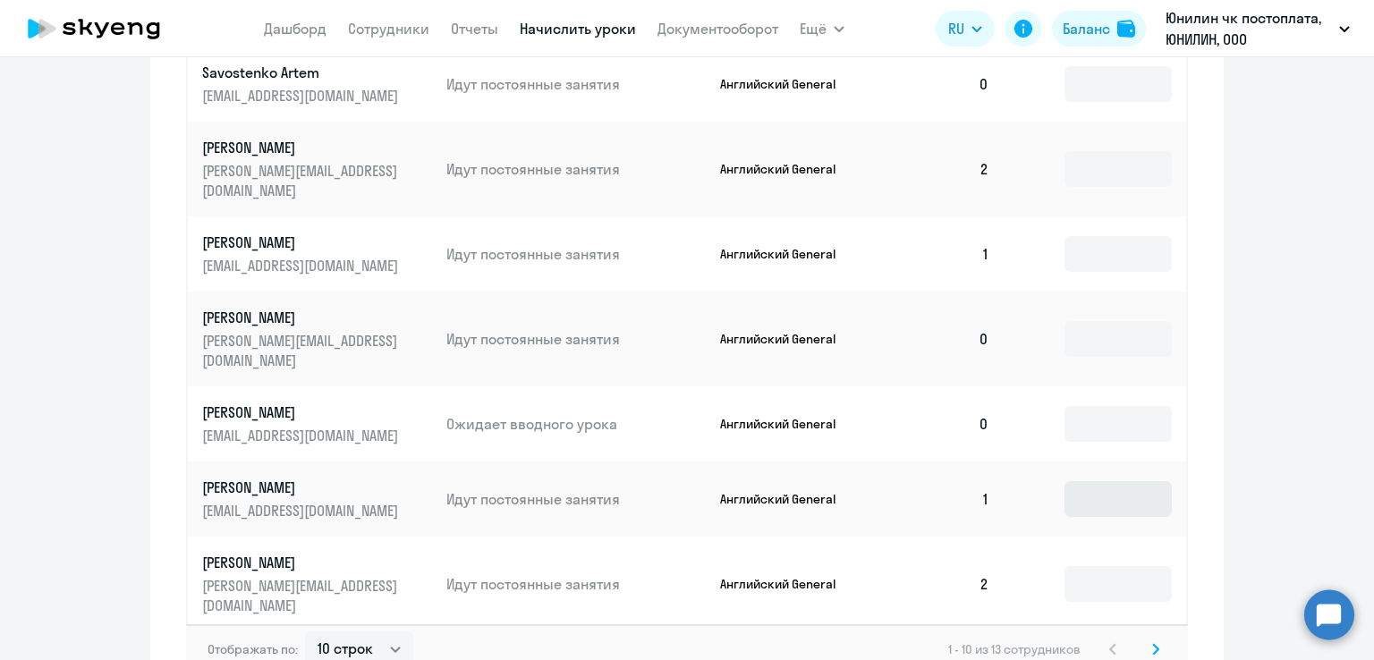
scroll to position [1096, 0]
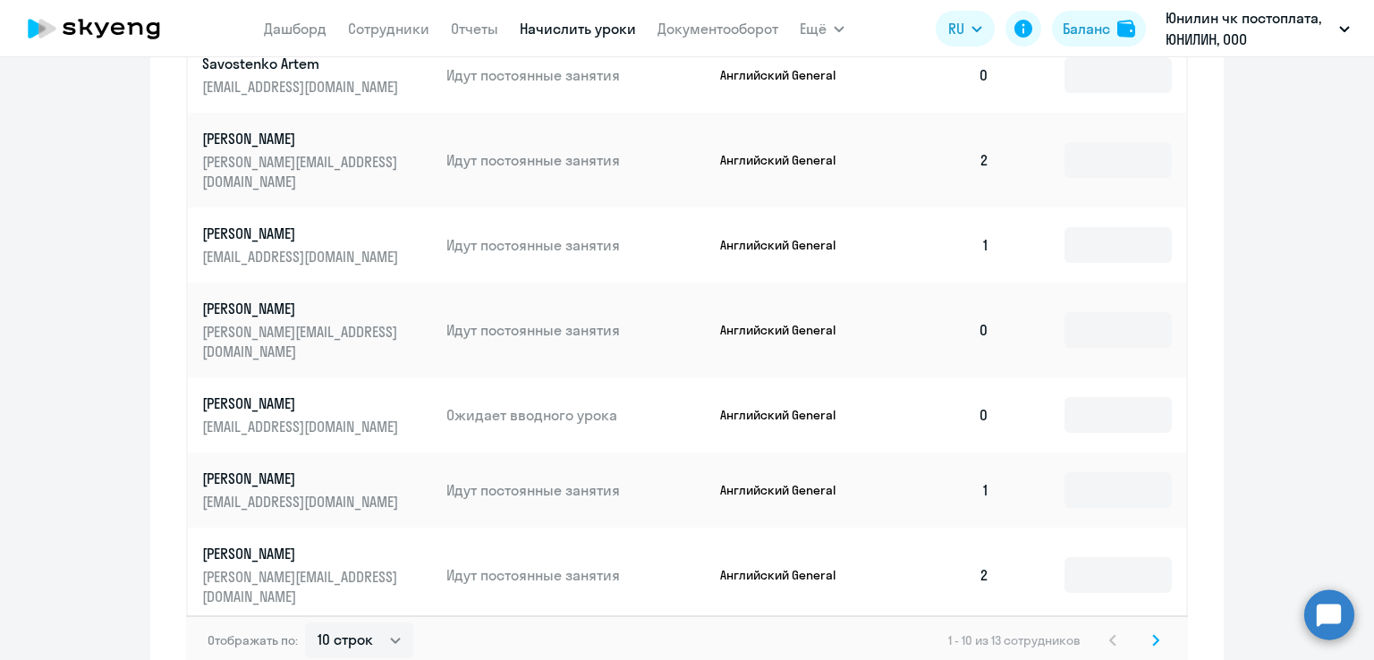
click at [749, 407] on p "Английский General" at bounding box center [787, 415] width 134 height 16
click at [286, 393] on p "[PERSON_NAME]" at bounding box center [302, 403] width 200 height 20
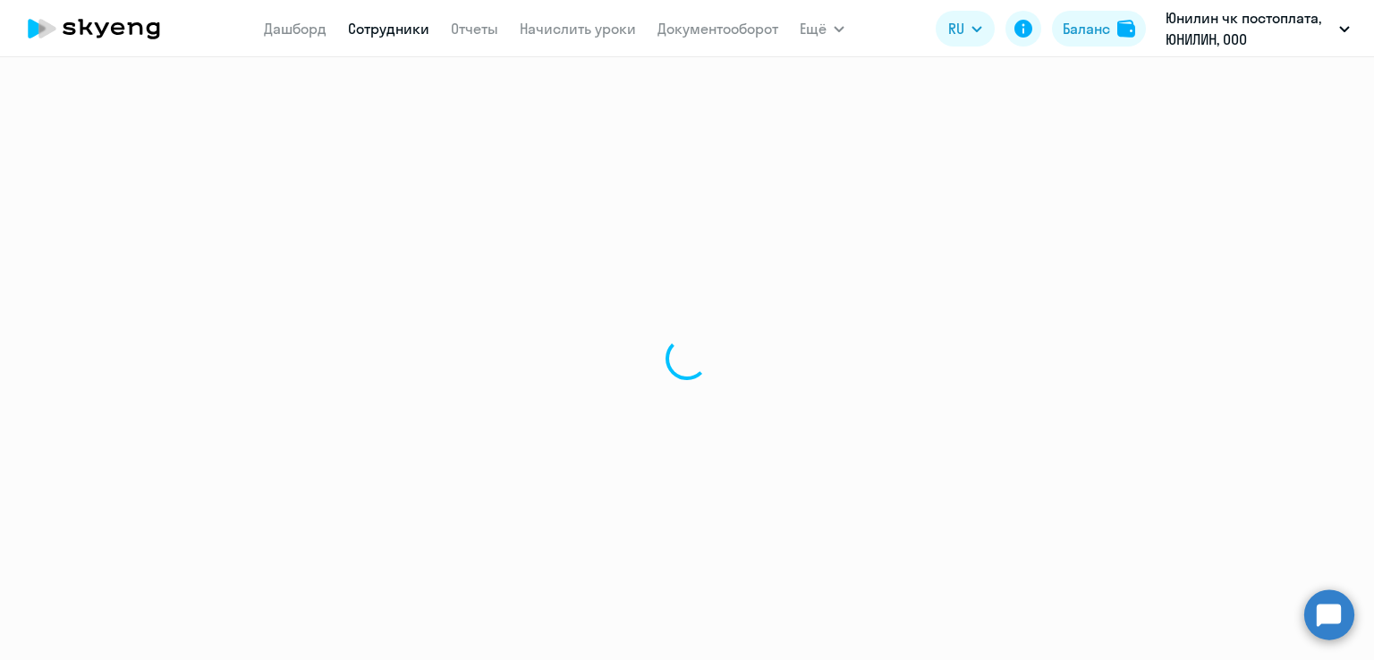
select select "english"
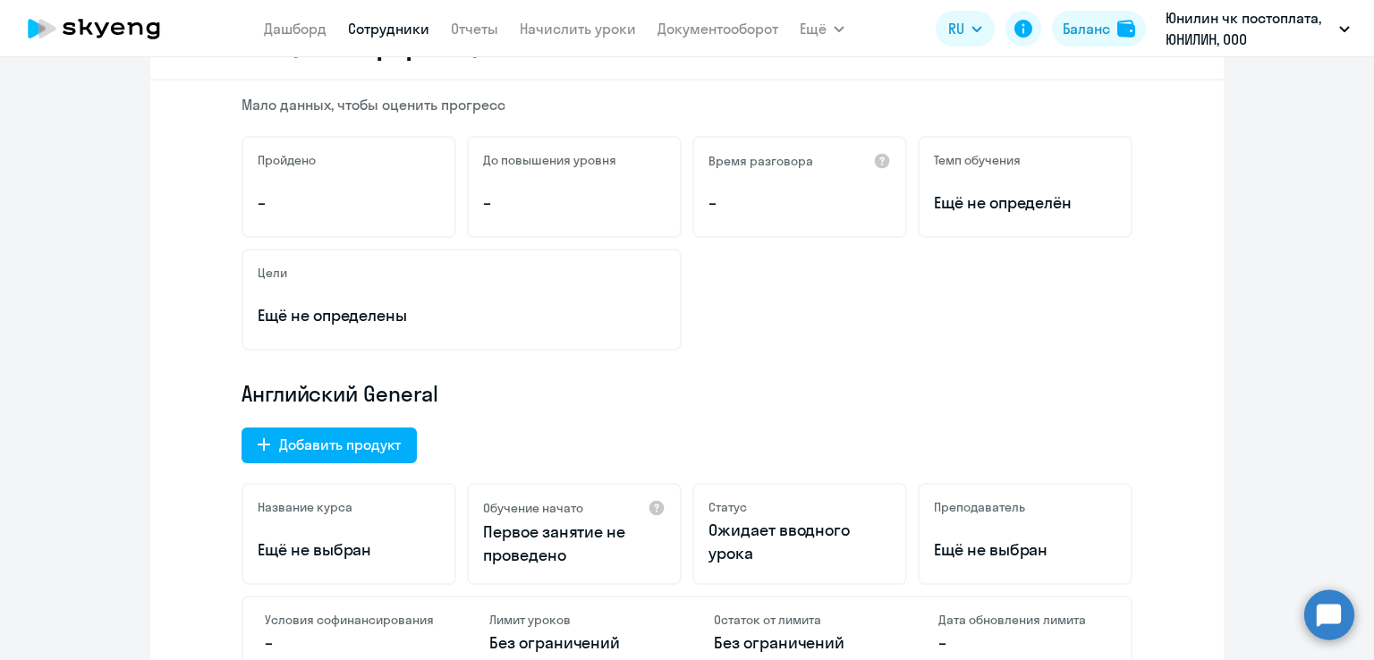
scroll to position [447, 0]
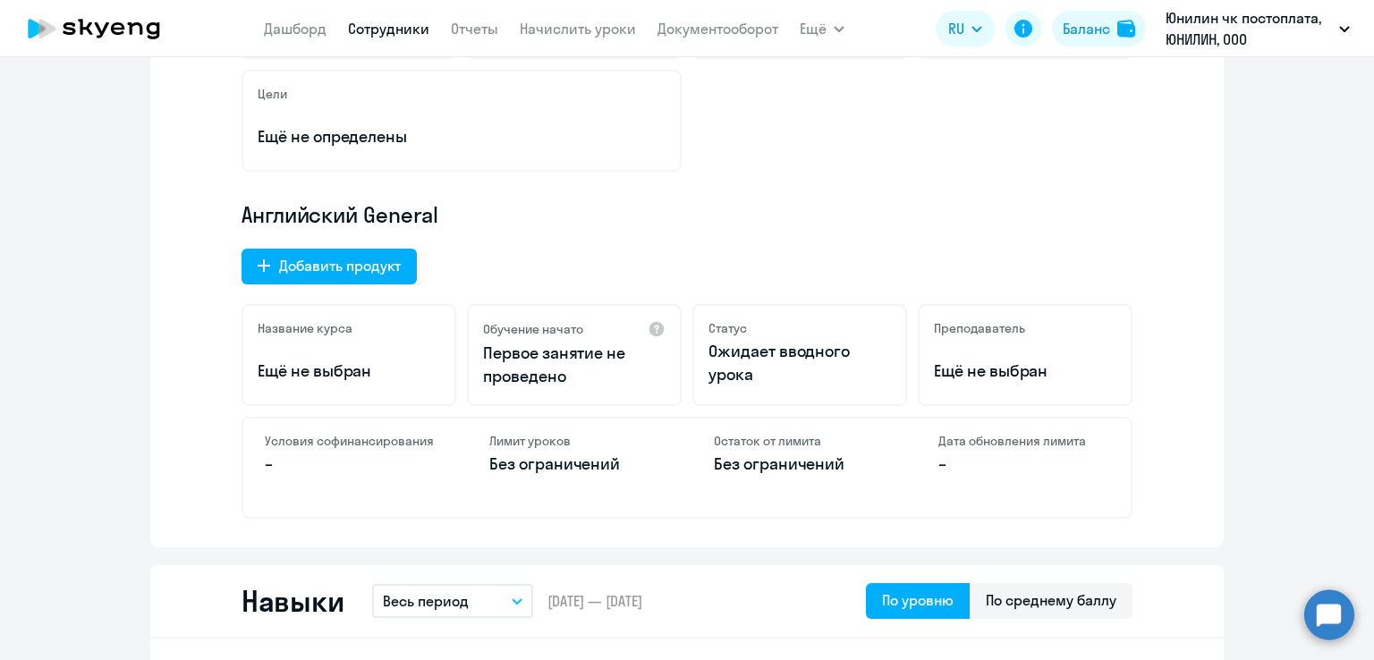
click at [954, 453] on p "–" at bounding box center [1023, 463] width 171 height 23
click at [762, 462] on p "Без ограничений" at bounding box center [799, 463] width 171 height 23
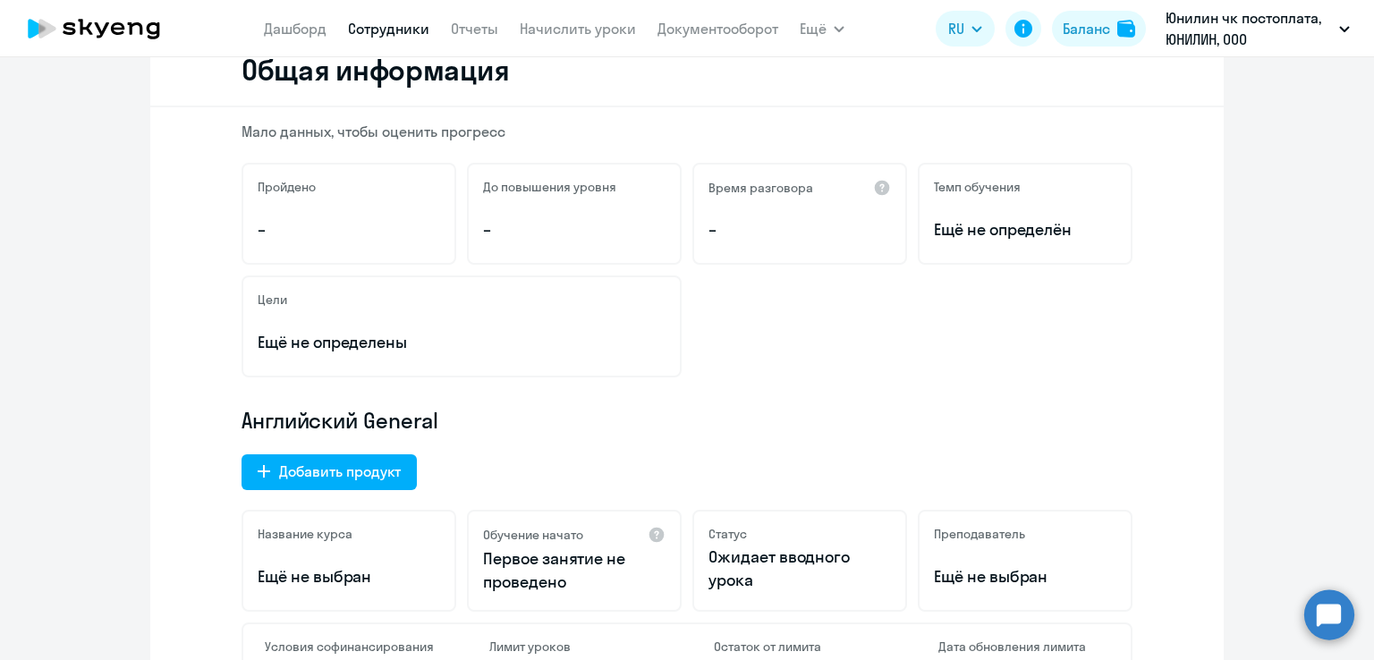
scroll to position [0, 0]
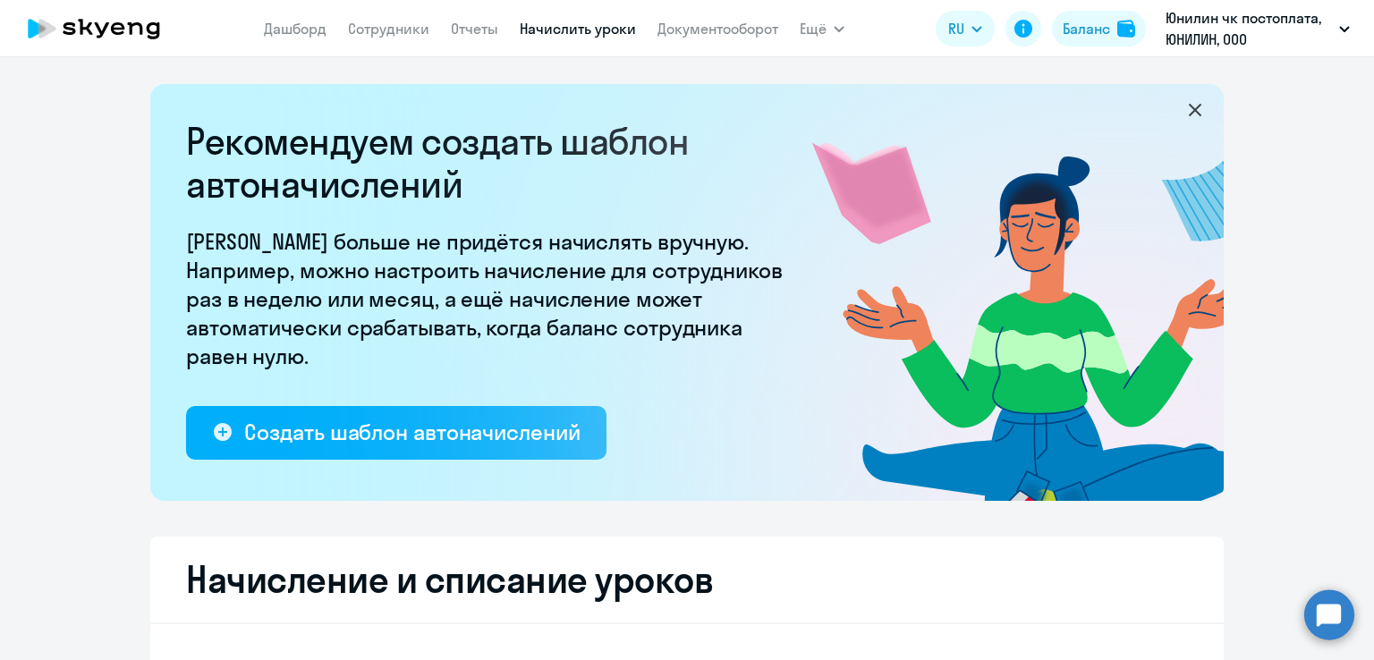
select select "10"
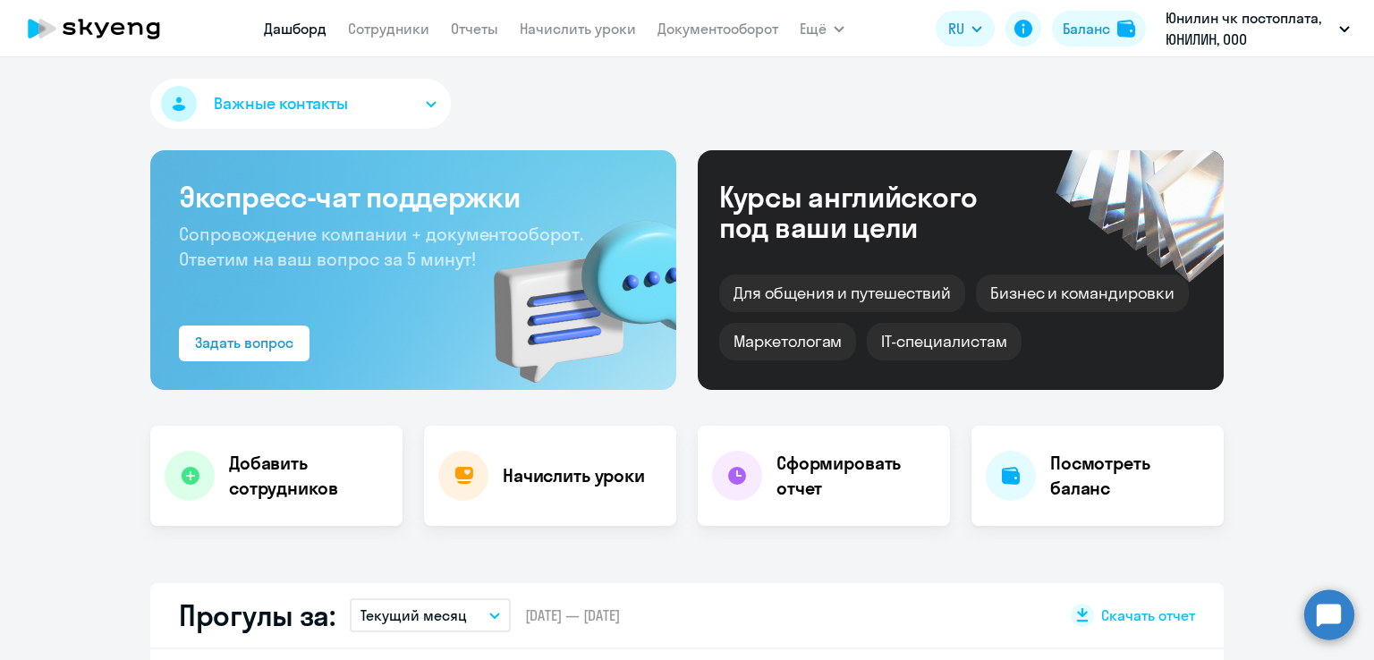
click at [385, 97] on button "Важные контакты" at bounding box center [300, 104] width 300 height 50
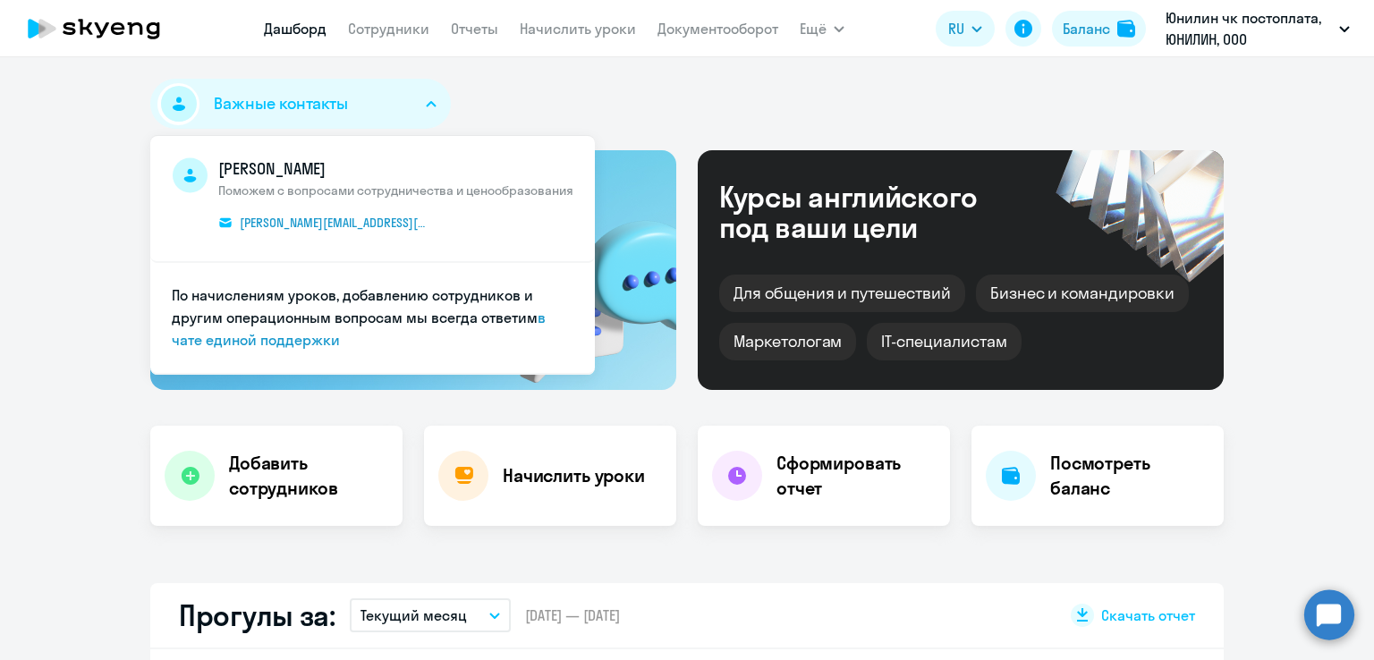
select select "30"
click at [221, 339] on link "в чате единой поддержки" at bounding box center [359, 329] width 374 height 40
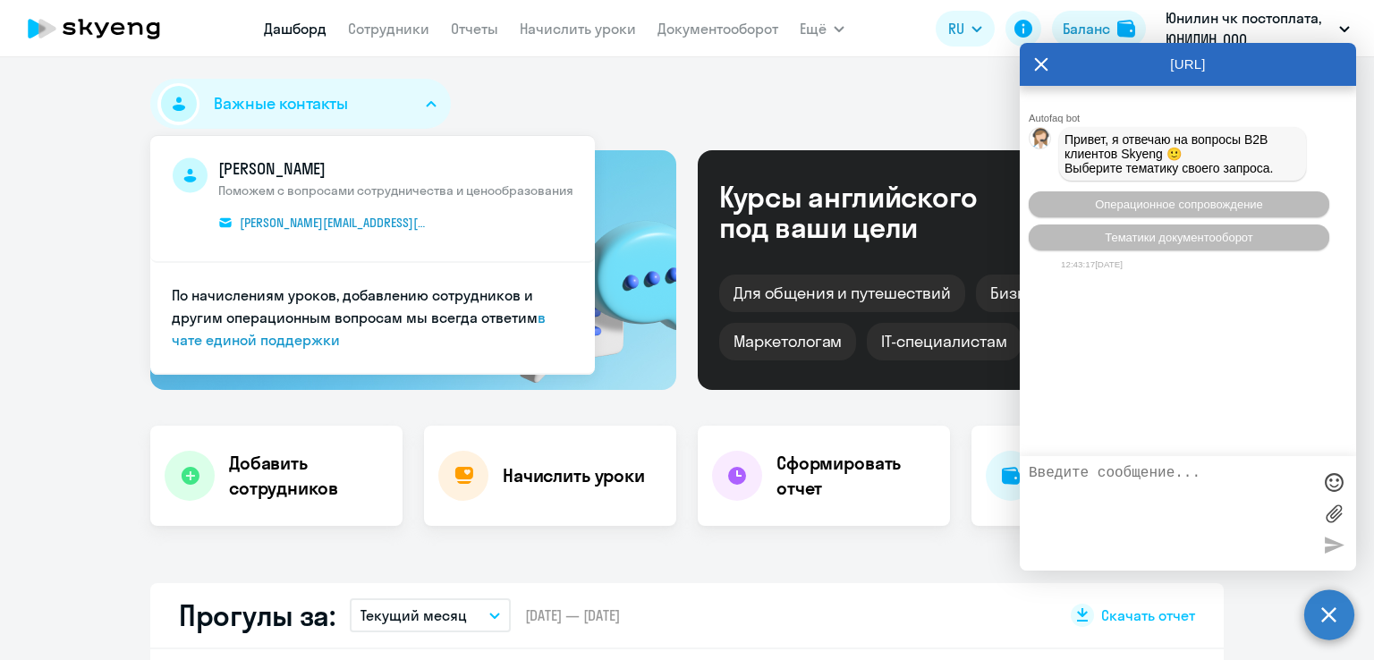
click at [1120, 480] on textarea at bounding box center [1169, 513] width 283 height 97
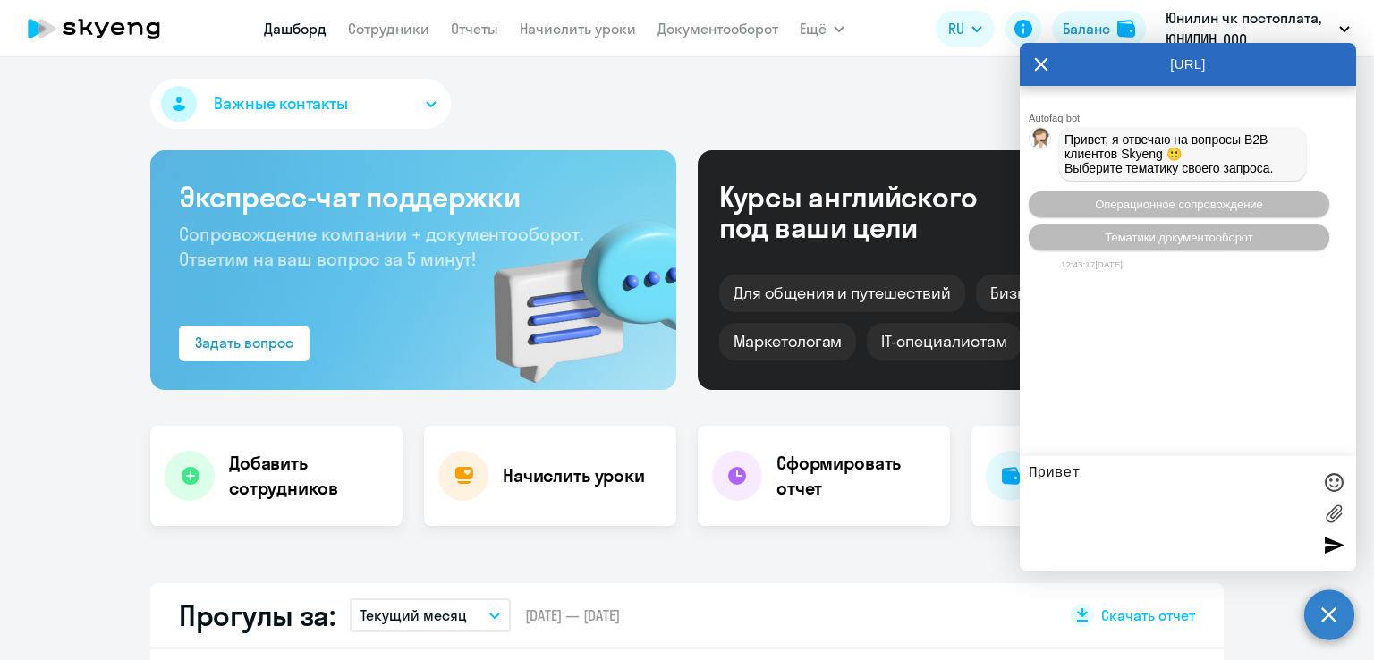
type textarea "Привет"
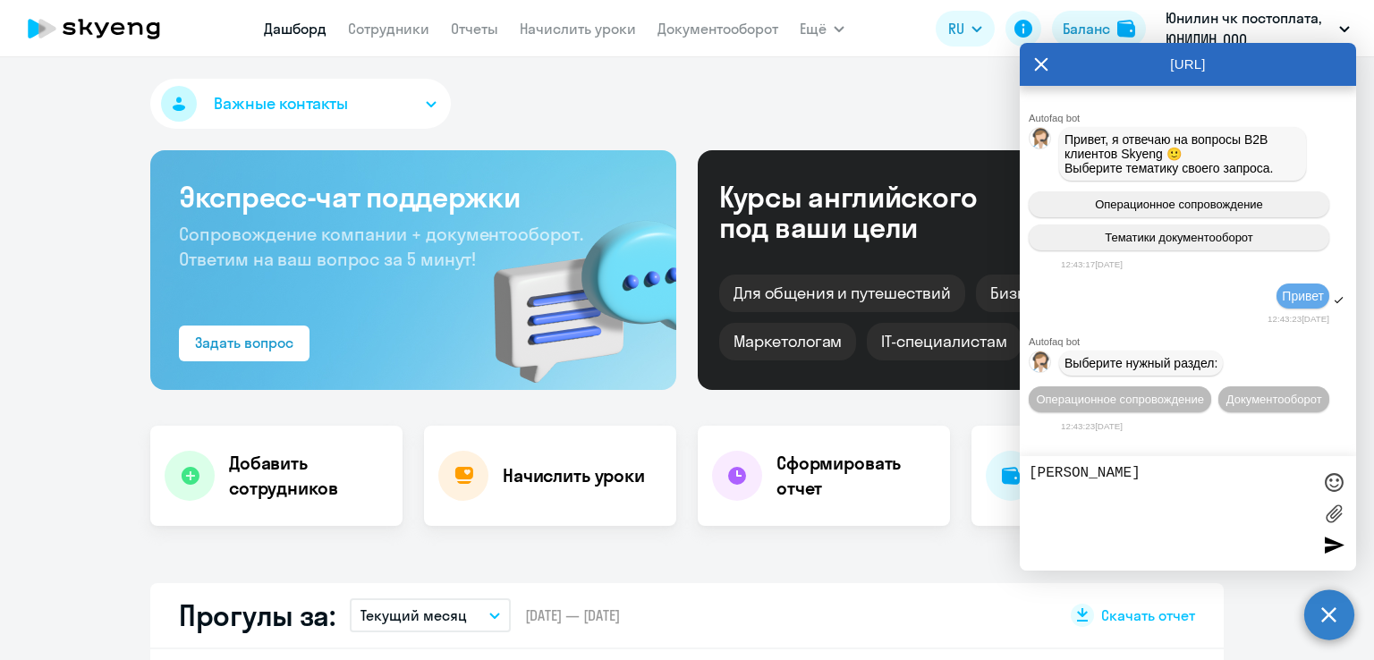
type textarea "[PERSON_NAME]"
click at [1098, 406] on span "Операционное сопровождение" at bounding box center [1120, 399] width 168 height 13
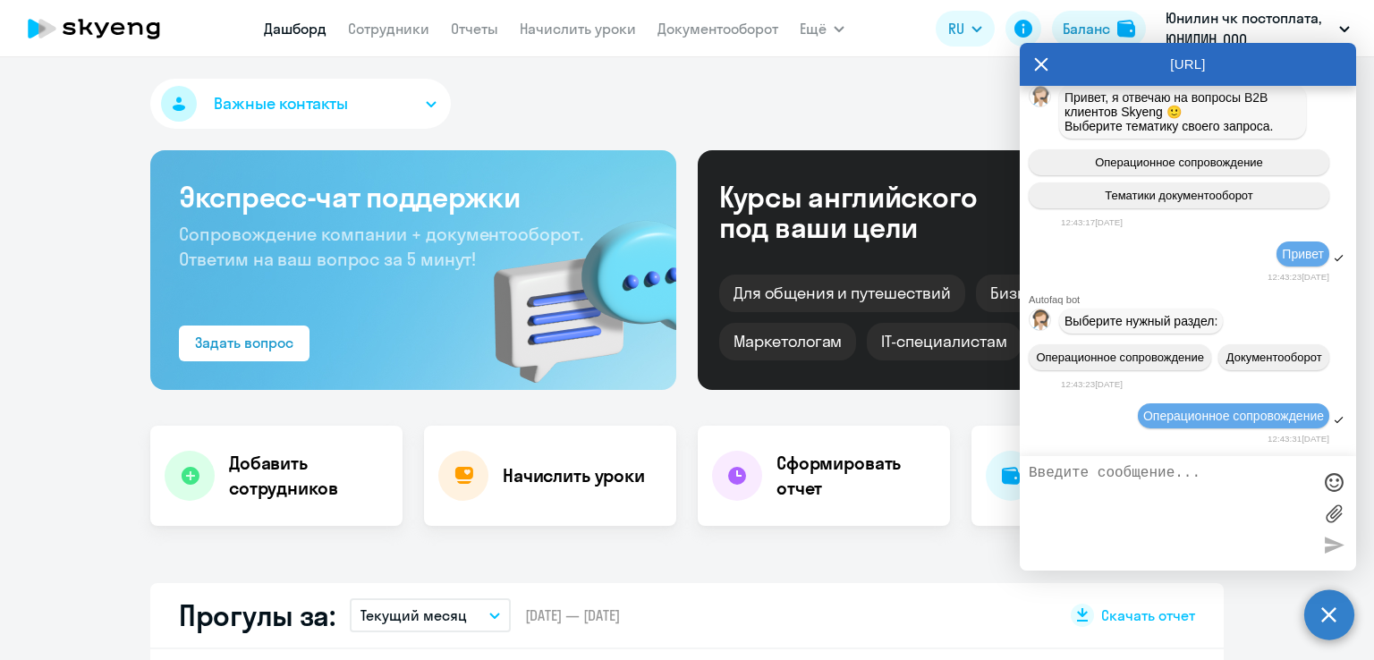
scroll to position [191, 0]
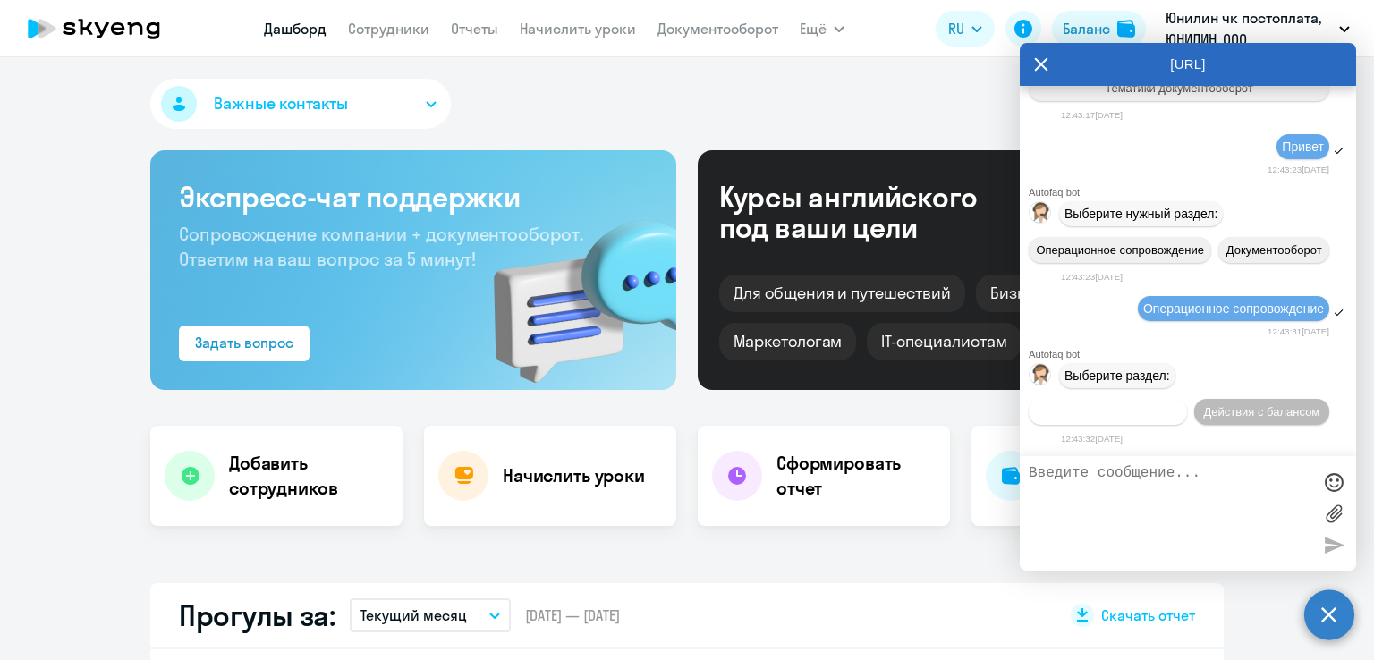
click at [1090, 411] on span "Действия по сотрудникам" at bounding box center [1107, 411] width 139 height 13
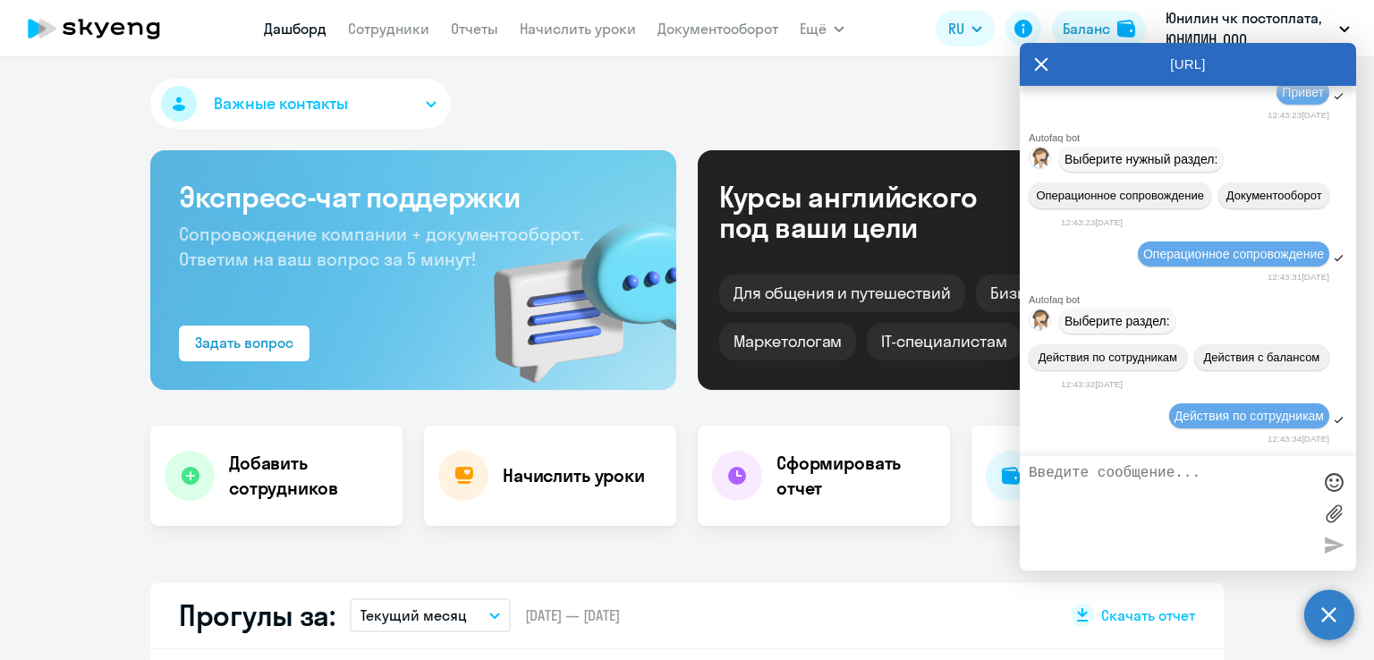
scroll to position [458, 0]
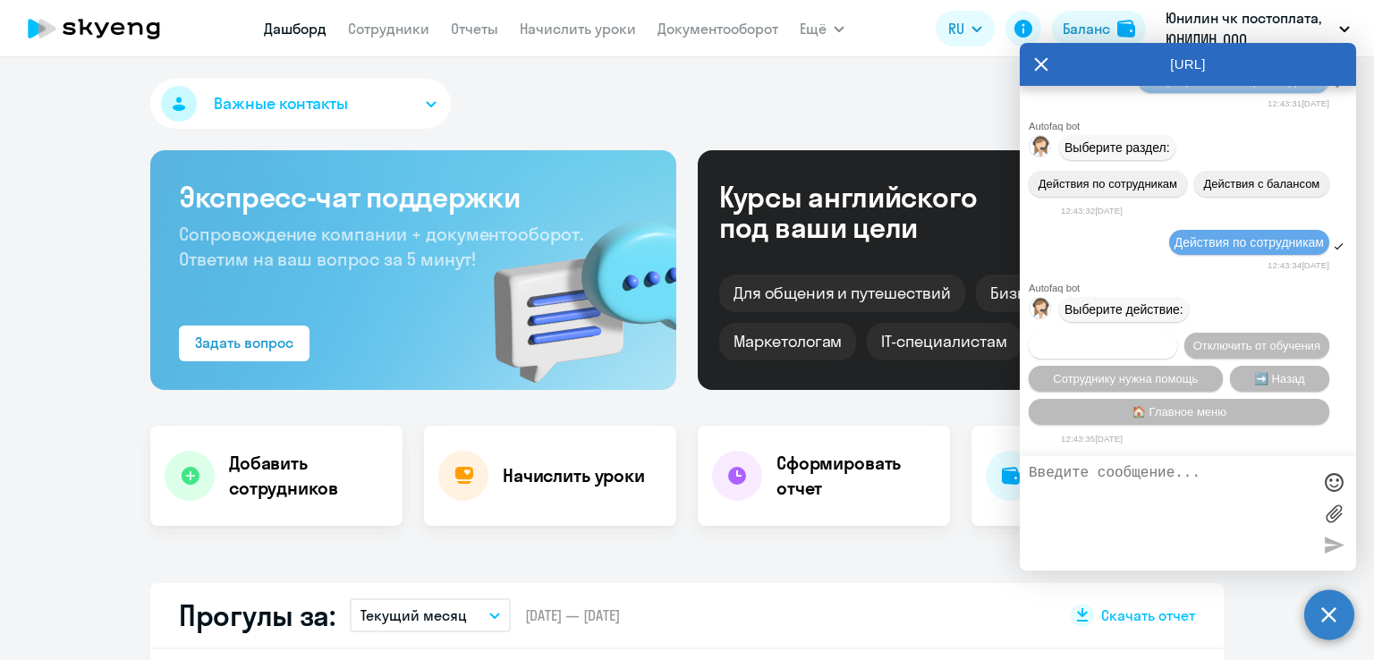
click at [1137, 339] on span "Подключить к обучению" at bounding box center [1102, 345] width 131 height 13
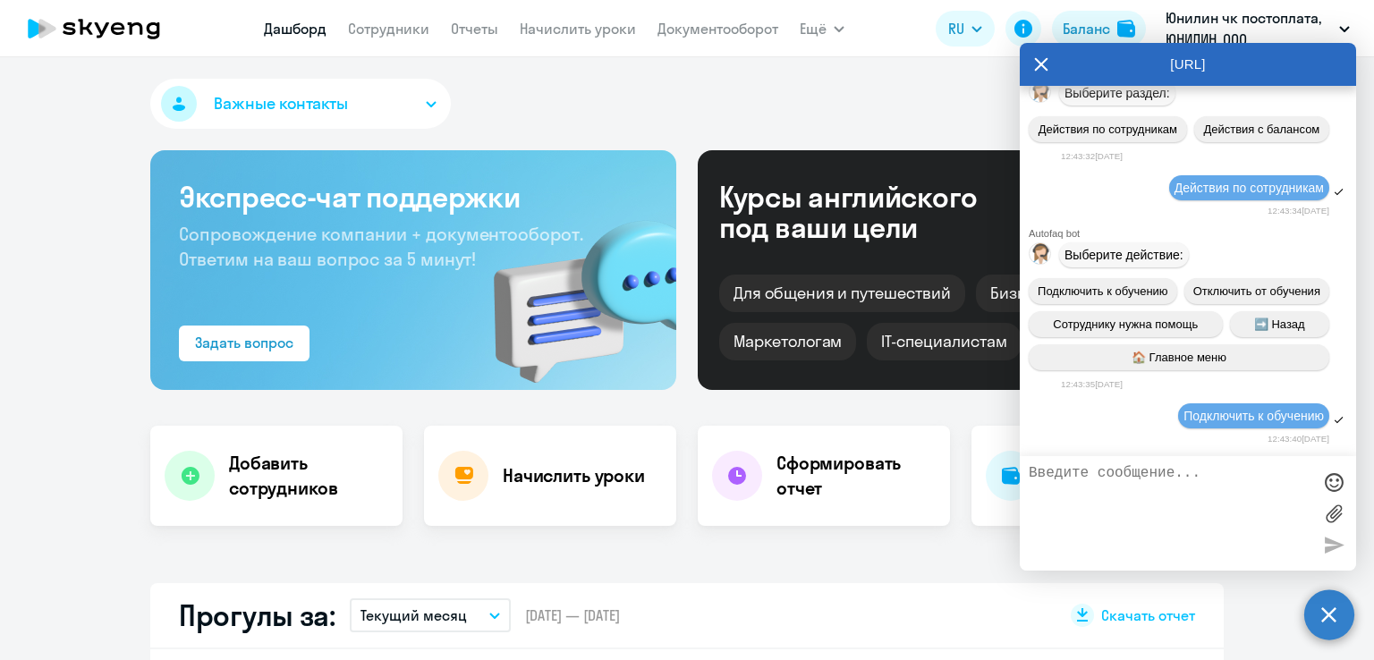
scroll to position [690, 0]
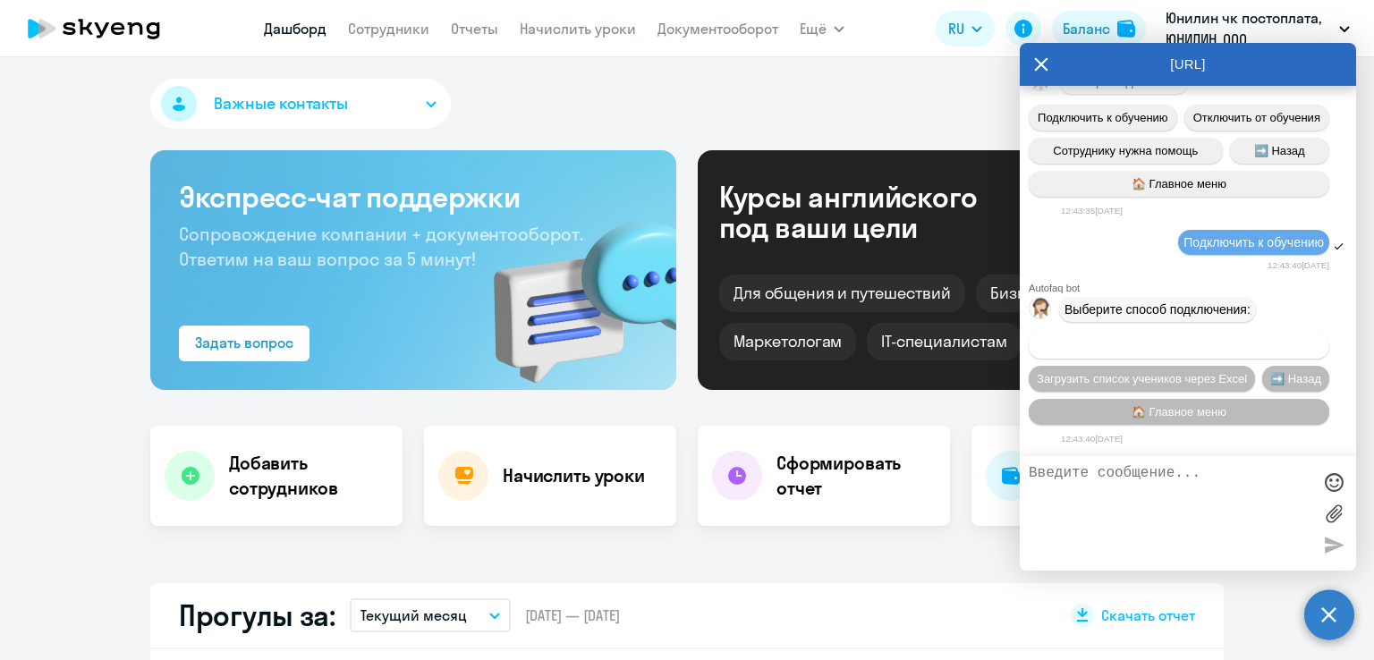
click at [1222, 340] on span "Добавить учеников вручную" at bounding box center [1179, 345] width 152 height 13
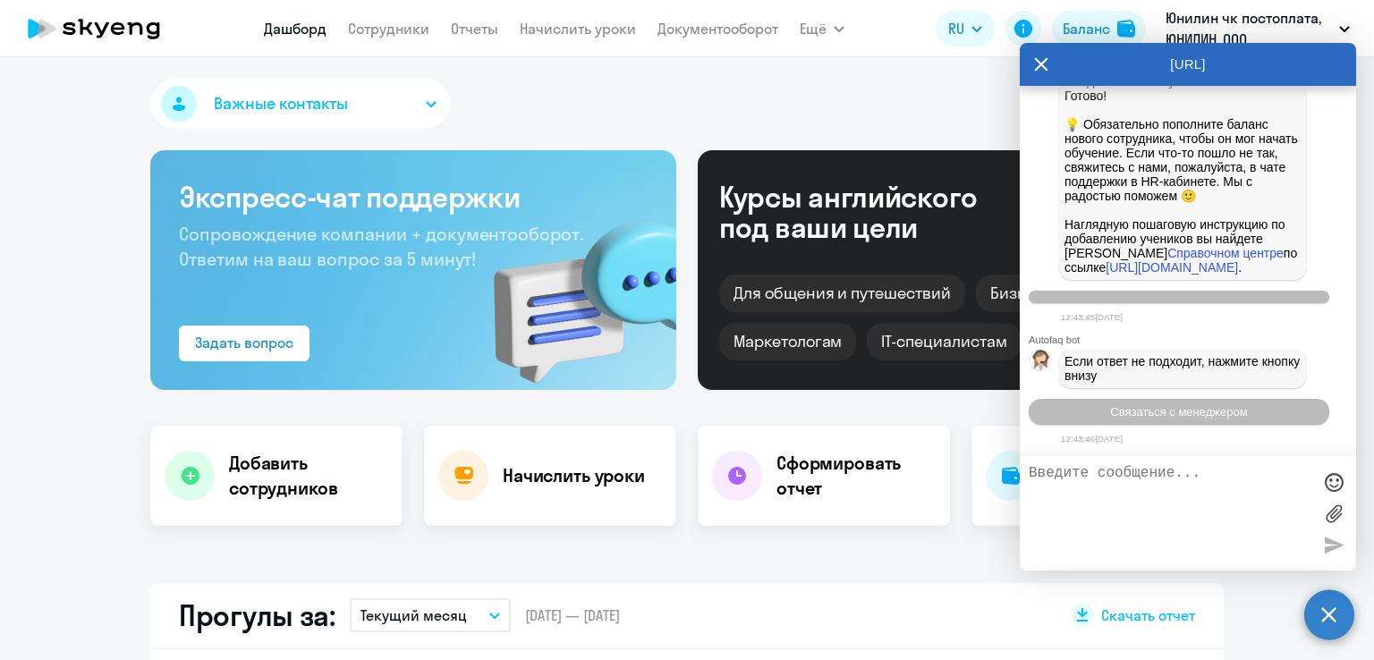
scroll to position [1609, 0]
click at [1188, 411] on span "Связаться с менеджером" at bounding box center [1178, 411] width 137 height 13
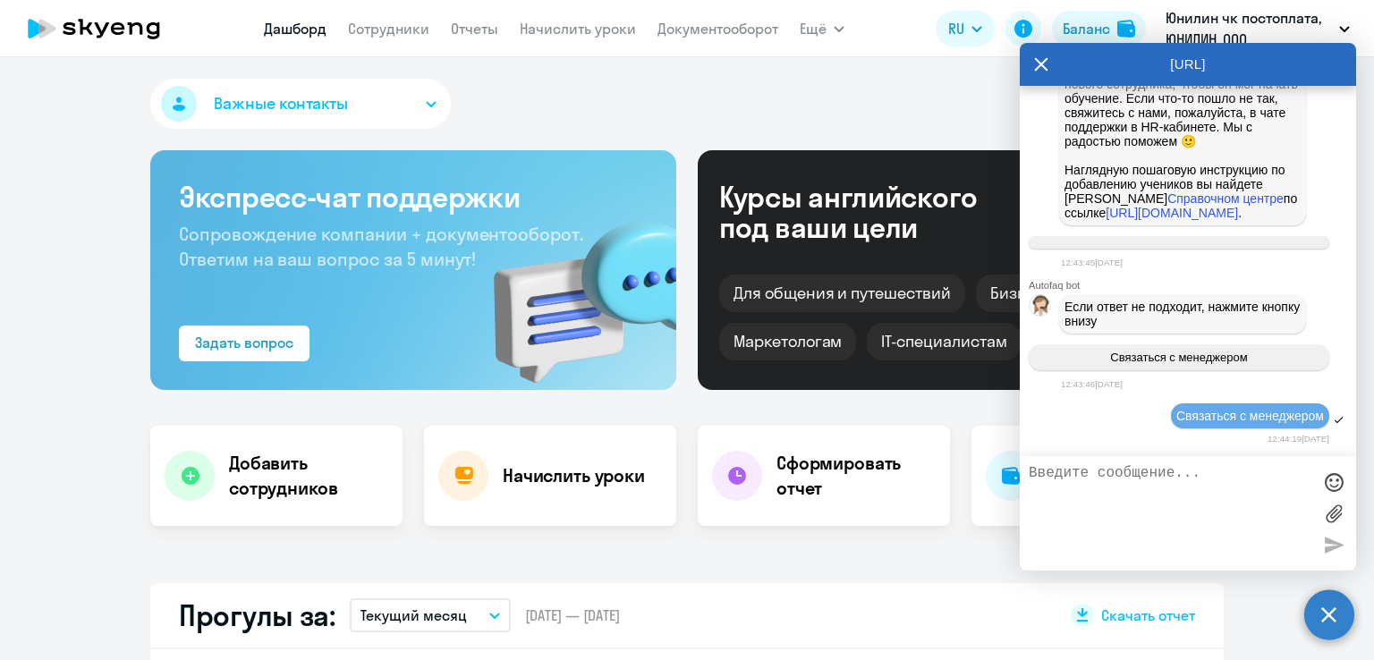
scroll to position [1664, 0]
click at [1112, 483] on textarea at bounding box center [1169, 513] width 283 height 97
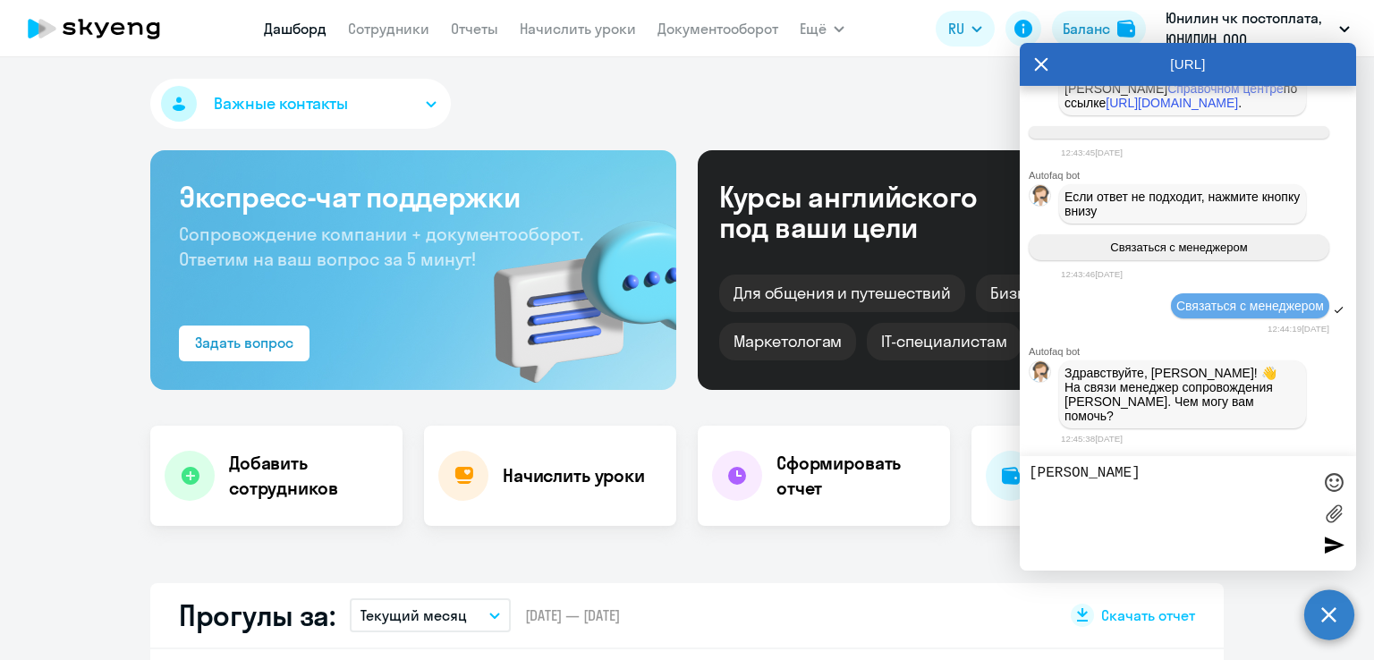
scroll to position [1765, 0]
click at [1081, 475] on textarea "[PERSON_NAME]" at bounding box center [1169, 513] width 283 height 97
type textarea "[PERSON_NAME]"
type textarea "Мария"
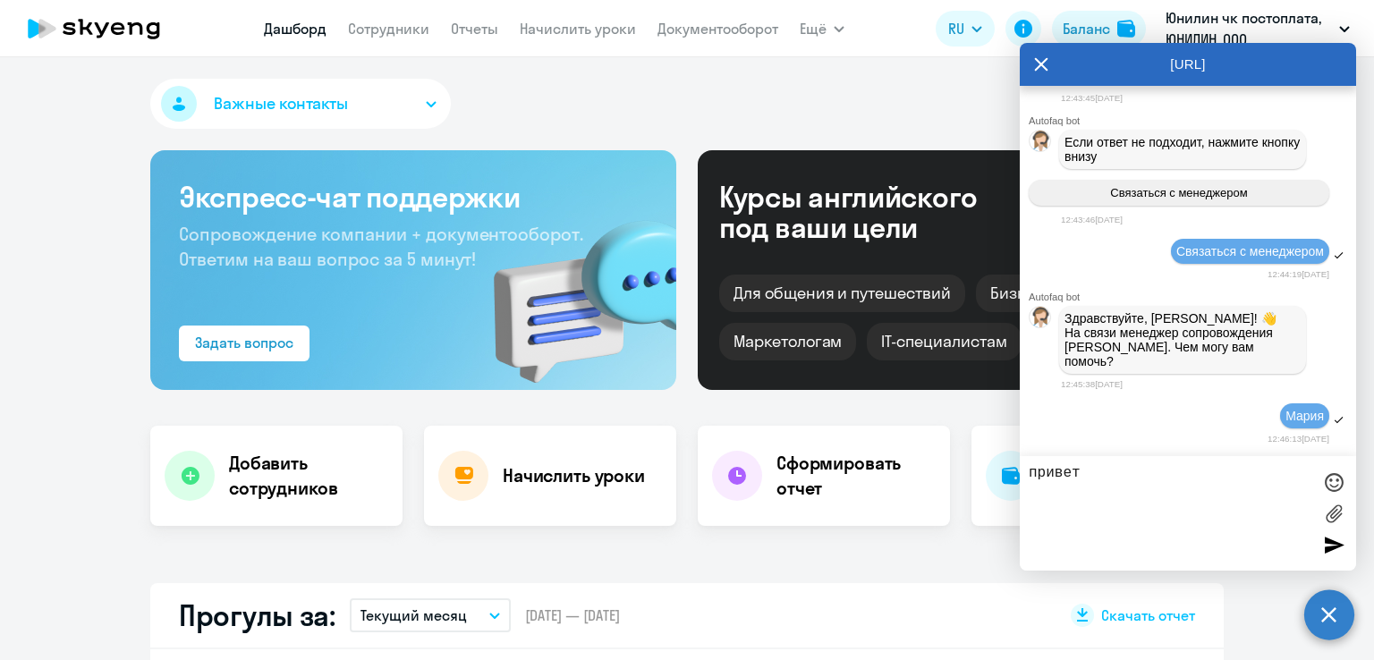
type textarea "привет"
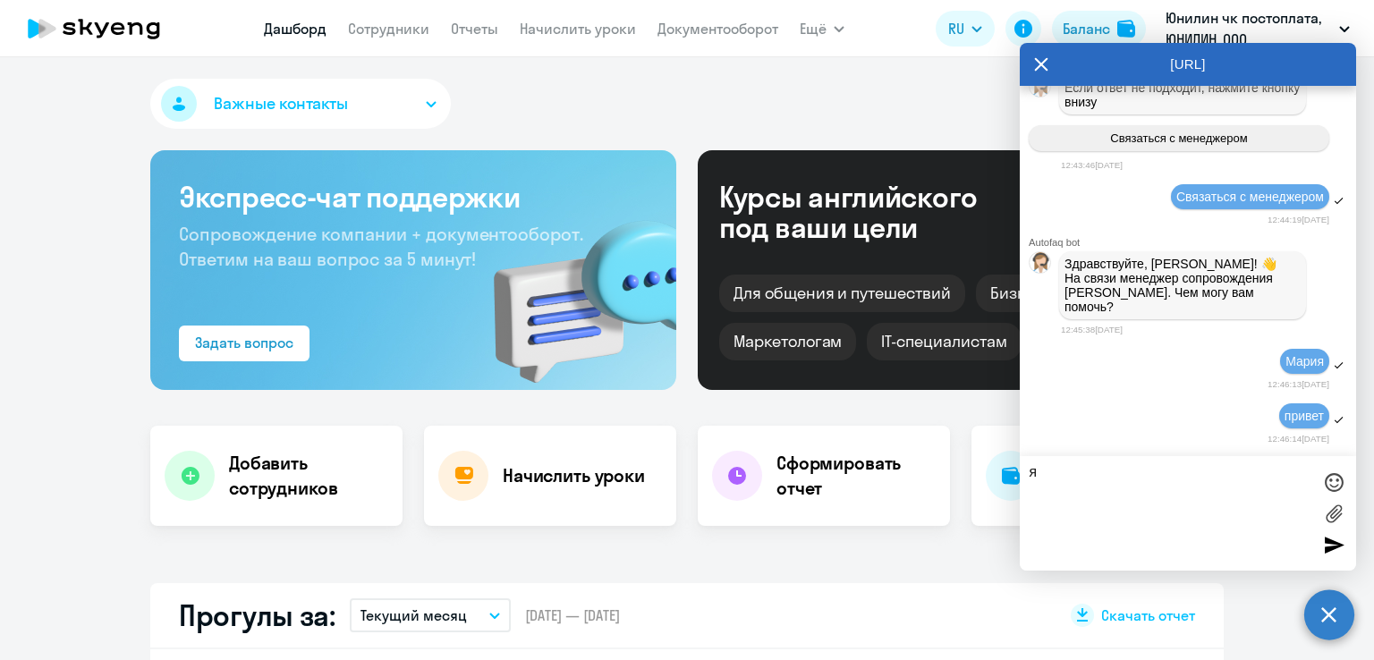
scroll to position [1876, 0]
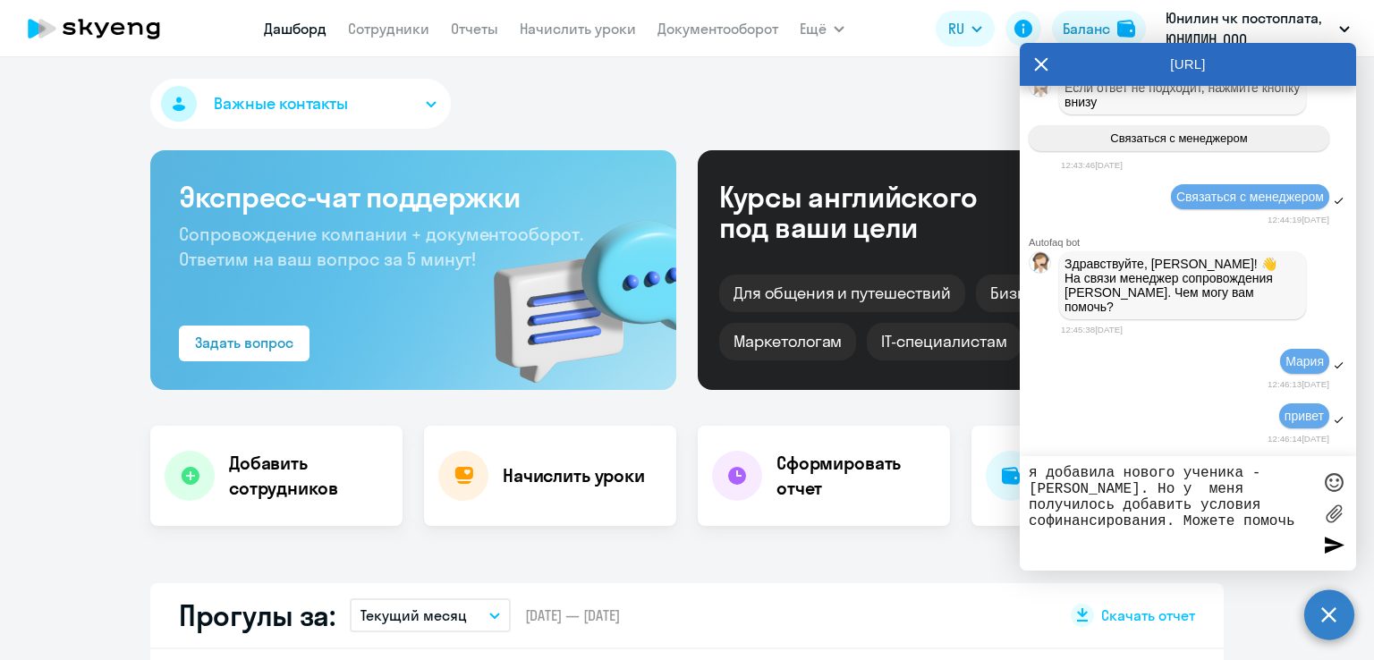
type textarea "я добавила нового ученика - [PERSON_NAME]. Но у меня получилось добавить услови…"
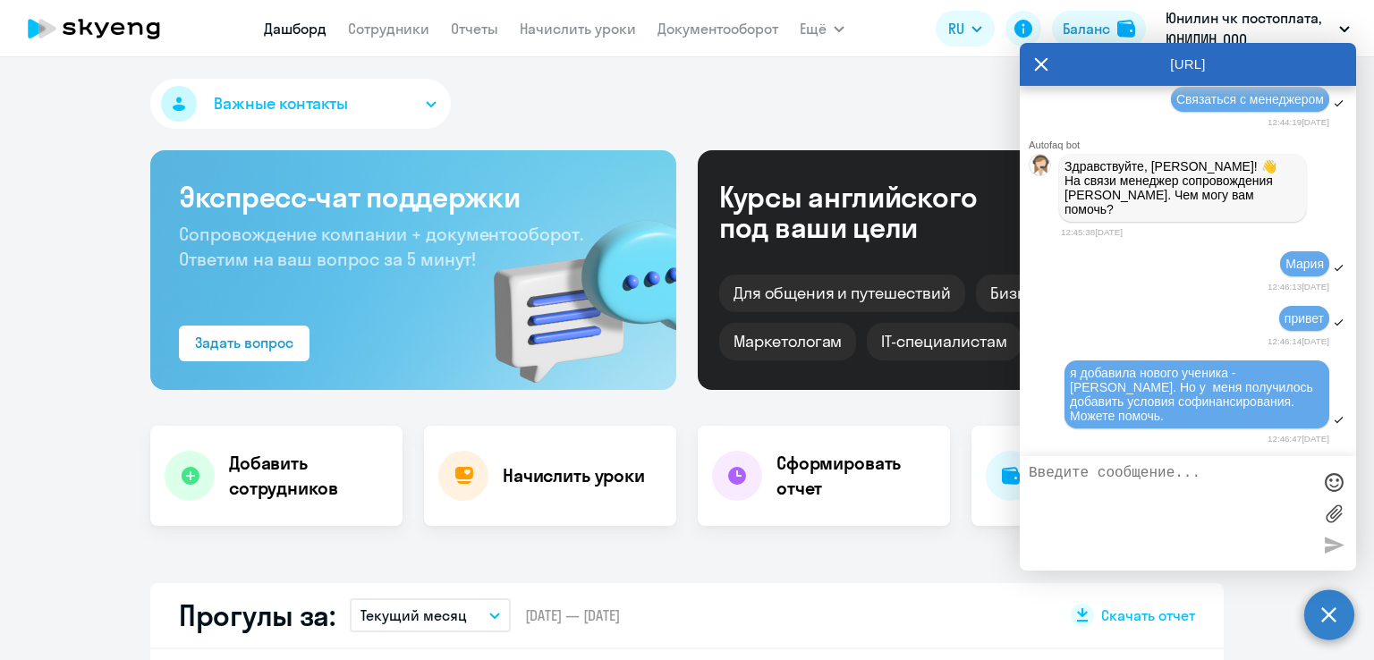
scroll to position [1976, 0]
type textarea "У него условия как у всех по договору"
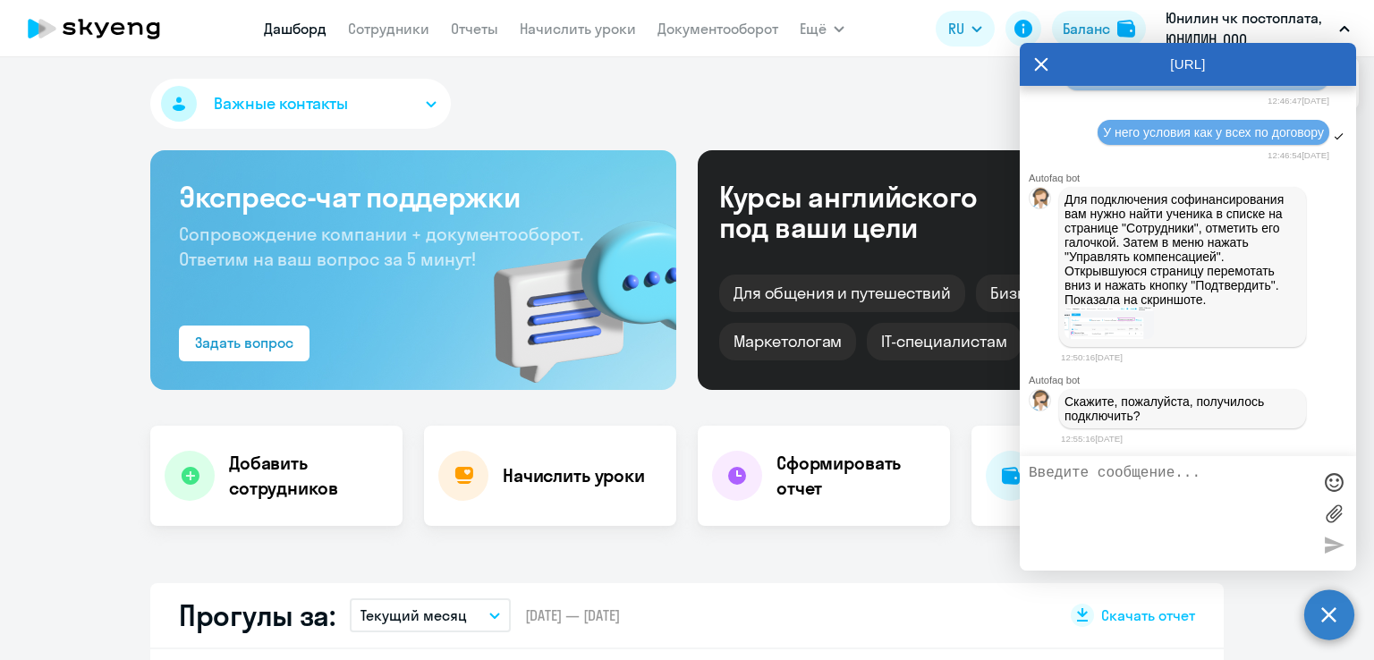
scroll to position [2236, 0]
click at [358, 27] on link "Сотрудники" at bounding box center [388, 29] width 81 height 18
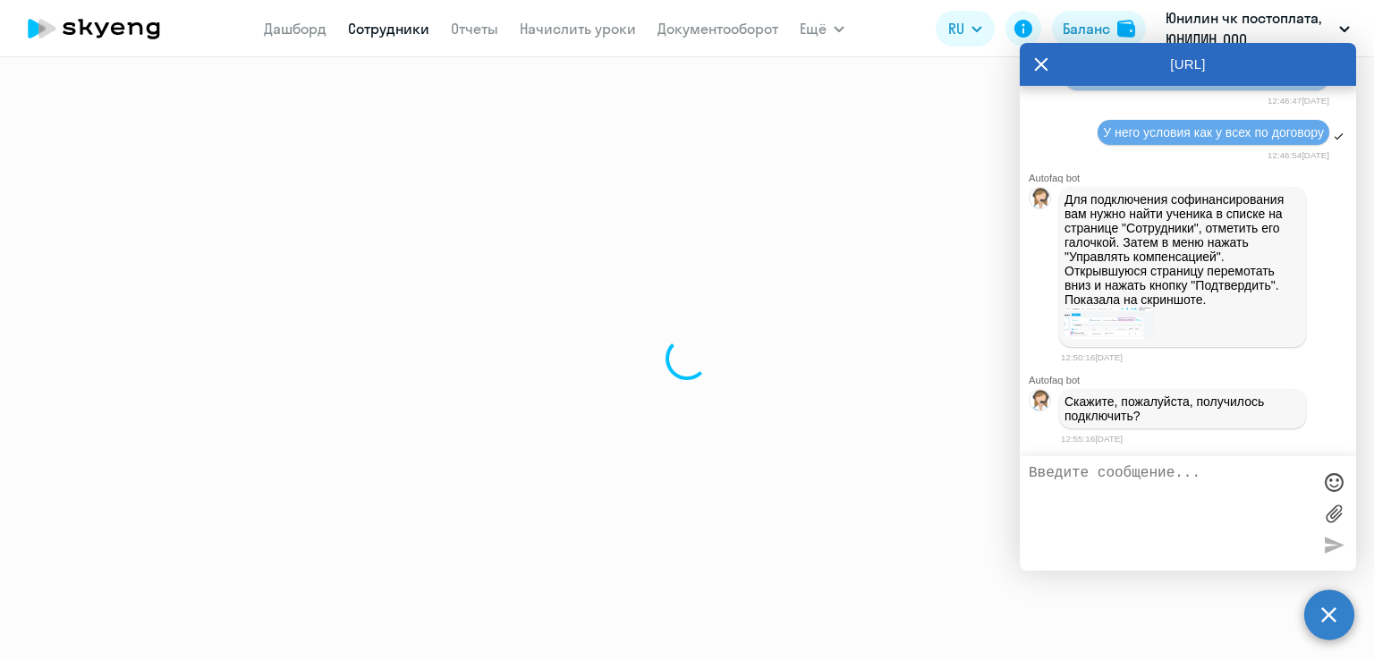
select select "30"
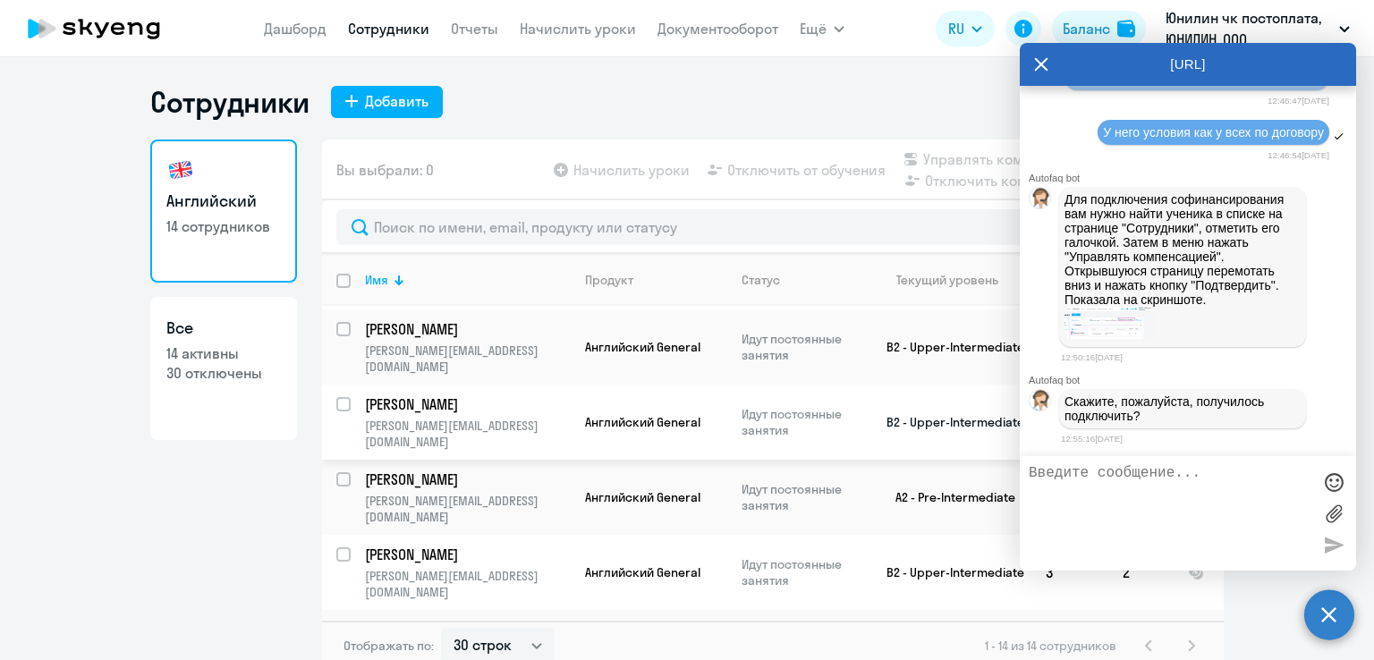
scroll to position [179, 0]
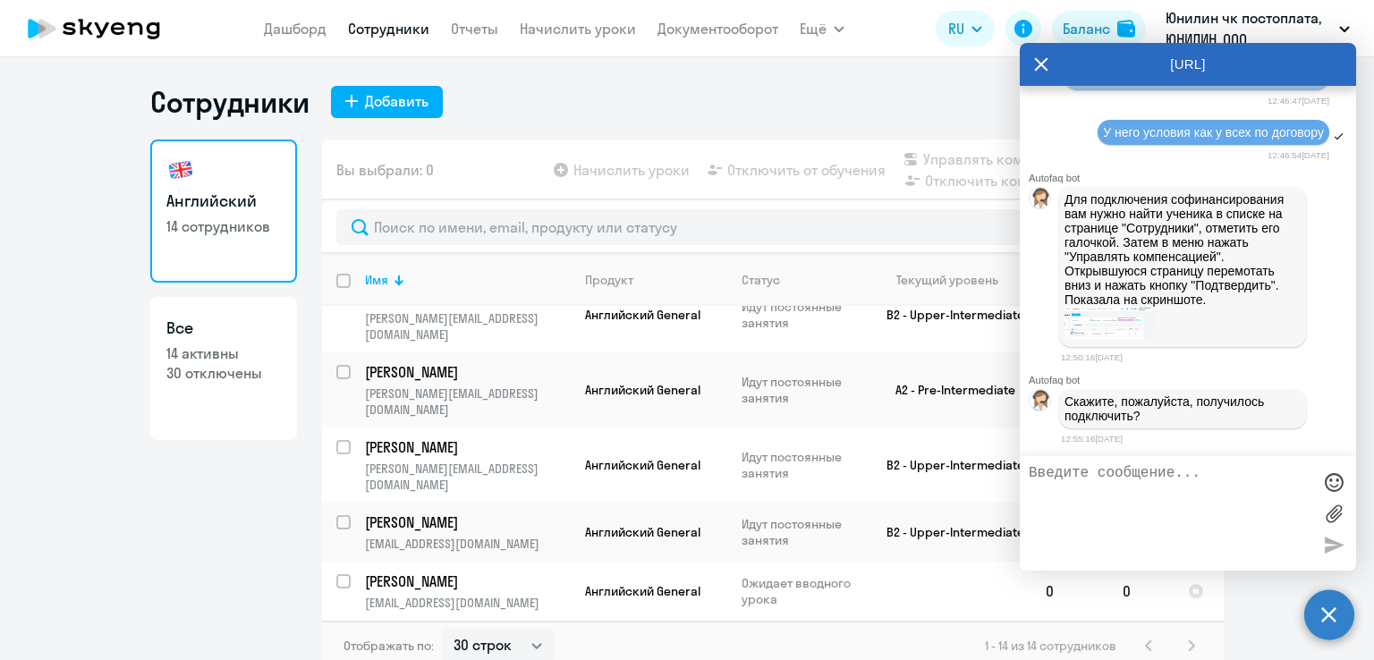
click at [336, 574] on input "select row 42323132" at bounding box center [354, 592] width 36 height 36
checkbox input "true"
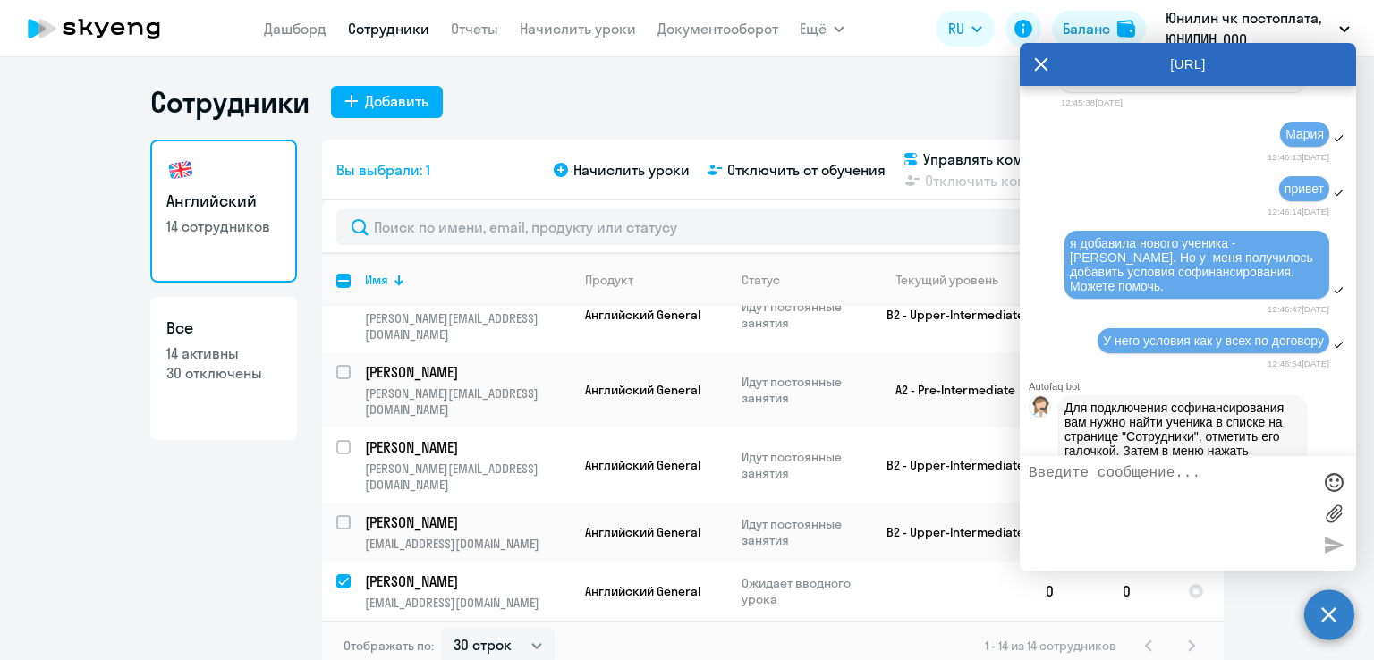
drag, startPoint x: 1254, startPoint y: 60, endPoint x: 1223, endPoint y: 38, distance: 37.7
click at [1223, 38] on body "[PERSON_NAME] Отчеты Начислить уроки Документооборот Ещё Все продукты Дашборд С…" at bounding box center [687, 330] width 1374 height 660
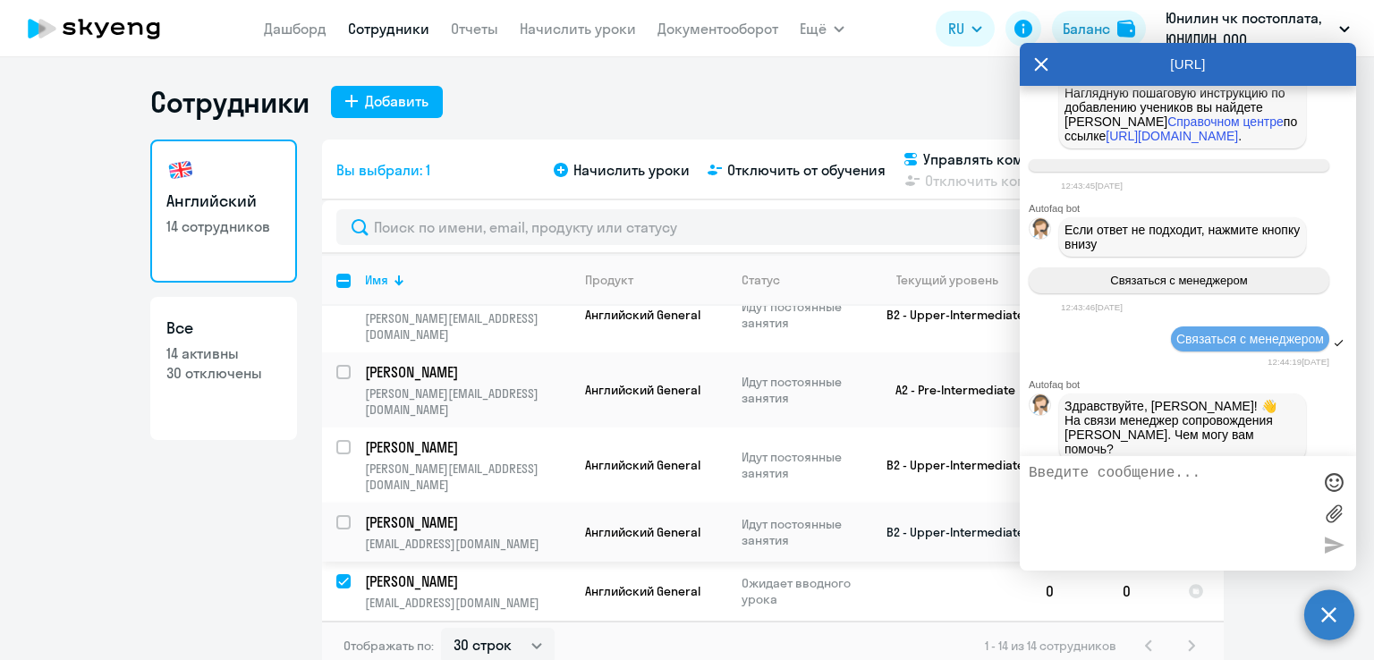
click at [797, 516] on p "Идут постоянные занятия" at bounding box center [802, 532] width 123 height 32
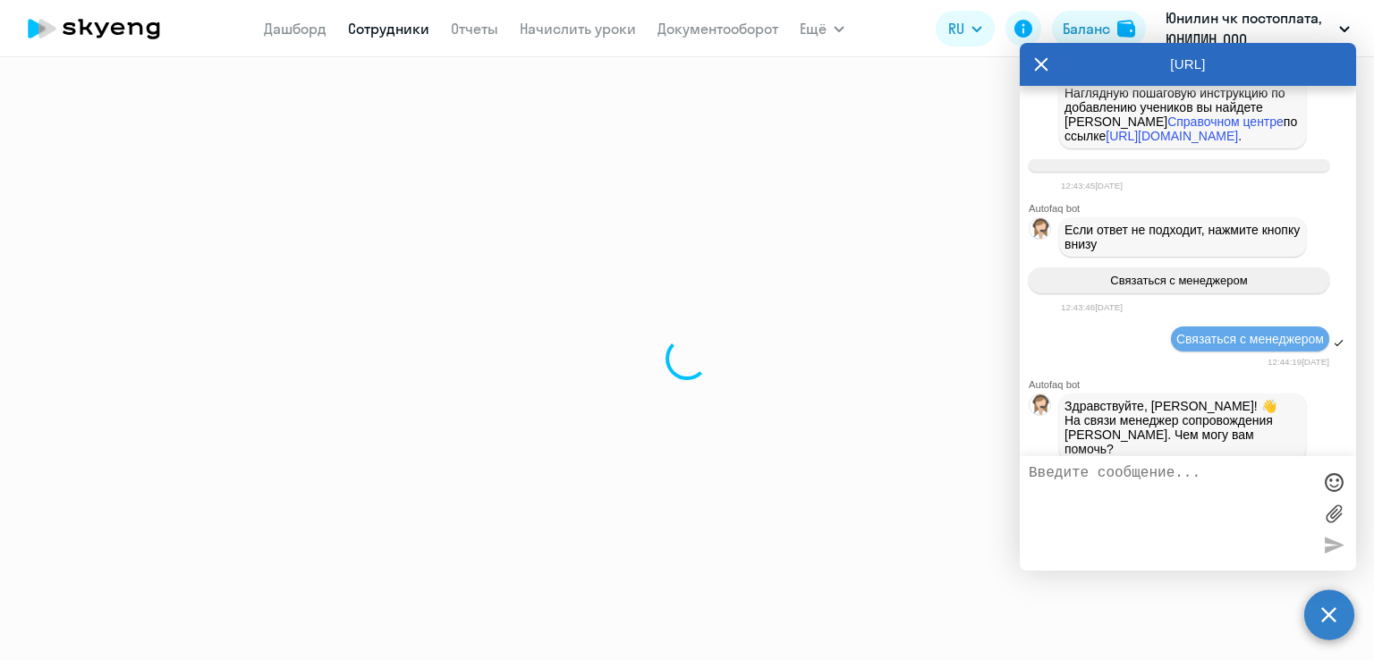
select select "english"
select select "30"
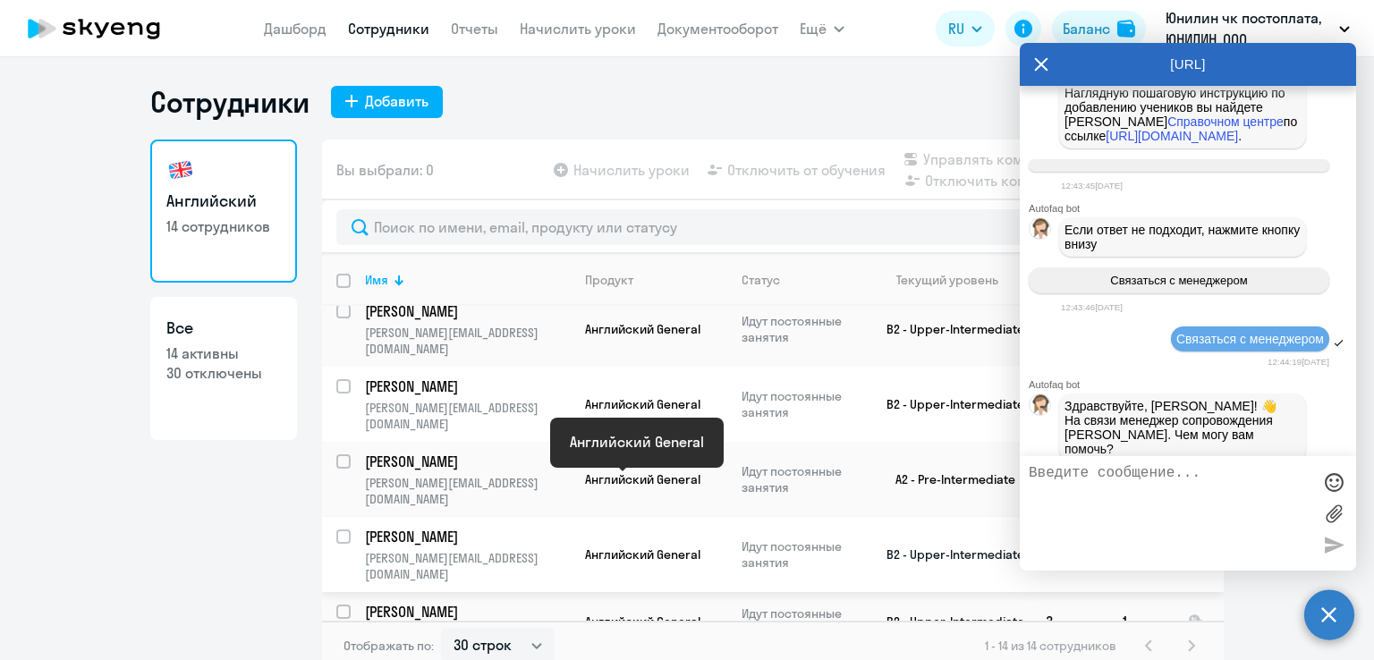
scroll to position [179, 0]
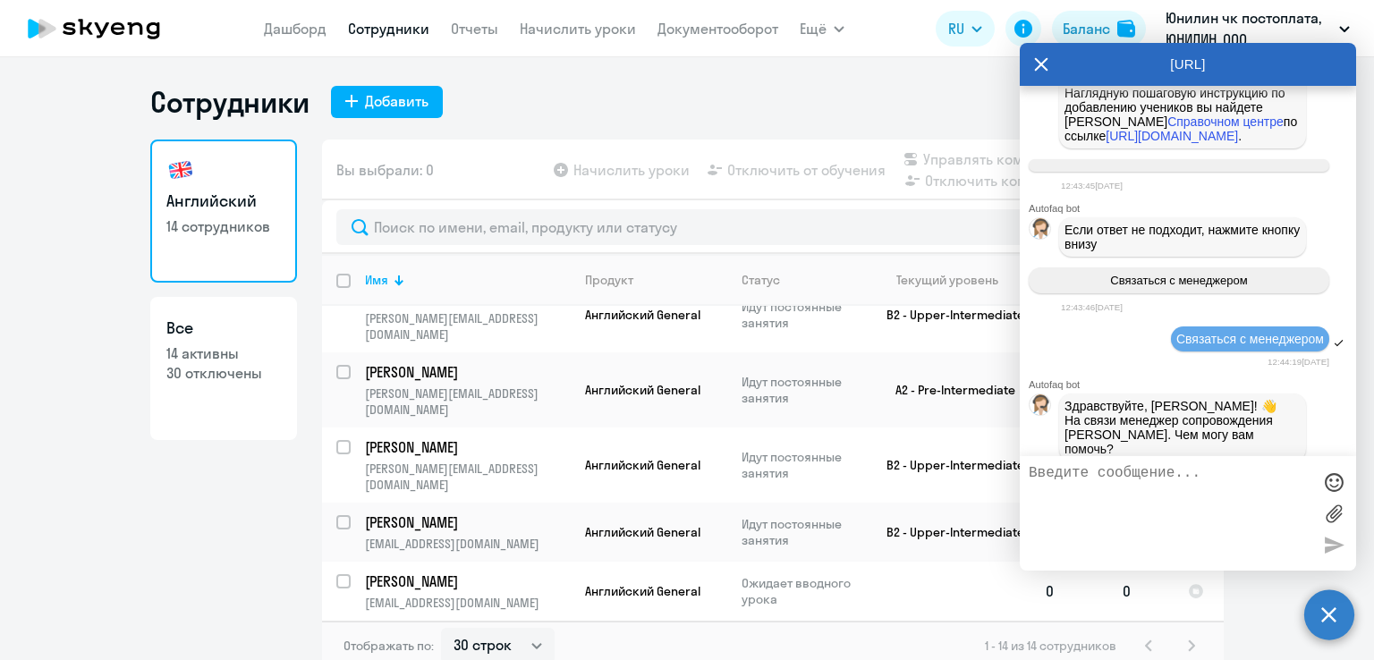
click at [339, 574] on input "select row 42323132" at bounding box center [354, 592] width 36 height 36
checkbox input "true"
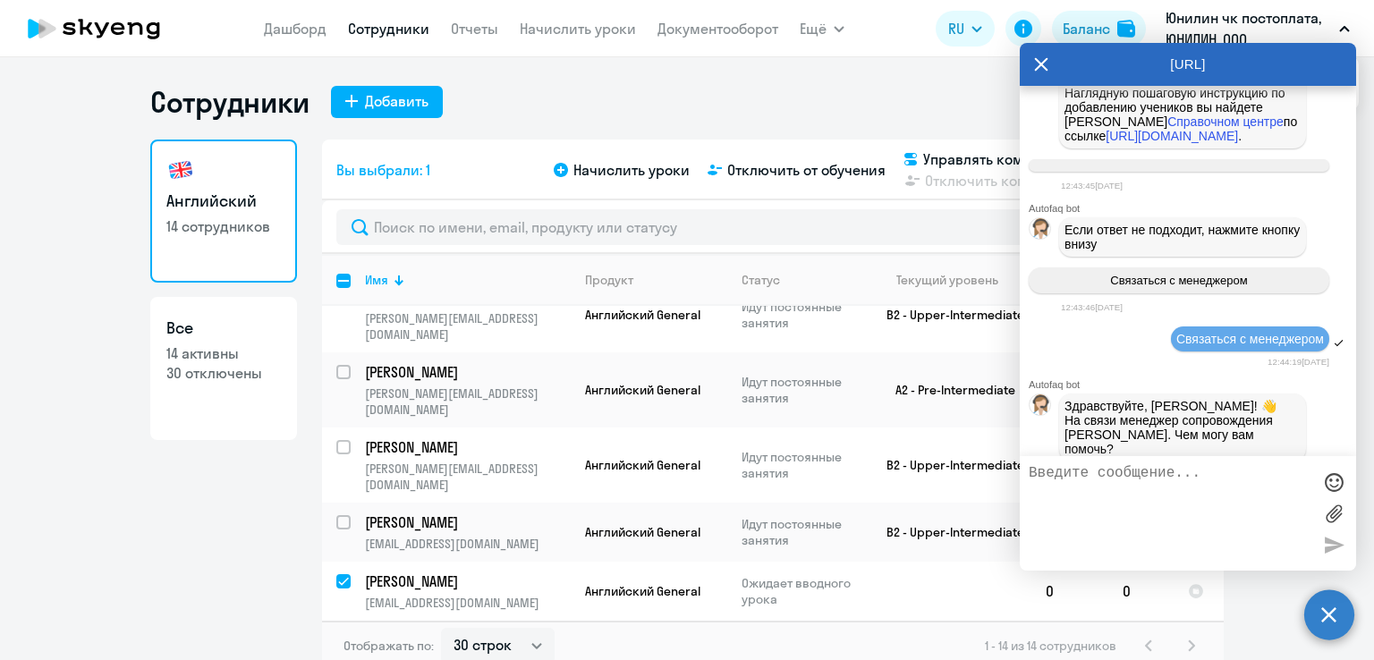
drag, startPoint x: 1281, startPoint y: 59, endPoint x: 1220, endPoint y: 47, distance: 62.8
click at [1220, 47] on div "[URL]" at bounding box center [1187, 64] width 336 height 43
click at [1040, 60] on icon at bounding box center [1041, 64] width 14 height 43
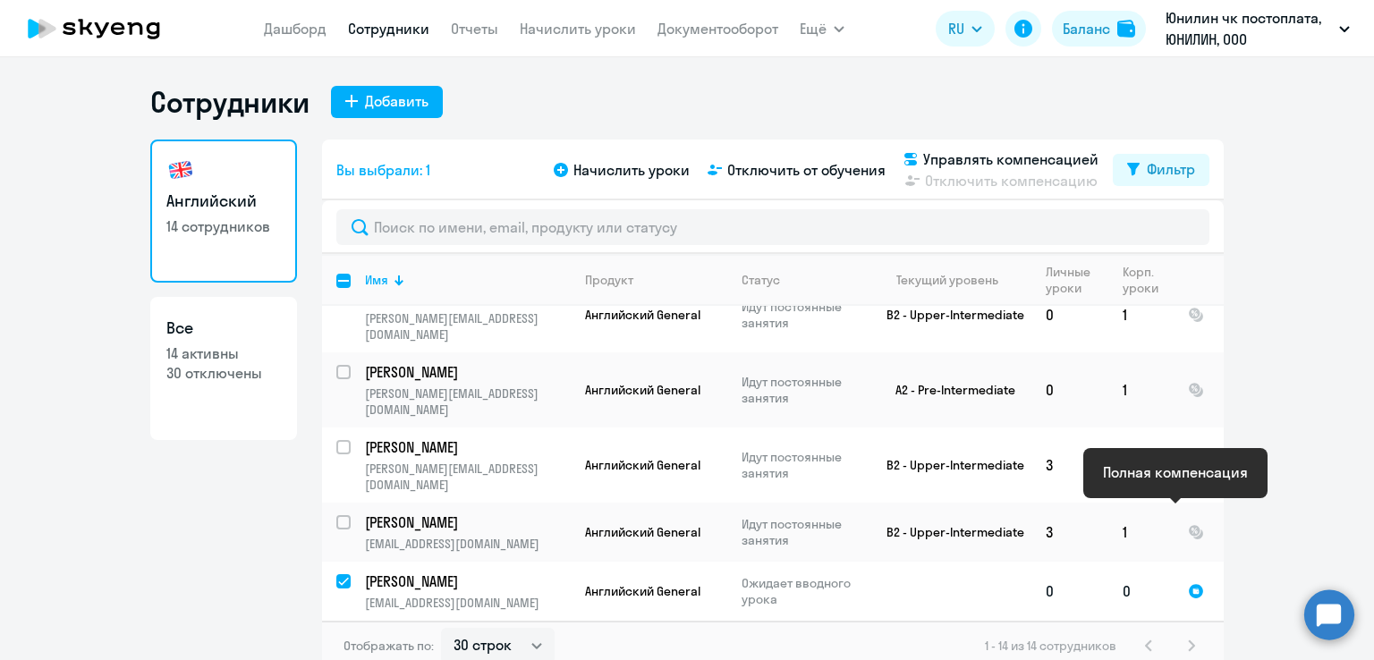
click at [1188, 583] on div at bounding box center [1196, 591] width 16 height 16
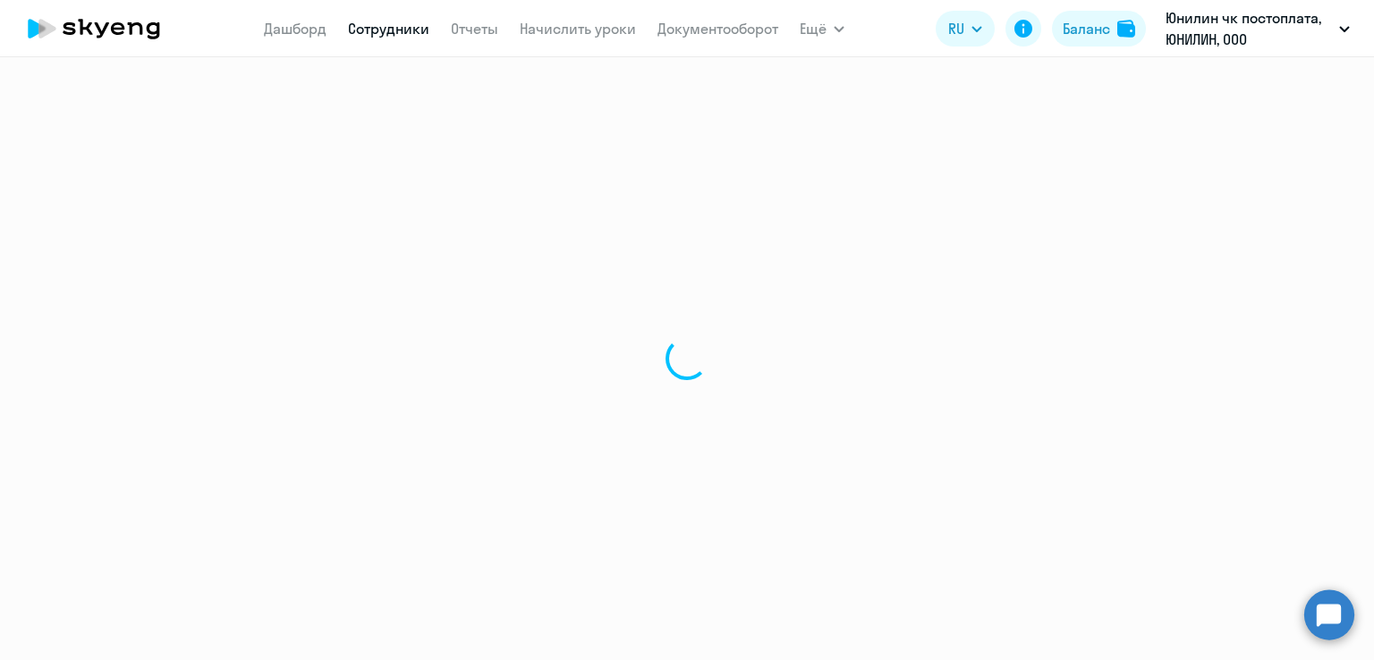
select select "english"
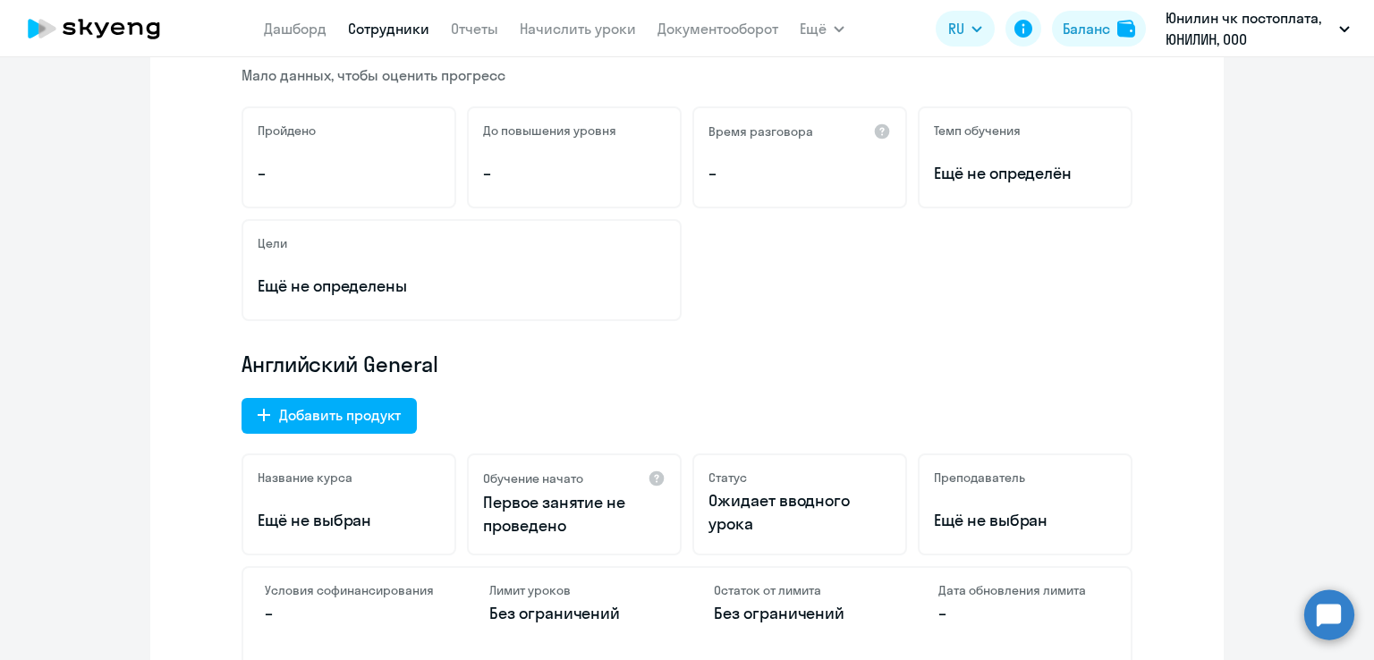
scroll to position [447, 0]
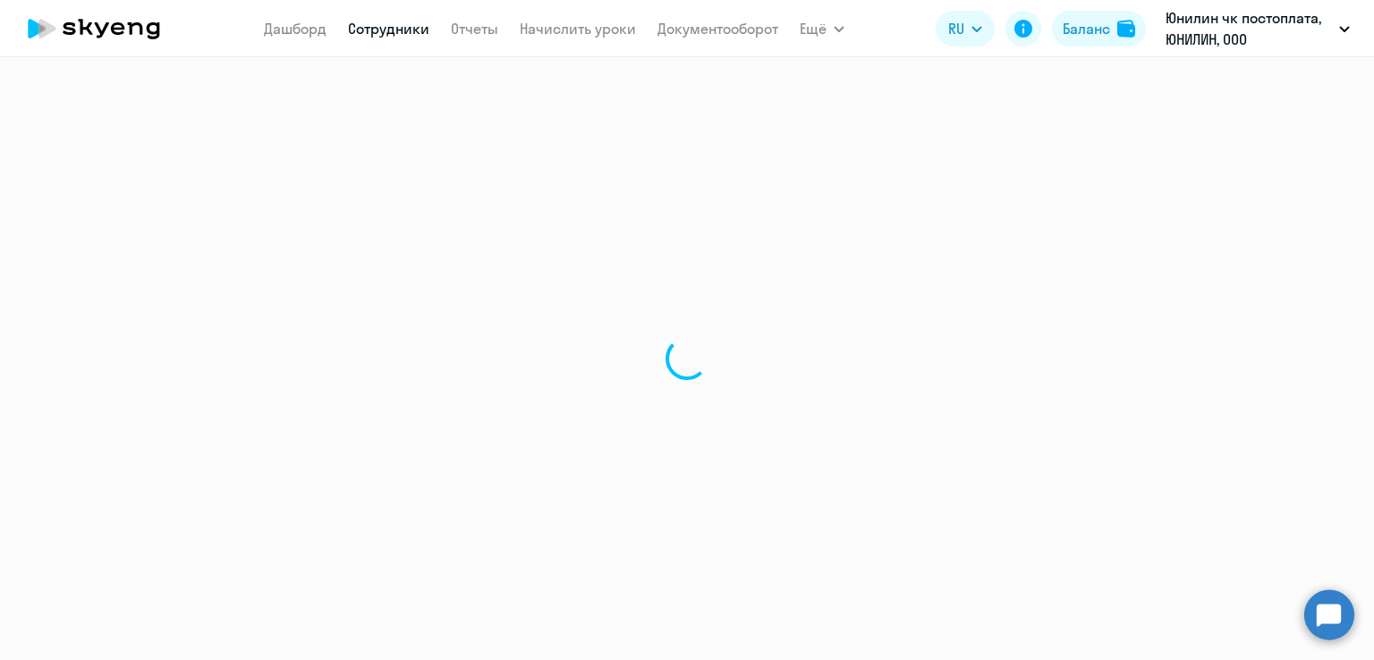
select select "30"
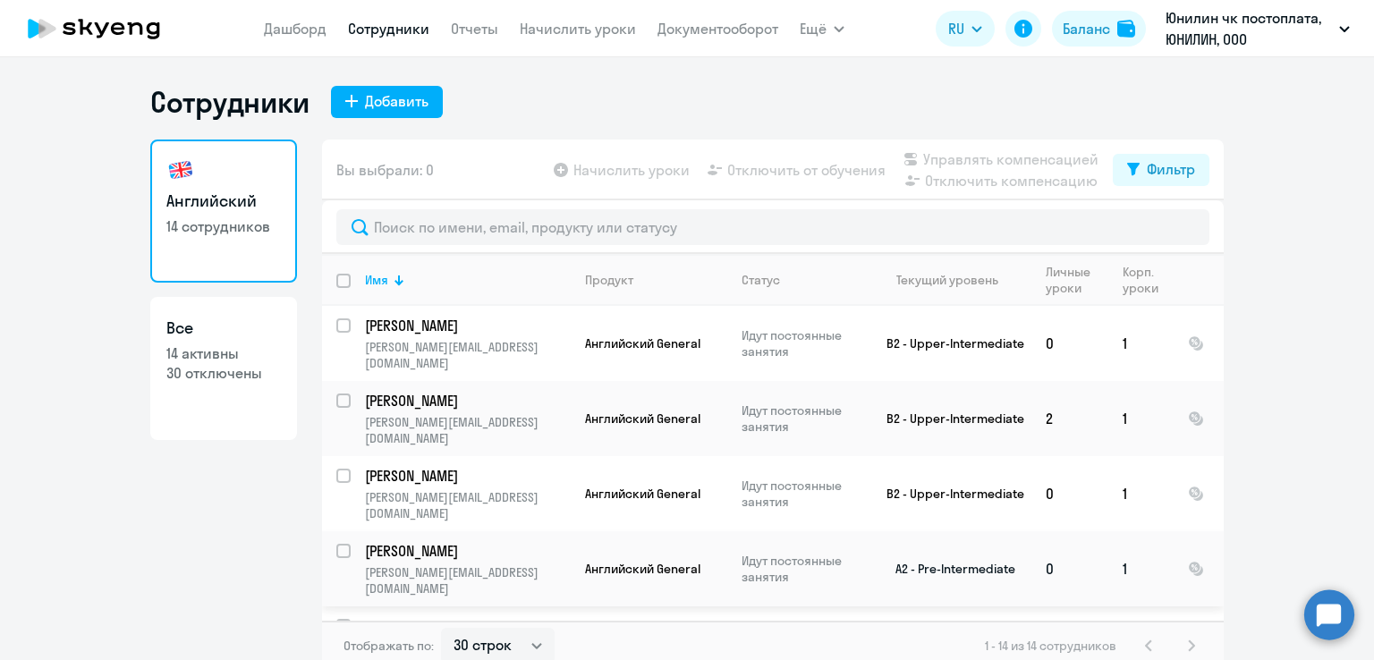
scroll to position [268, 0]
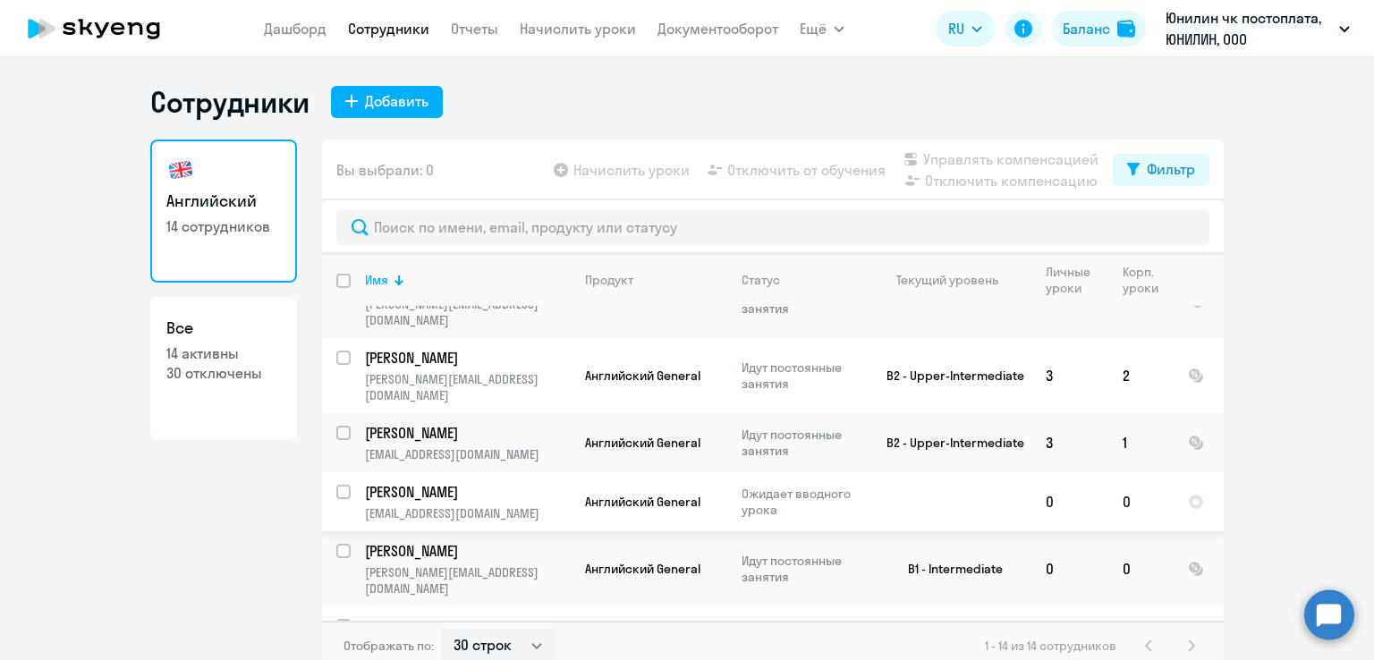
click at [337, 485] on input "select row 42323132" at bounding box center [354, 503] width 36 height 36
checkbox input "true"
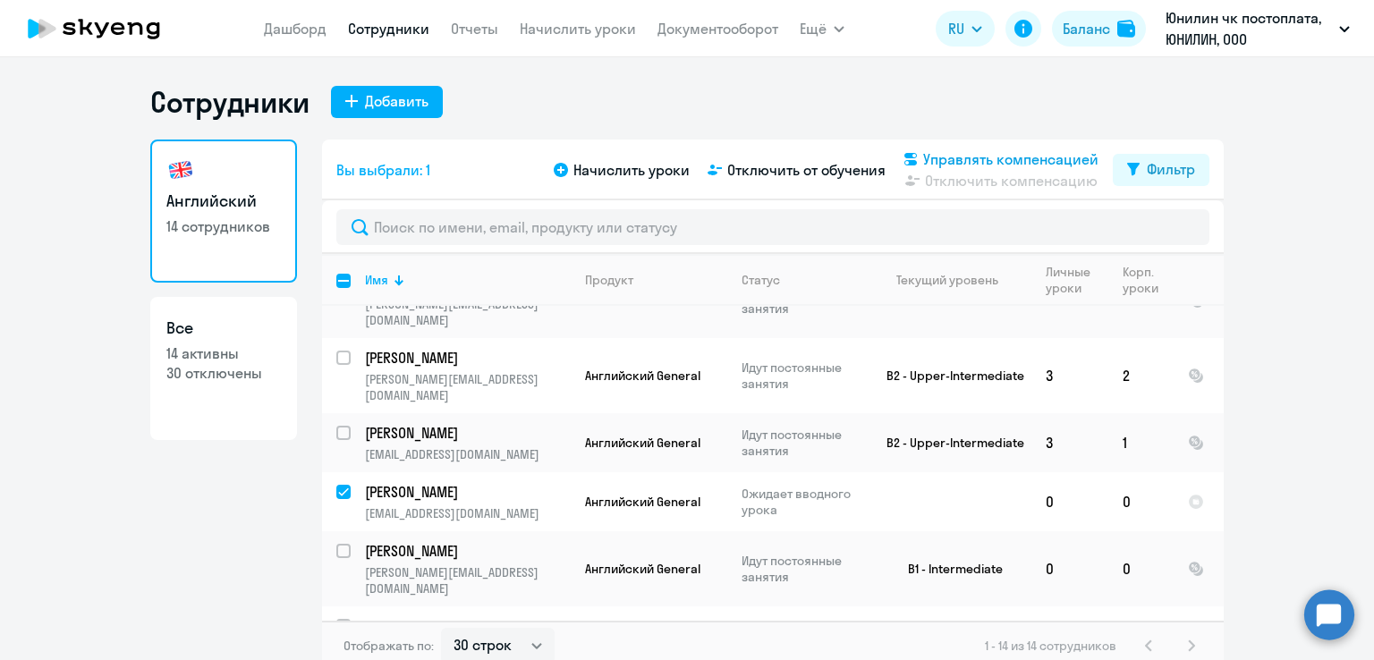
click at [949, 157] on span "Управлять компенсацией" at bounding box center [1010, 158] width 175 height 21
select select "MONTHLY"
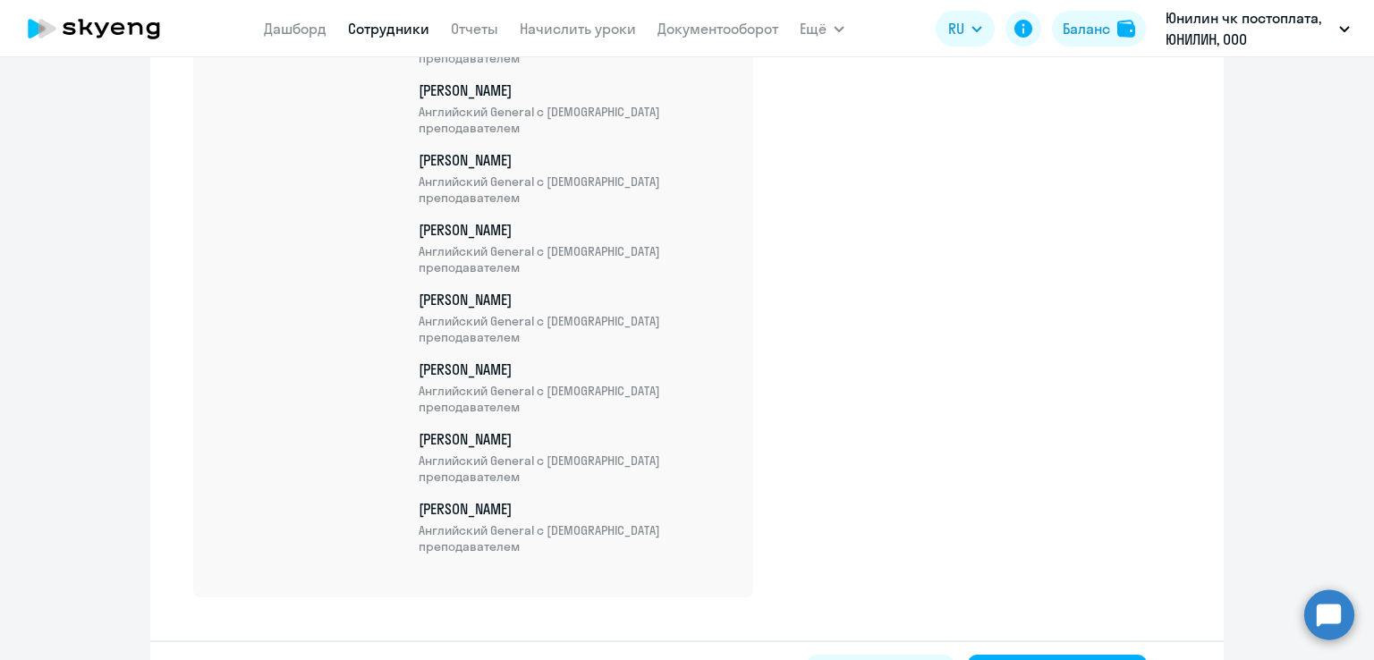
scroll to position [1059, 0]
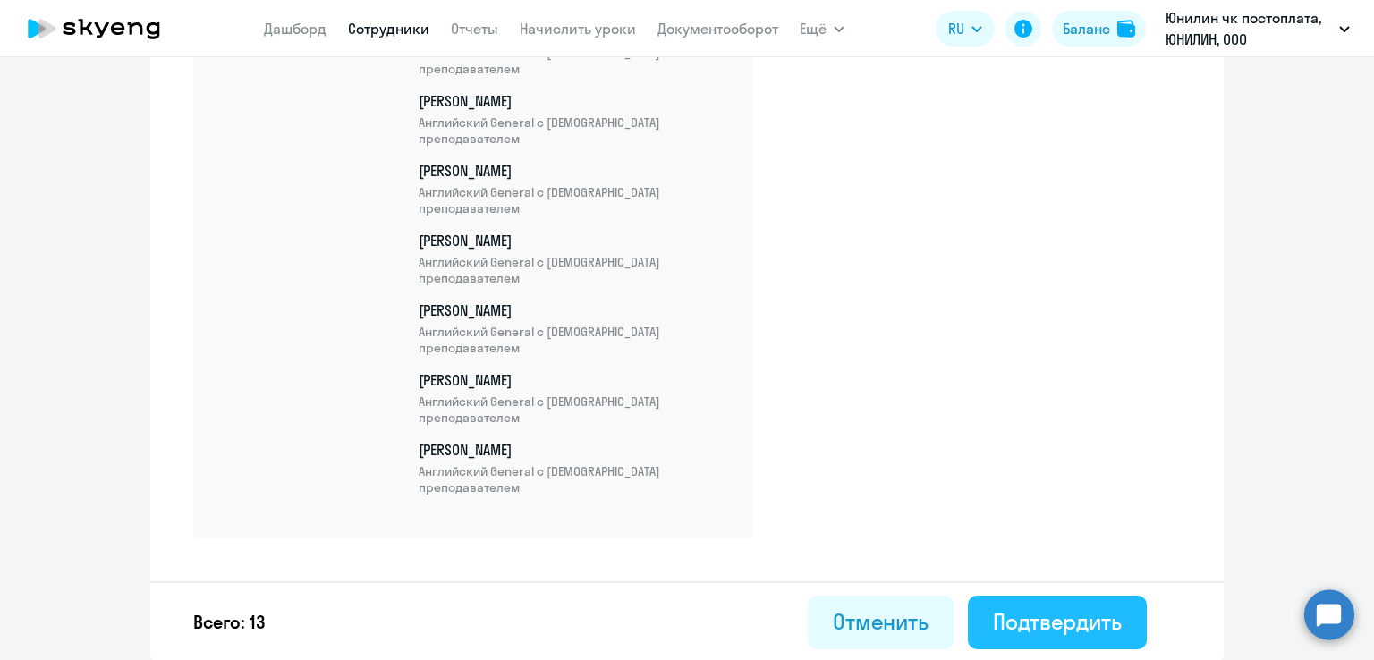
click at [1019, 623] on div "Подтвердить" at bounding box center [1057, 621] width 129 height 29
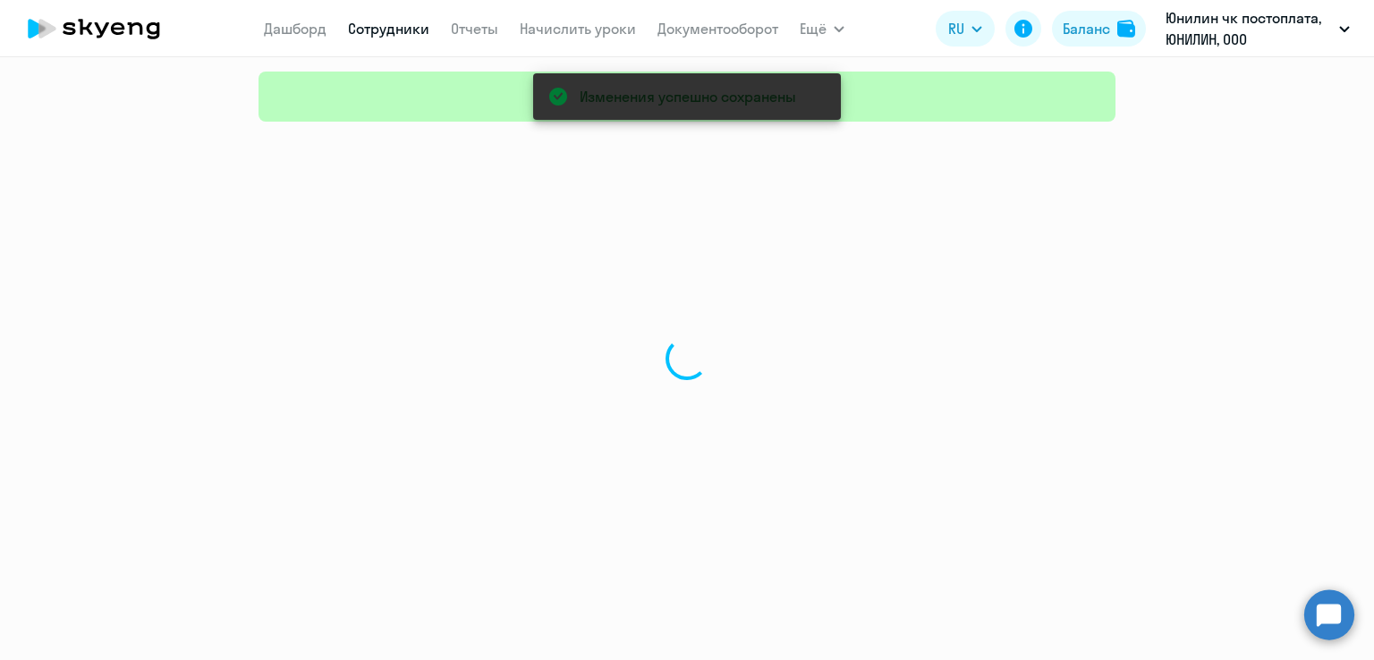
select select "30"
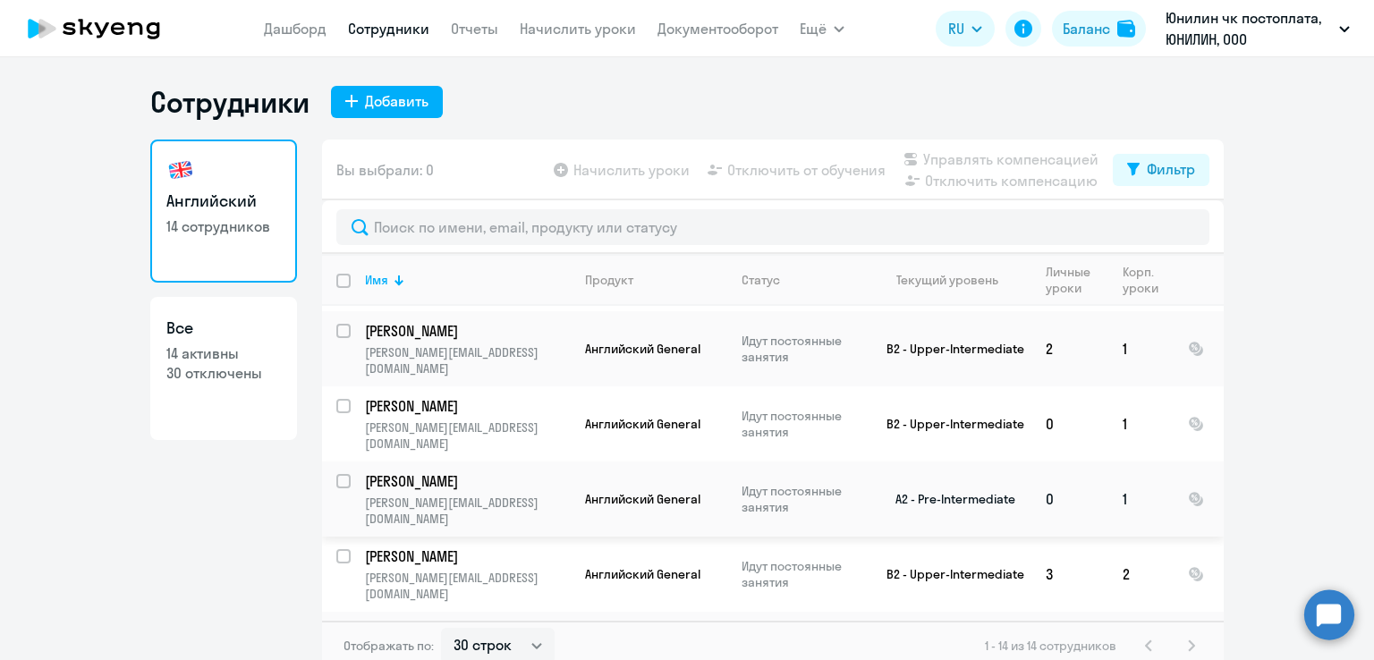
scroll to position [89, 0]
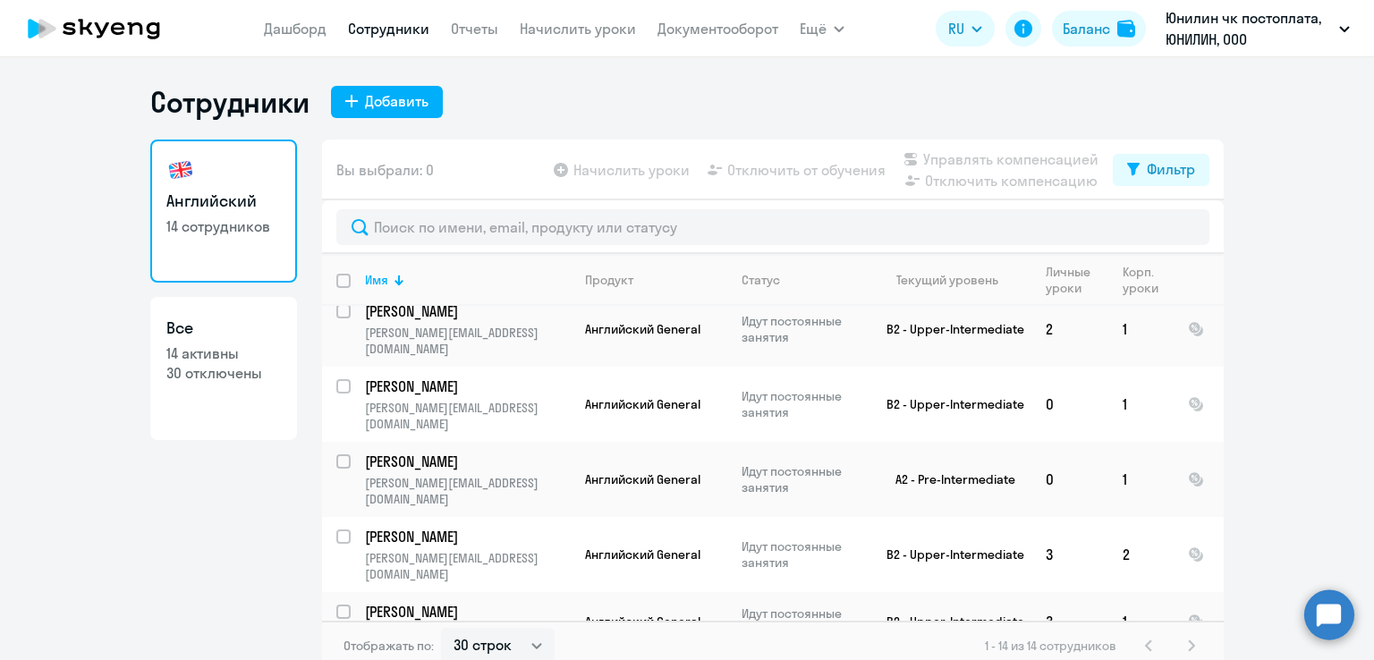
click at [1313, 606] on circle at bounding box center [1329, 614] width 50 height 50
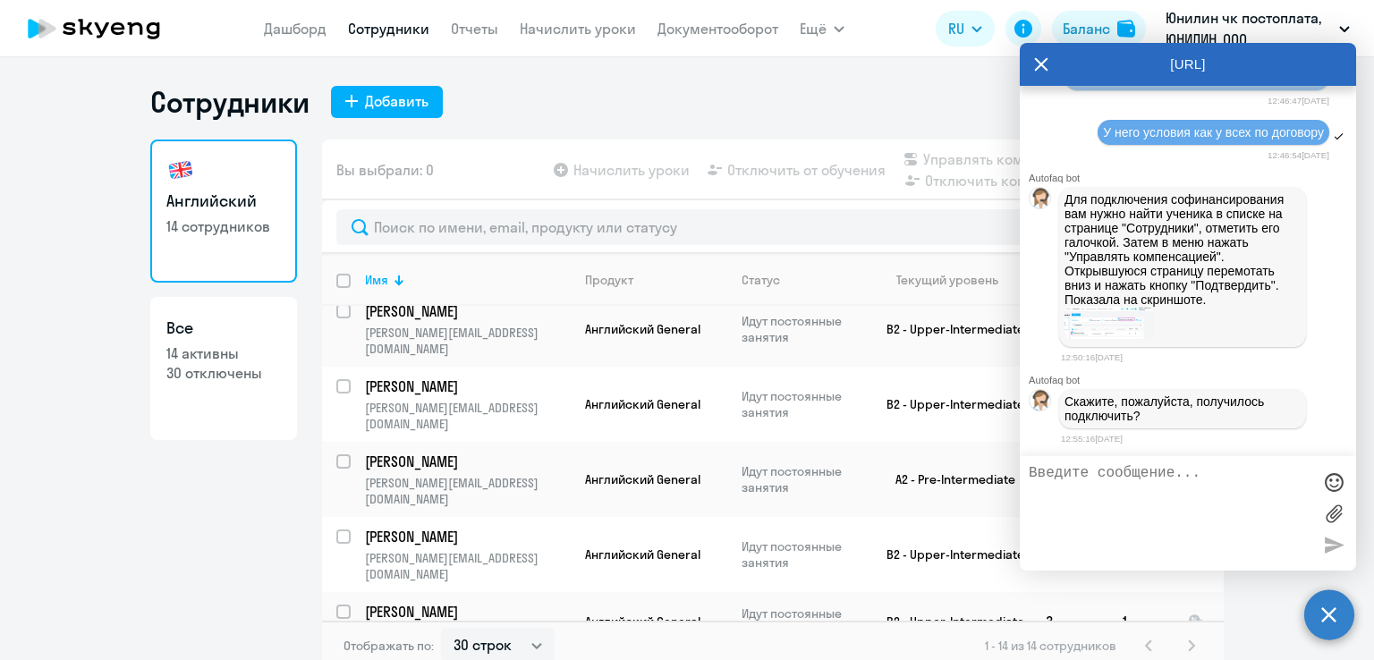
scroll to position [2325, 0]
click at [1112, 487] on textarea at bounding box center [1169, 513] width 283 height 97
type textarea "Кажется да"
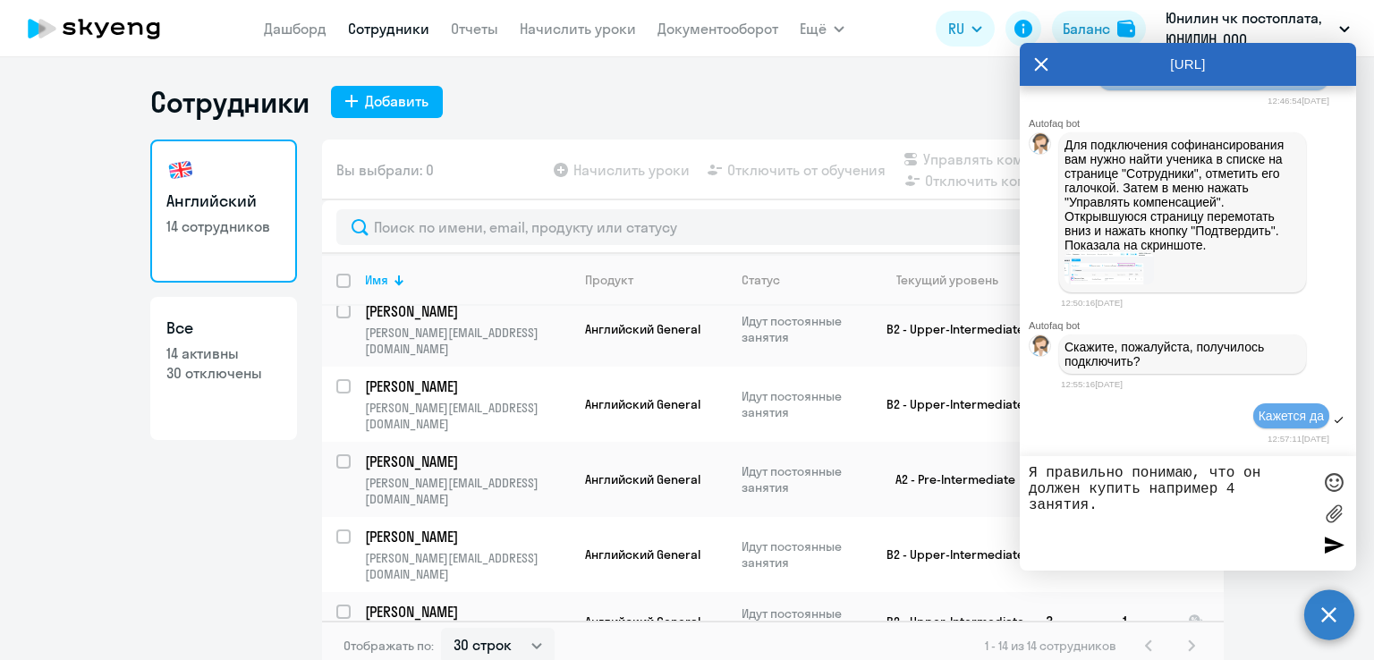
type textarea "Я правильно понимаю, что он должен купить например 4 занятия."
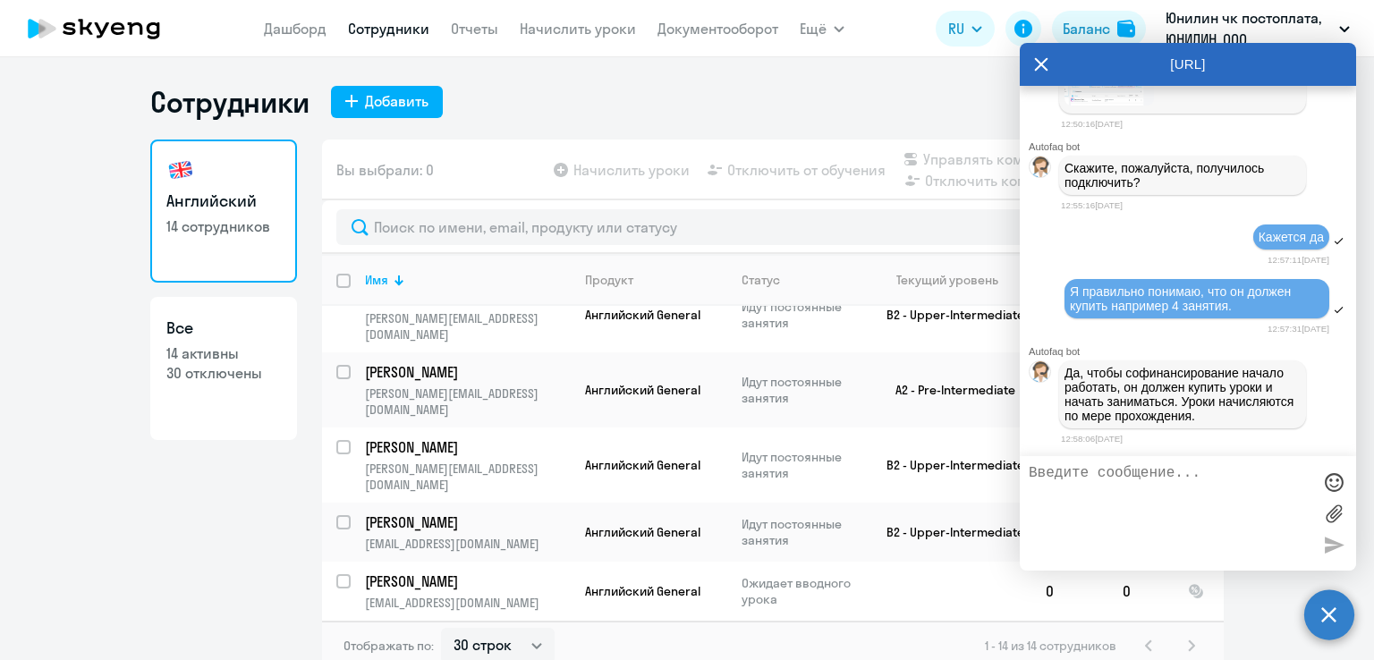
scroll to position [2565, 0]
click at [1109, 477] on textarea at bounding box center [1169, 513] width 283 height 97
type textarea "Ага,. ок"
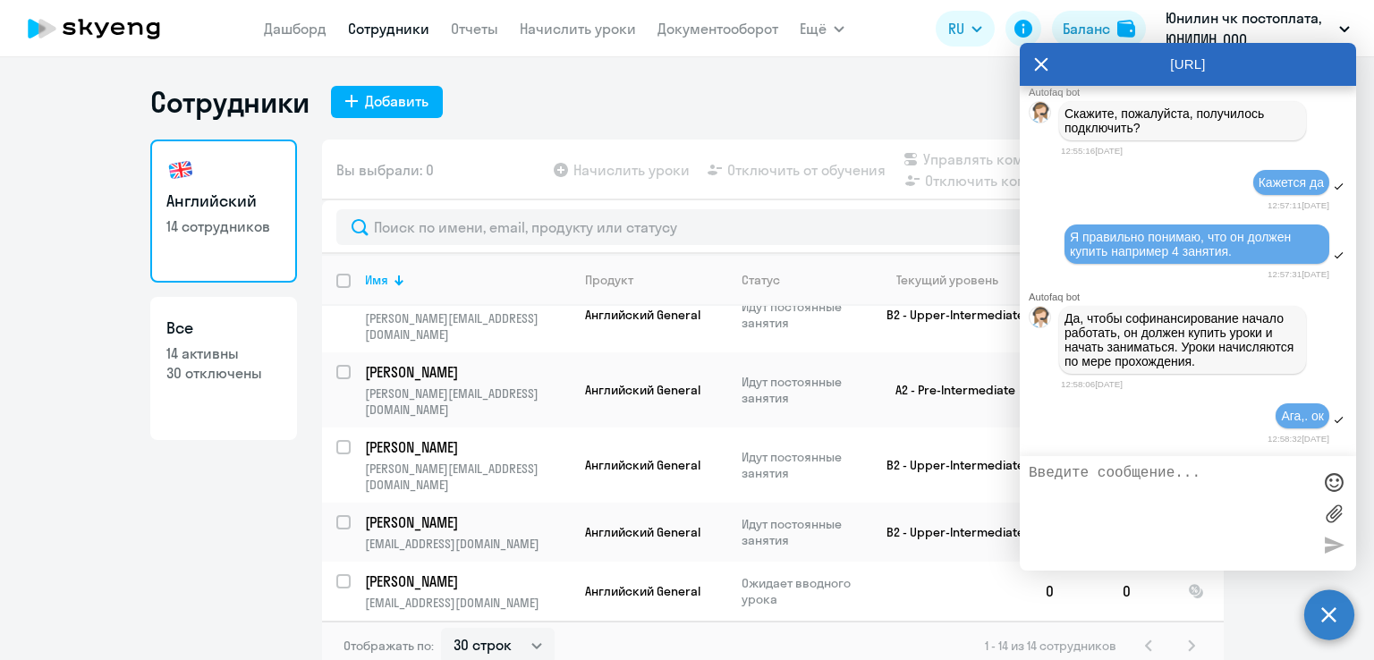
scroll to position [2620, 0]
type textarea "так и передала ему"
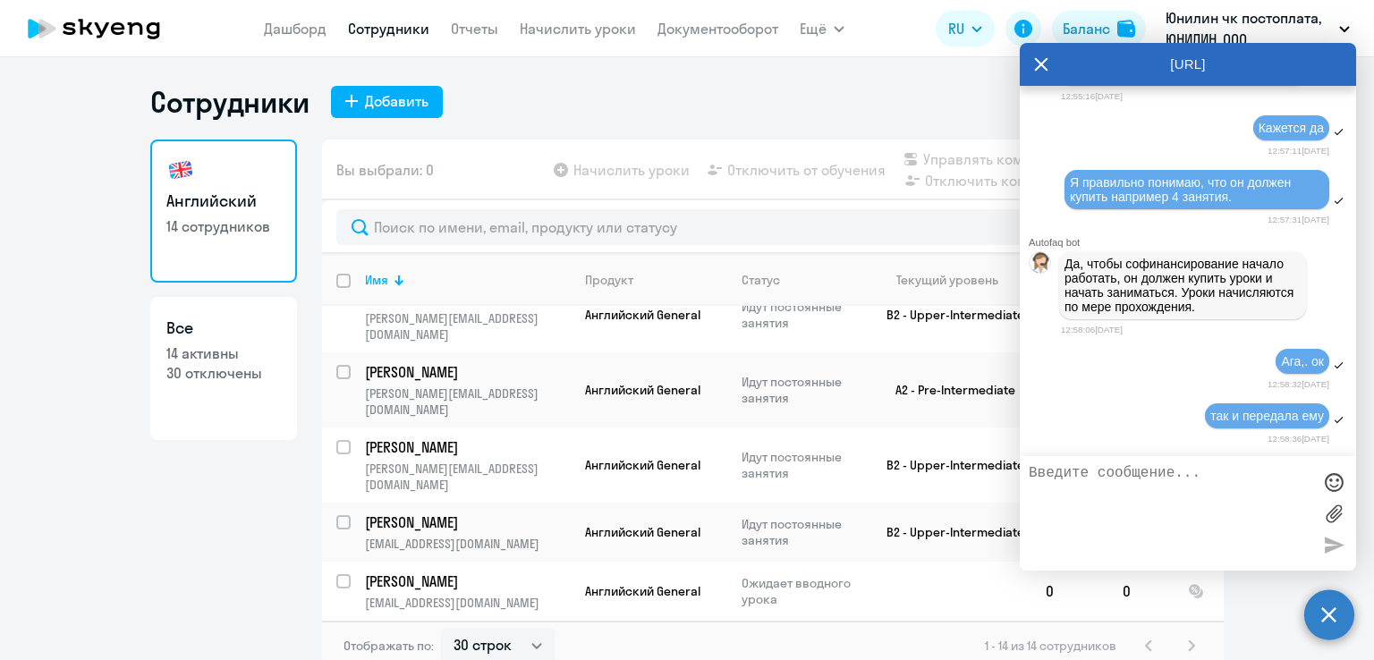
scroll to position [2676, 0]
type textarea "Видимо, с ним должен связаться учитель для вводного урока"
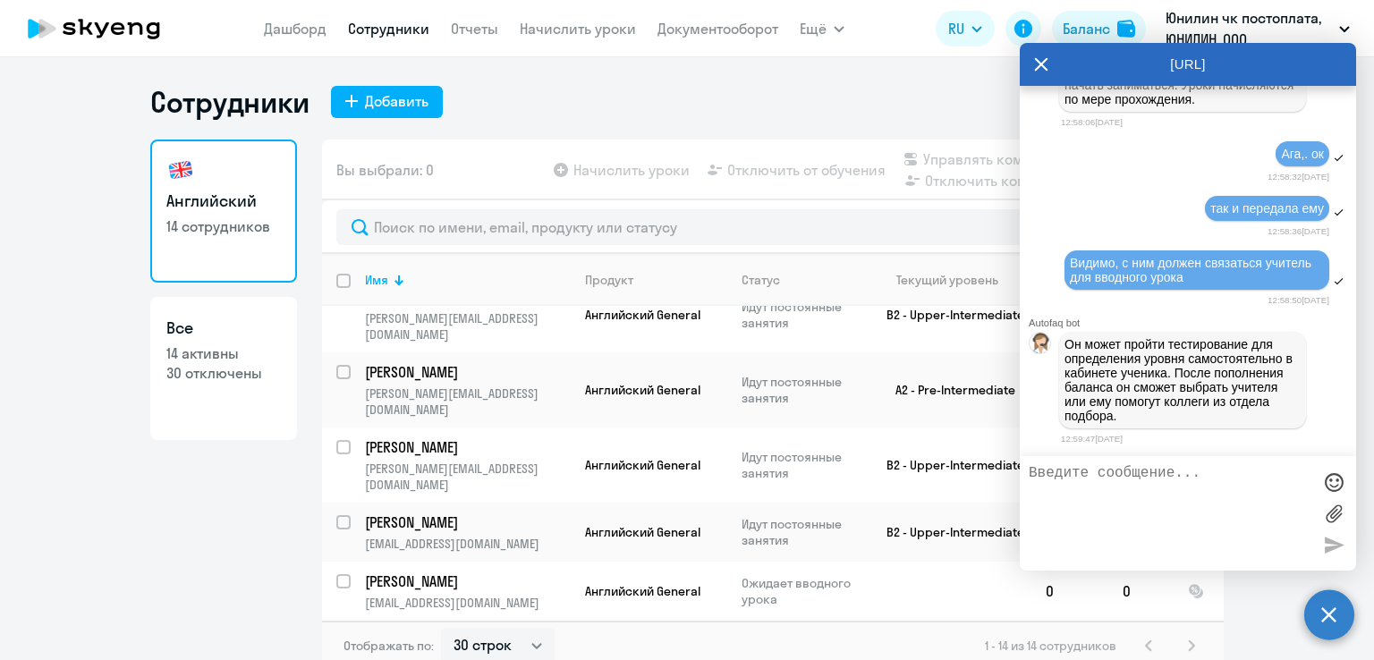
scroll to position [2890, 0]
drag, startPoint x: 1129, startPoint y: 339, endPoint x: 1282, endPoint y: 408, distance: 168.5
click at [1282, 408] on p "Он может пройти тестирование для определения уровня самостоятельно в кабинете у…" at bounding box center [1182, 380] width 236 height 86
copy p "ройти тестирование для определения уровня самостоятельно в кабинете ученика. По…"
click at [1175, 486] on textarea at bounding box center [1169, 513] width 283 height 97
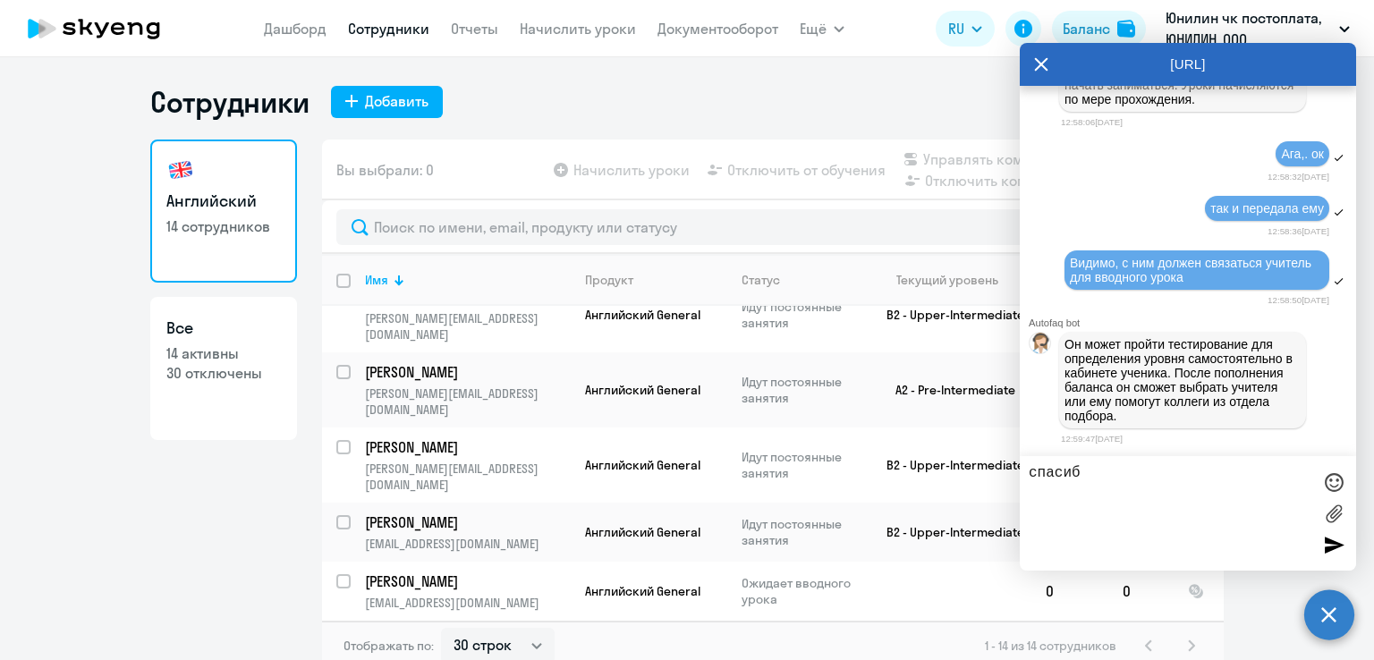
type textarea "спасибо"
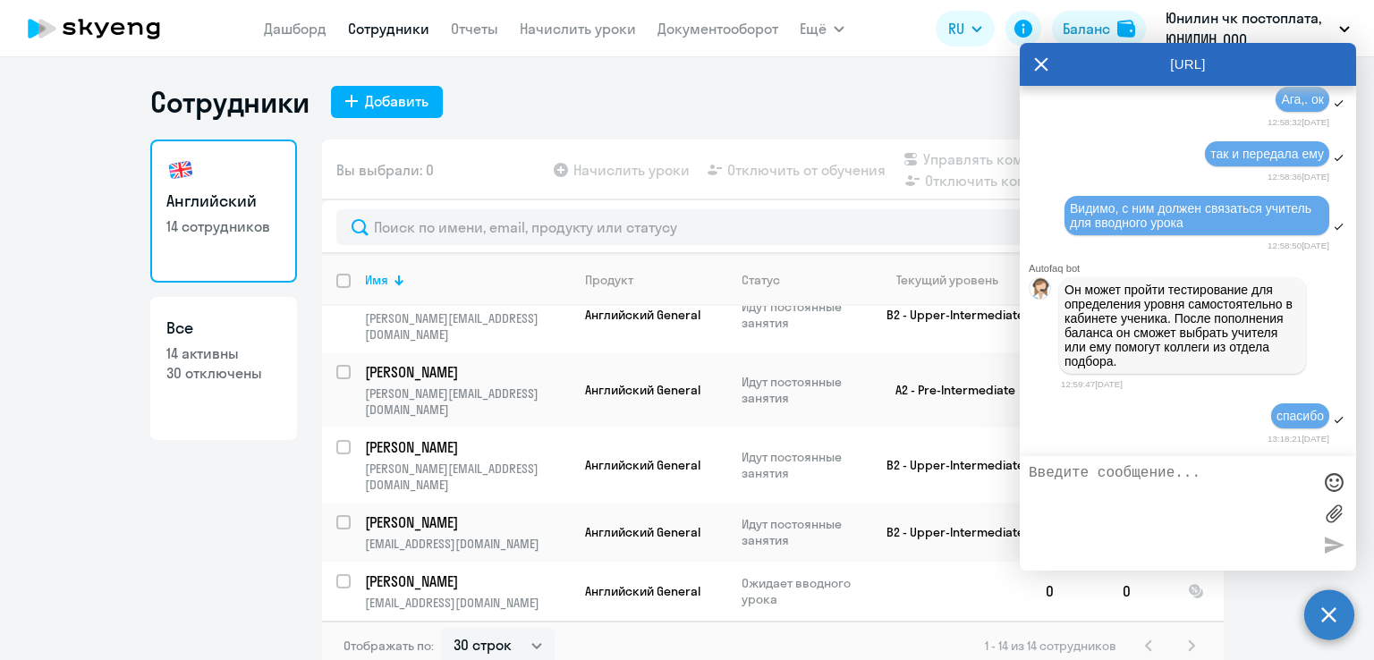
scroll to position [2945, 0]
click at [1039, 62] on icon at bounding box center [1041, 64] width 13 height 13
